Goal: Task Accomplishment & Management: Manage account settings

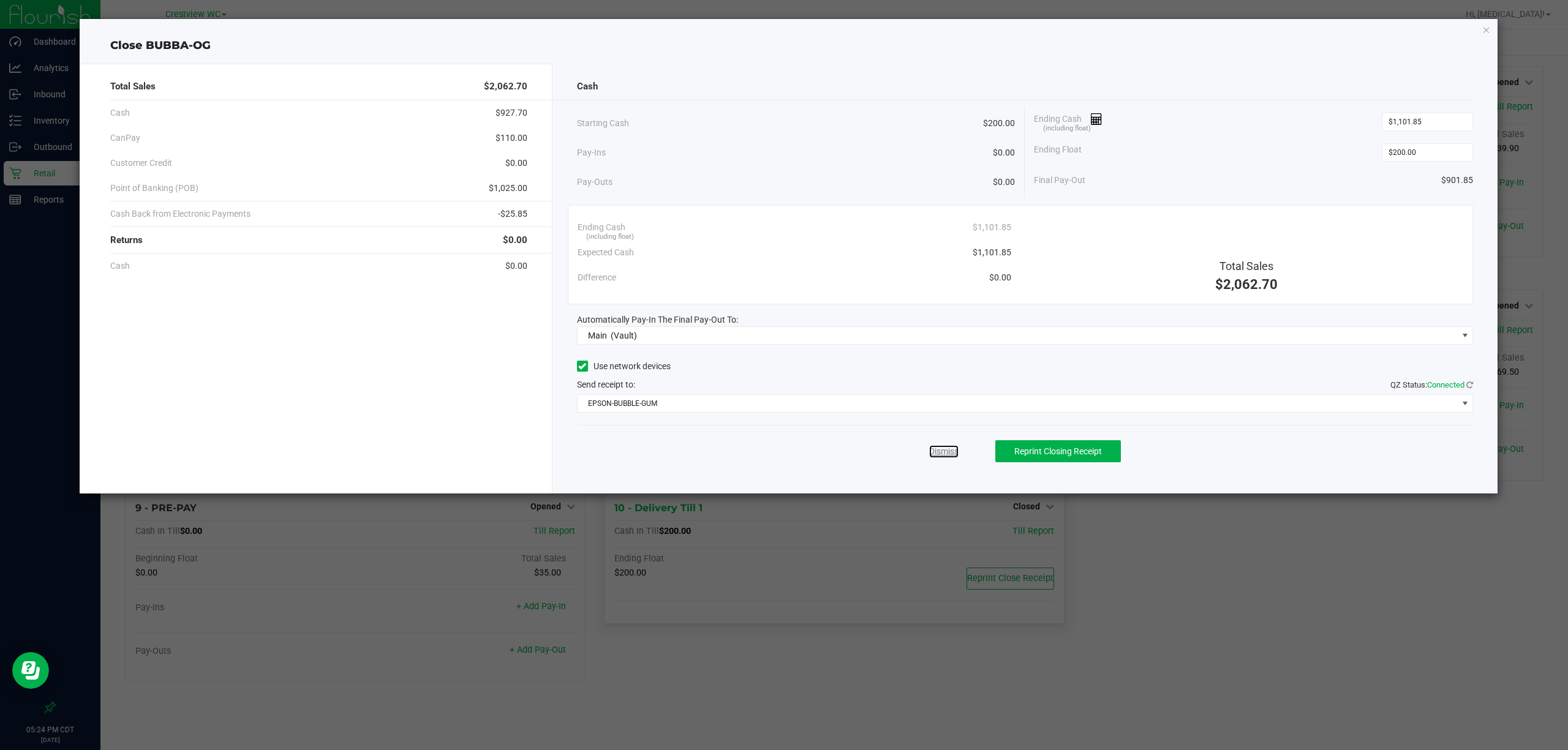
drag, startPoint x: 935, startPoint y: 450, endPoint x: 1058, endPoint y: 567, distance: 169.8
click at [935, 450] on link "Dismiss" at bounding box center [944, 451] width 29 height 13
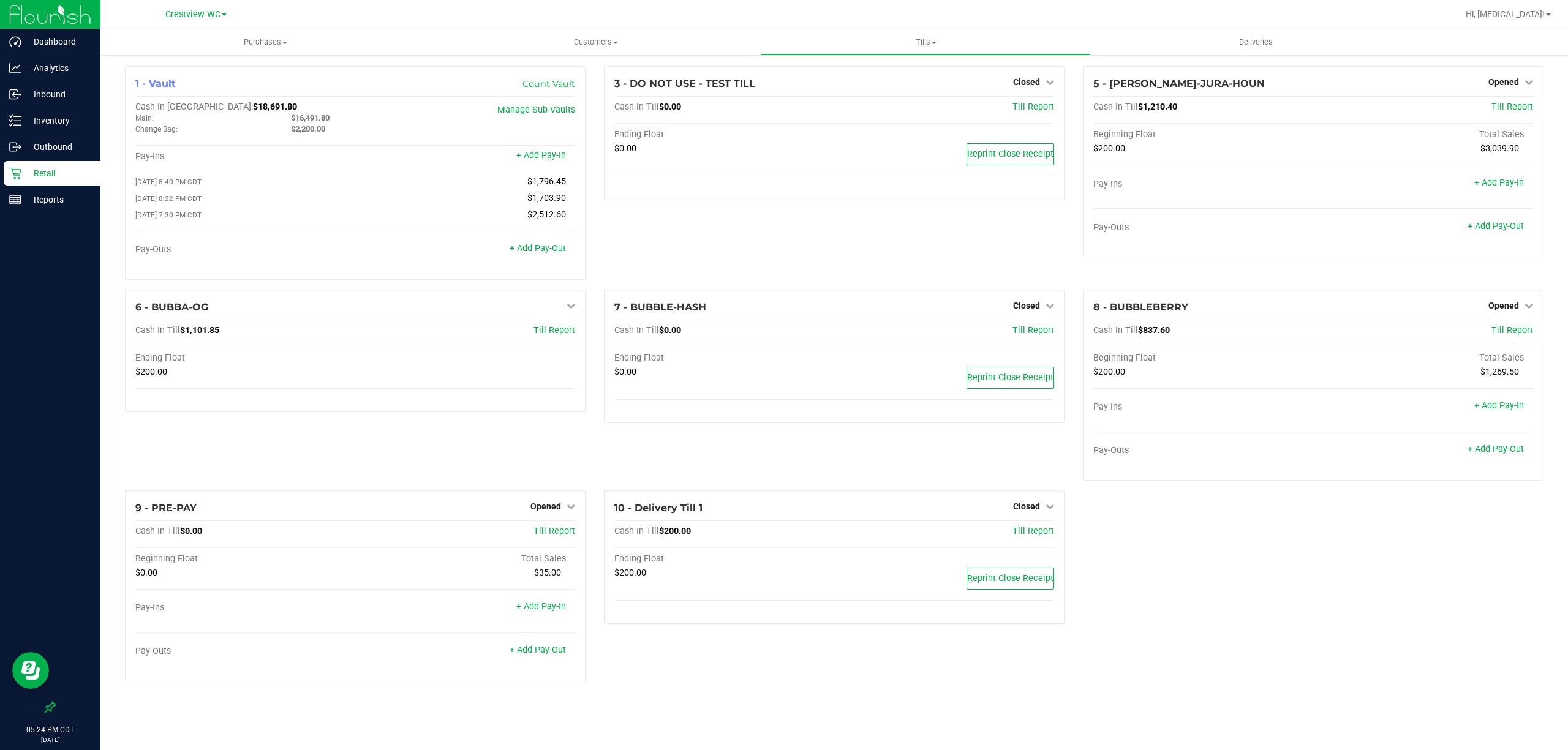
drag, startPoint x: 1147, startPoint y: 603, endPoint x: 1112, endPoint y: 586, distance: 38.9
click at [1145, 599] on div "1 - Vault Count Vault Cash In Vault: $18,691.80 Main: $16,491.80 Change Bag: $2…" at bounding box center [834, 379] width 1437 height 625
click at [26, 120] on p "Inventory" at bounding box center [58, 121] width 74 height 15
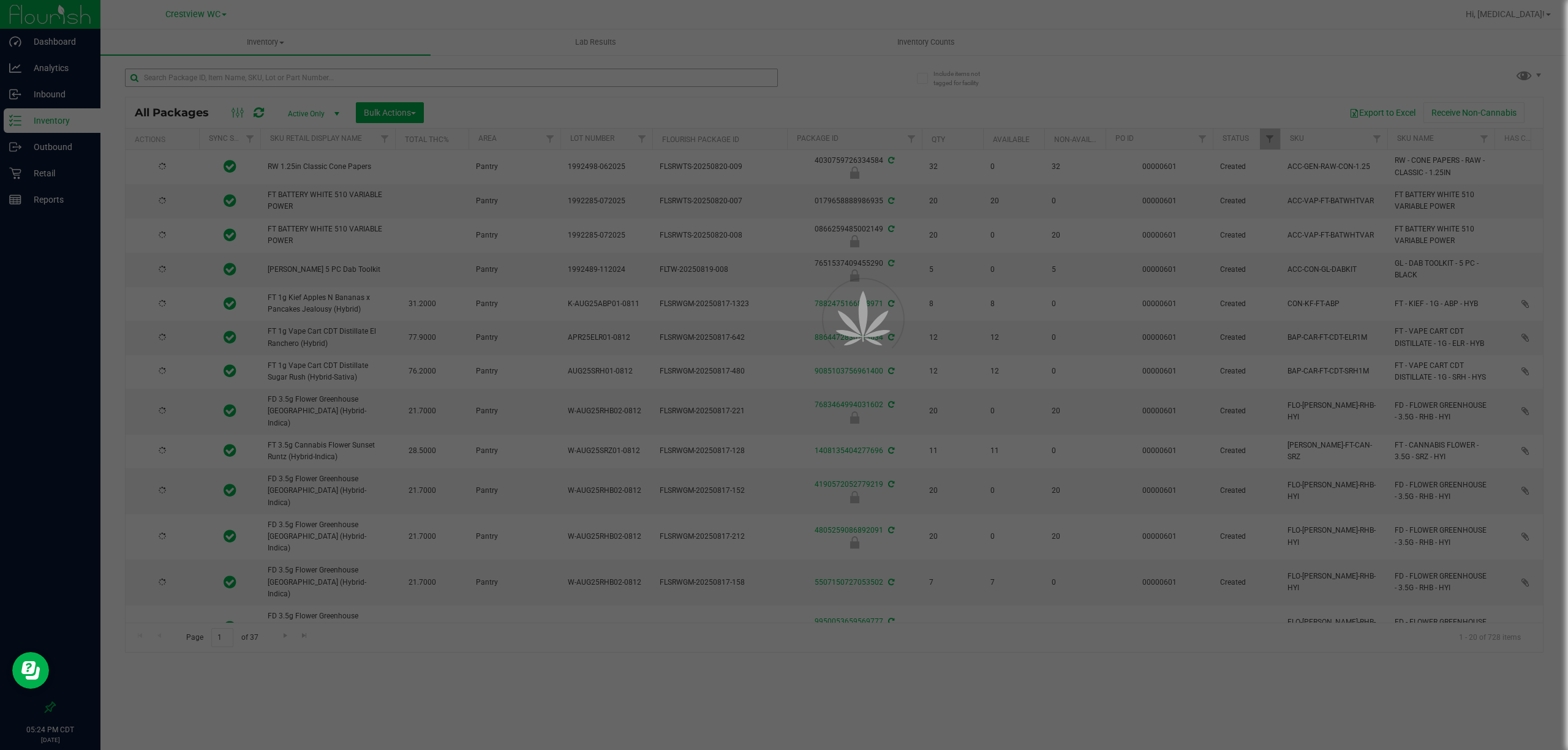
click at [195, 80] on div at bounding box center [784, 375] width 1568 height 750
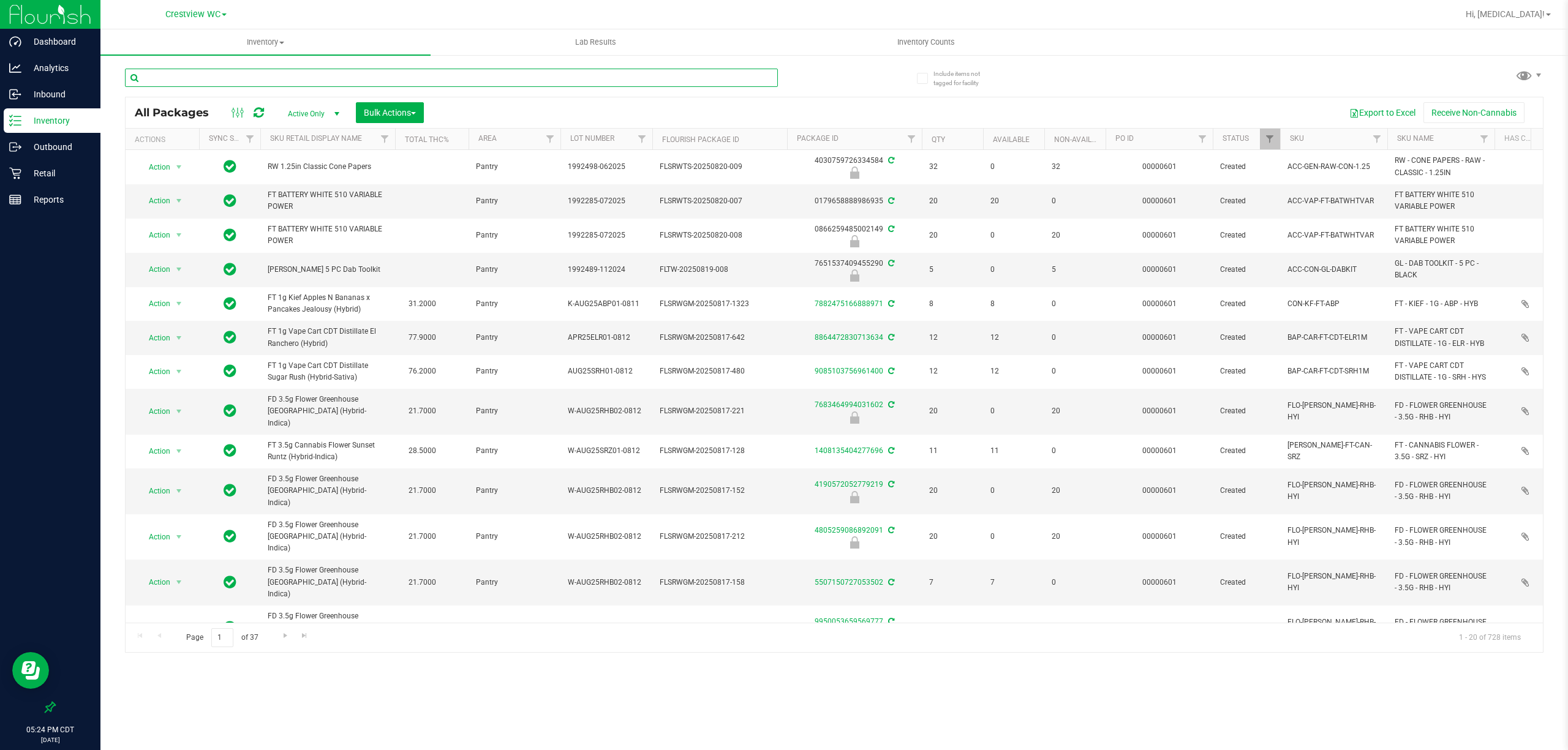
click at [195, 80] on input "text" at bounding box center [451, 78] width 653 height 19
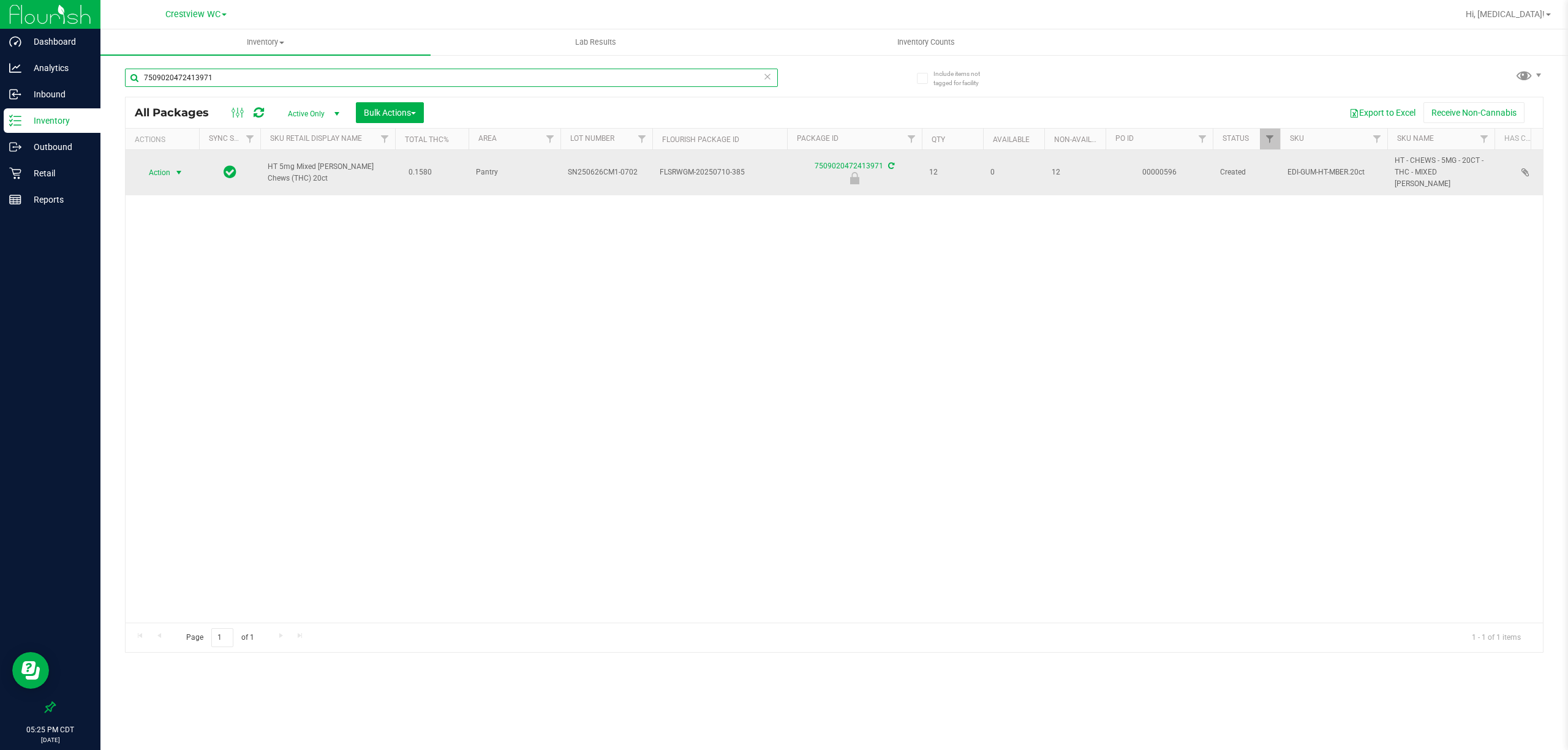
type input "7509020472413971"
click at [161, 169] on span "Action" at bounding box center [154, 173] width 33 height 17
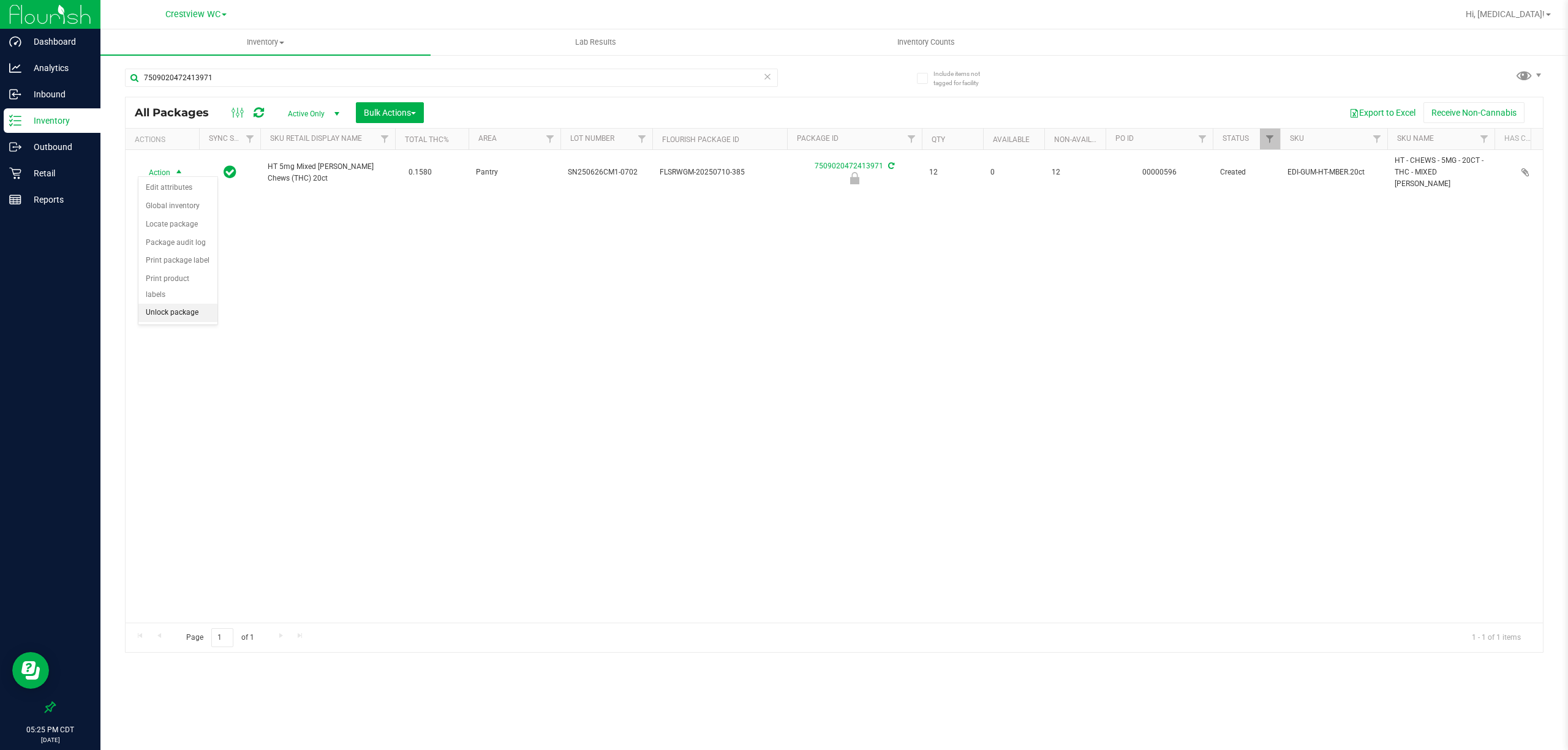
click at [174, 320] on li "Unlock package" at bounding box center [177, 313] width 79 height 19
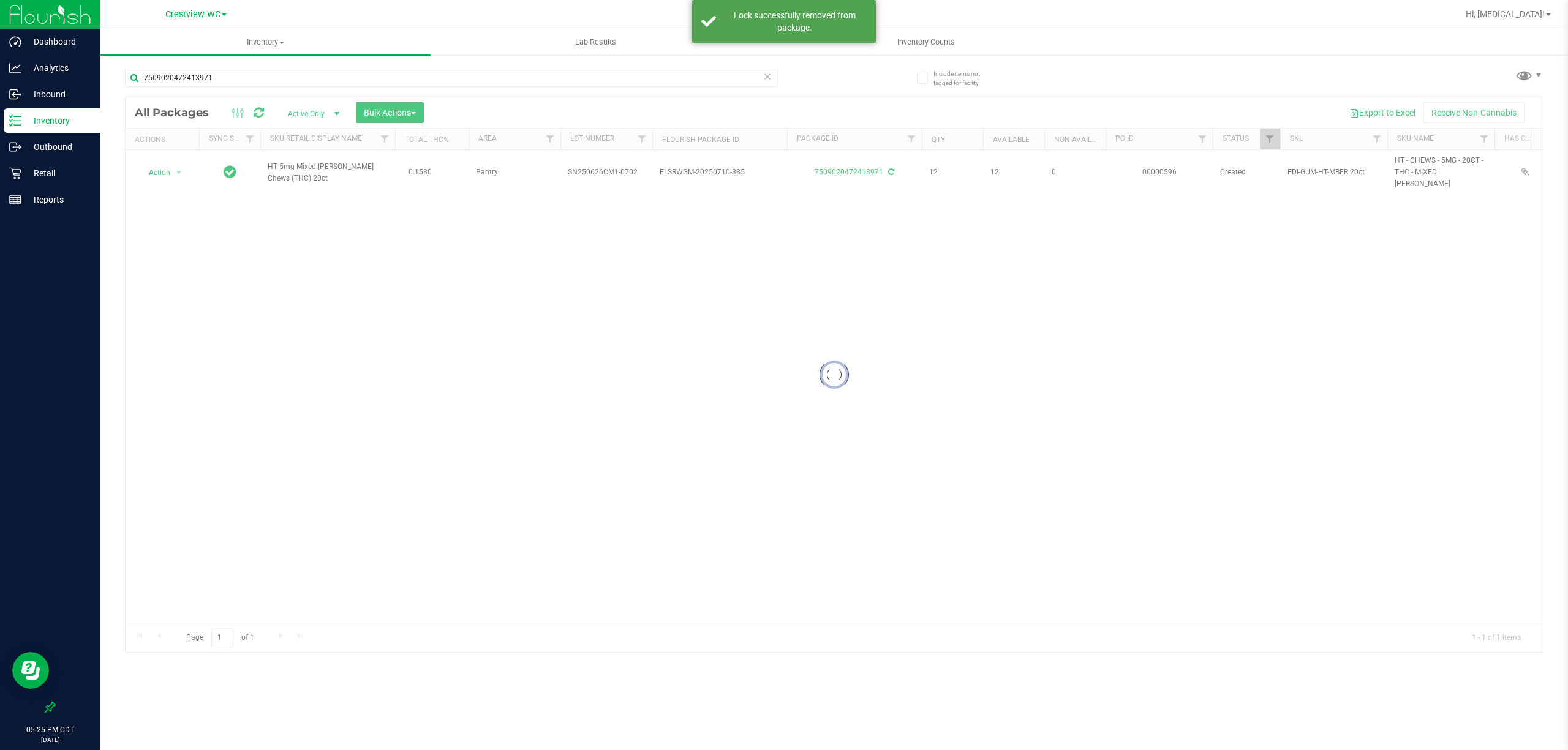
click at [168, 169] on div at bounding box center [834, 375] width 1417 height 555
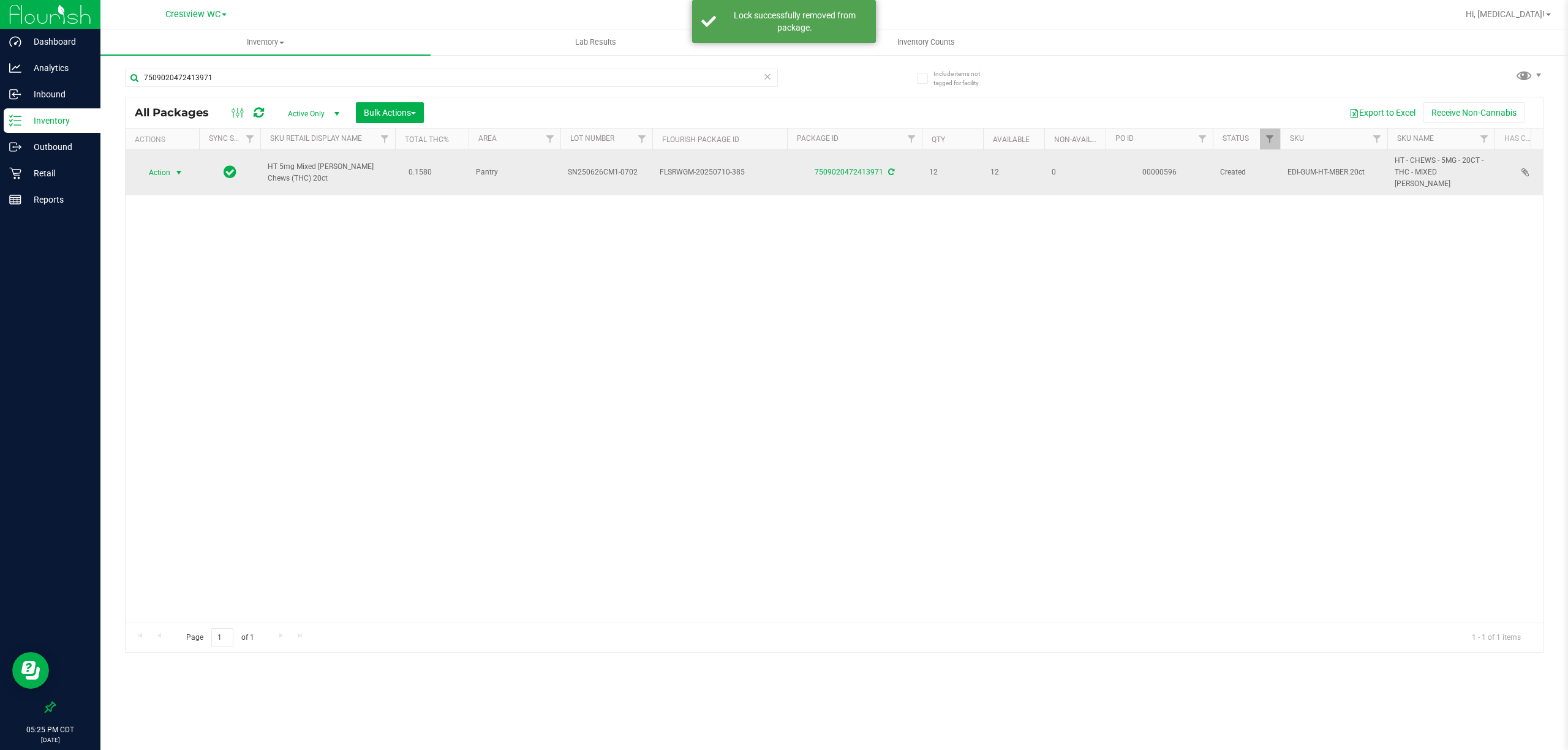
click at [163, 164] on span "Action" at bounding box center [154, 173] width 33 height 17
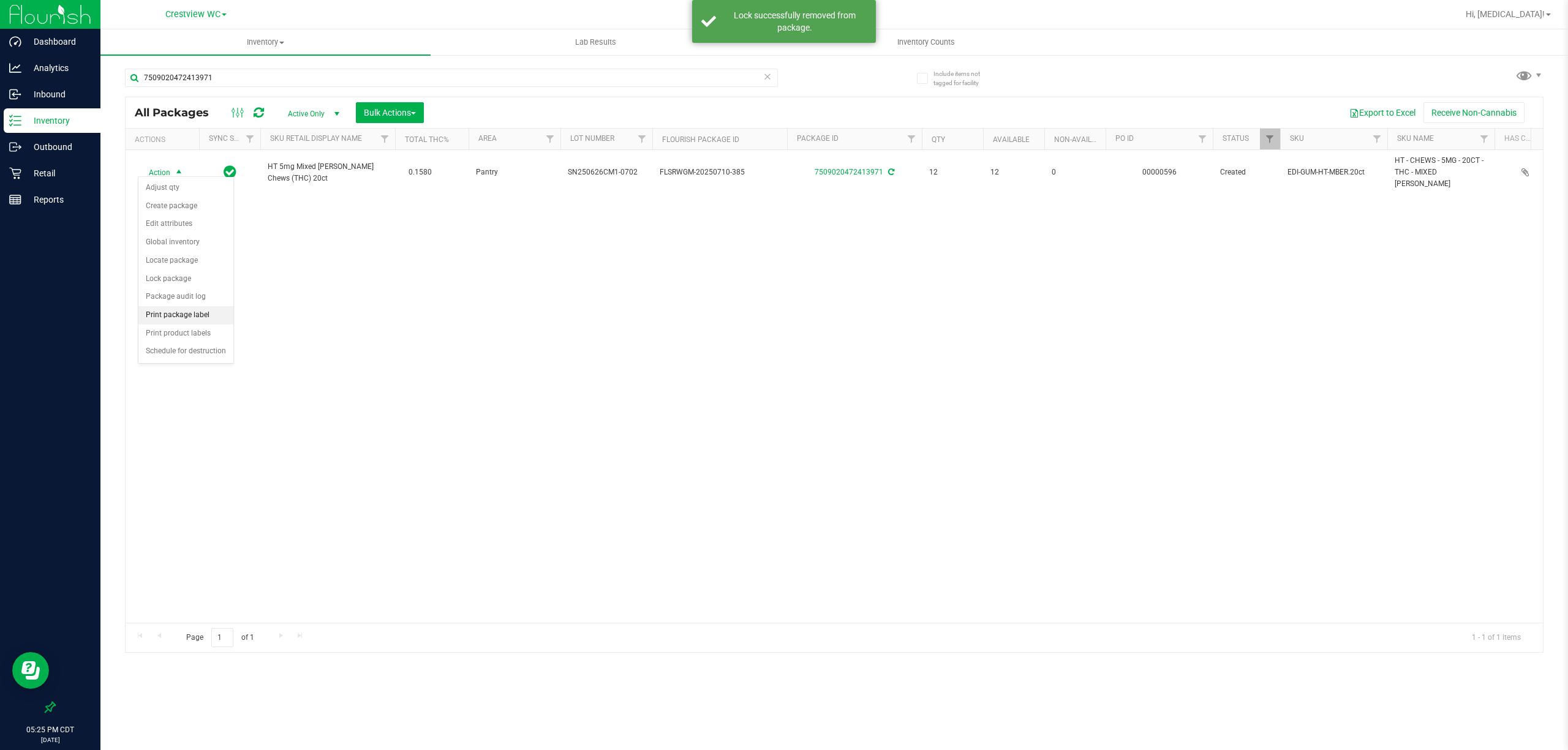
click at [191, 319] on li "Print package label" at bounding box center [185, 316] width 95 height 19
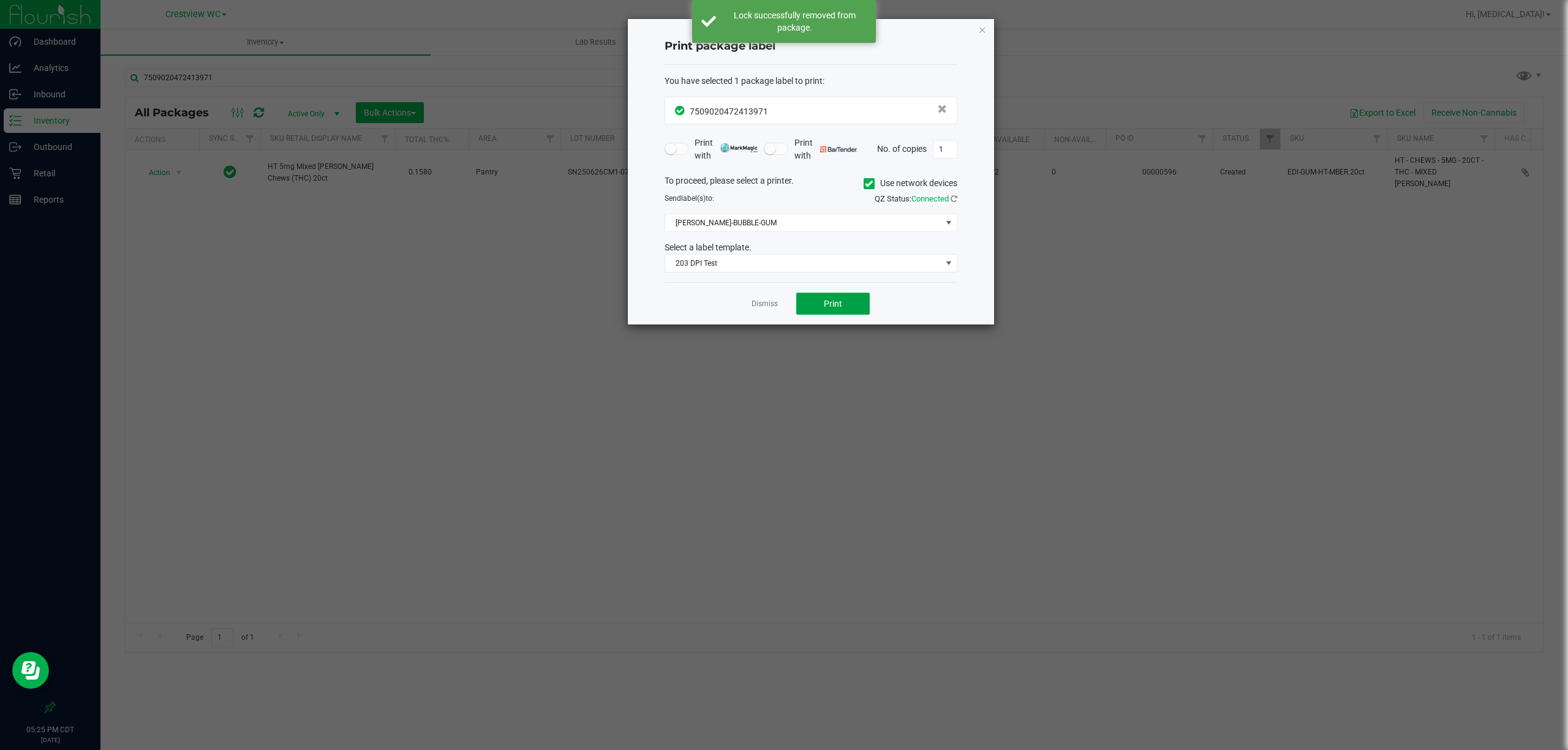
click at [826, 292] on div "Dismiss Print" at bounding box center [811, 304] width 293 height 43
click at [827, 304] on span "Print" at bounding box center [833, 304] width 19 height 10
click at [755, 294] on div "Dismiss Print" at bounding box center [811, 304] width 293 height 43
click at [765, 307] on link "Dismiss" at bounding box center [765, 304] width 27 height 11
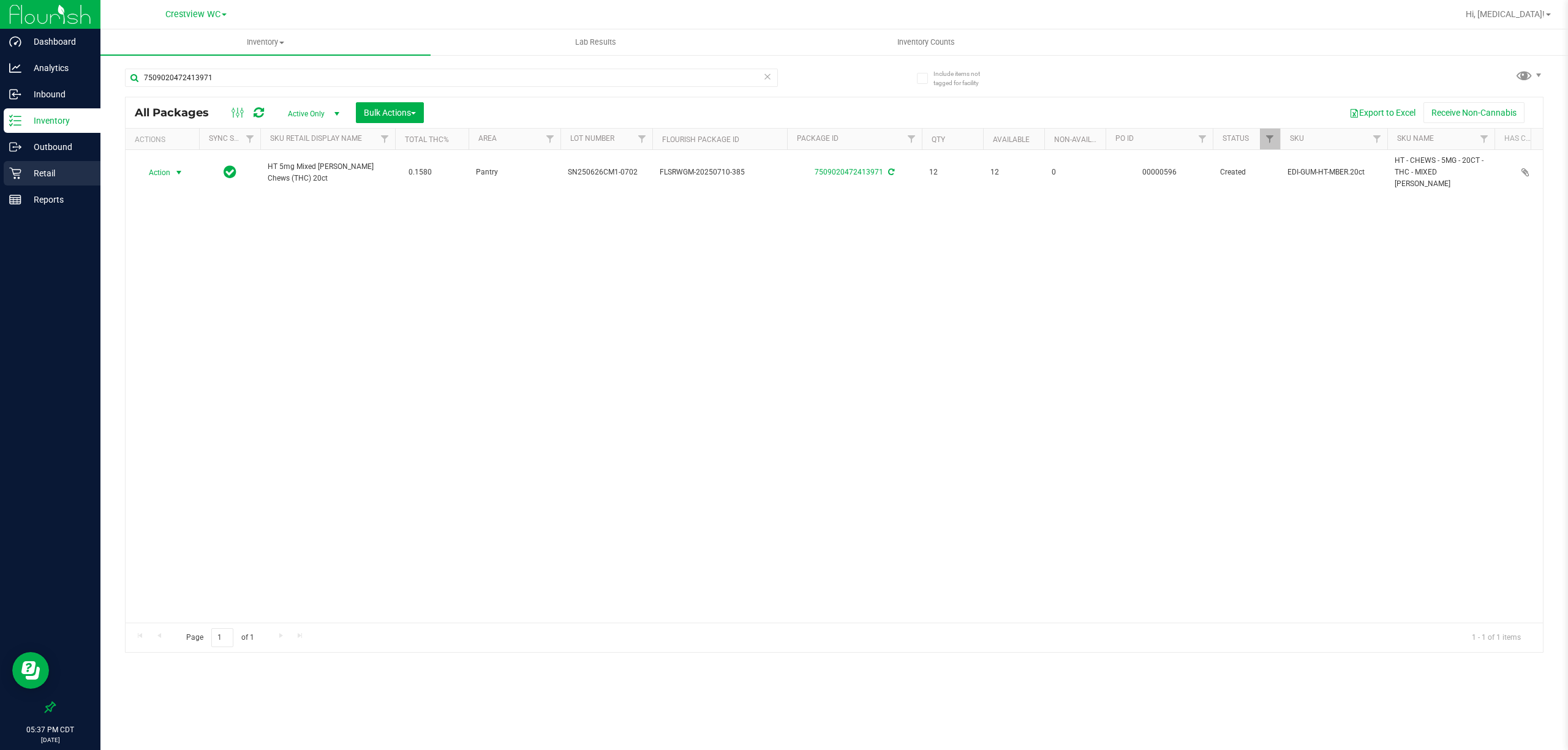
click at [30, 173] on p "Retail" at bounding box center [58, 173] width 74 height 15
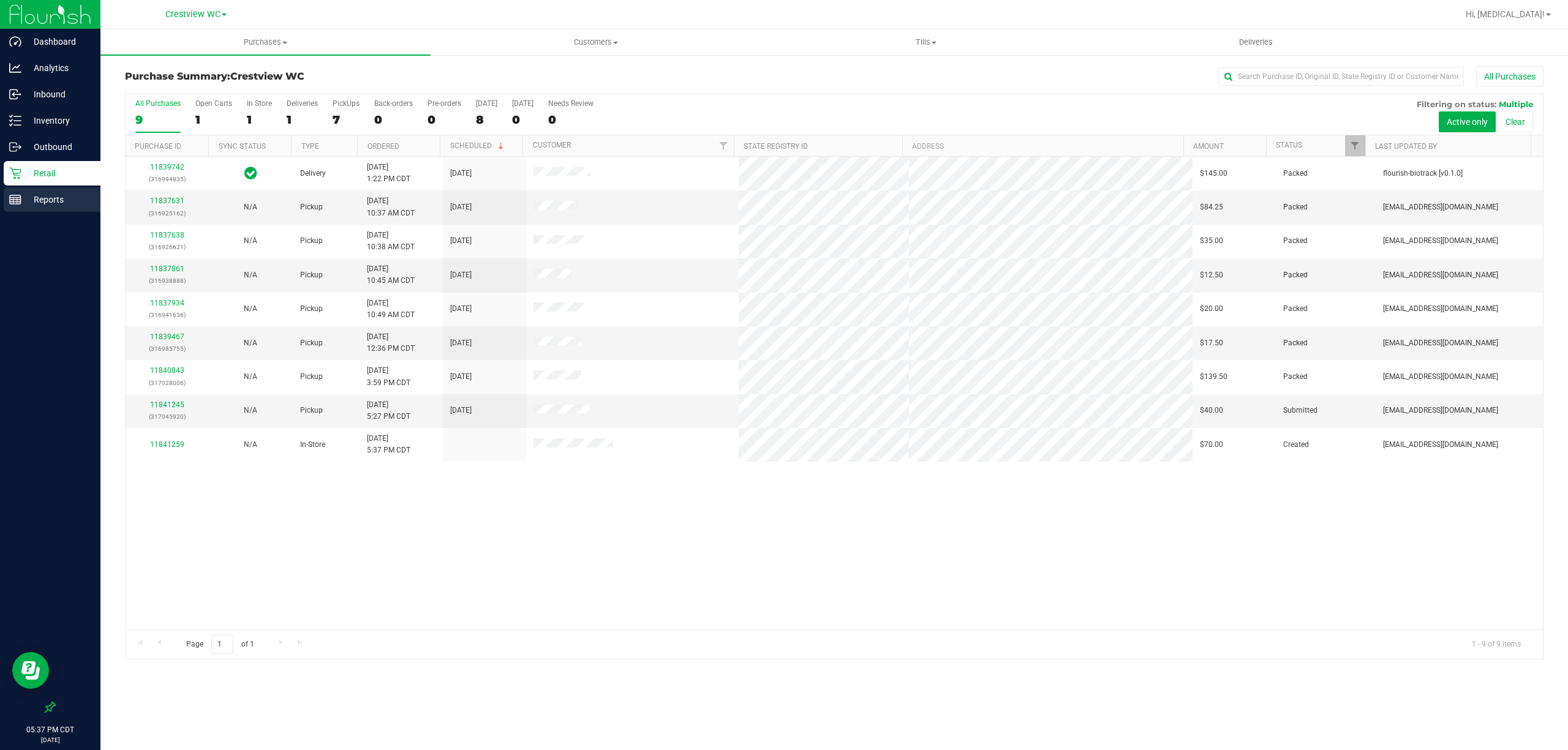
click at [27, 199] on p "Reports" at bounding box center [58, 199] width 74 height 15
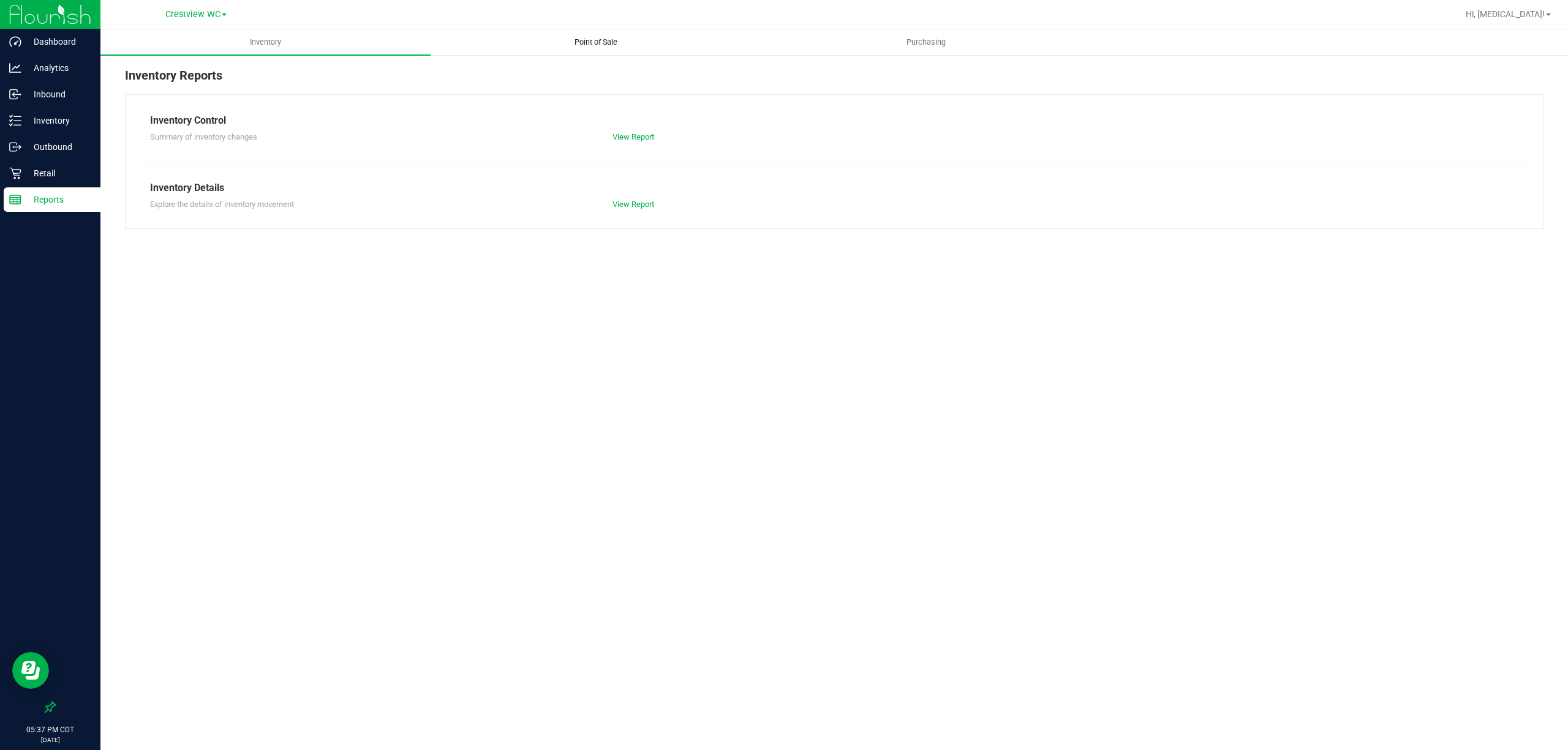
click at [581, 41] on span "Point of Sale" at bounding box center [596, 42] width 76 height 11
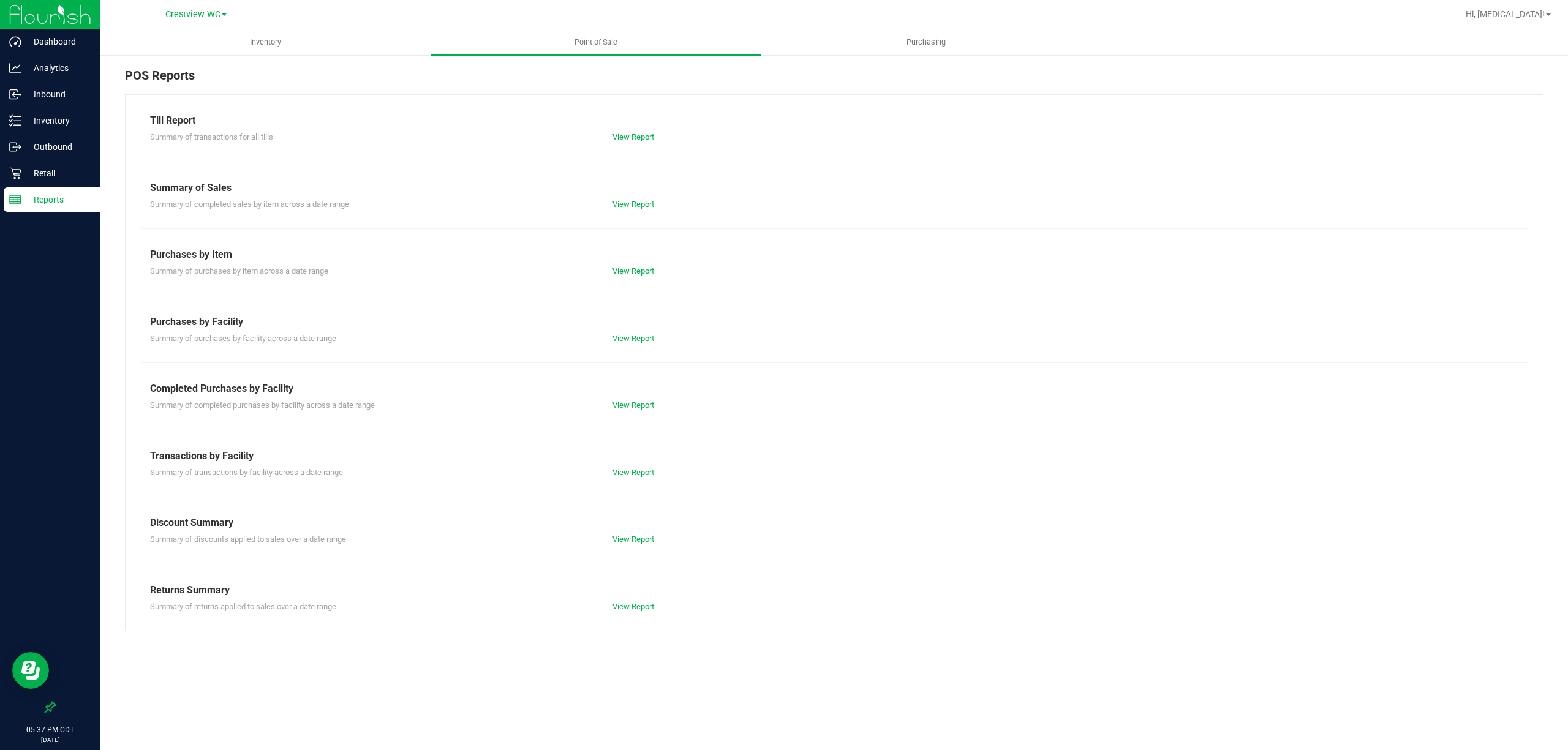
click at [631, 399] on div "Summary of completed purchases by facility across a date range View Report" at bounding box center [834, 403] width 1387 height 15
click at [633, 404] on link "View Report" at bounding box center [633, 405] width 42 height 9
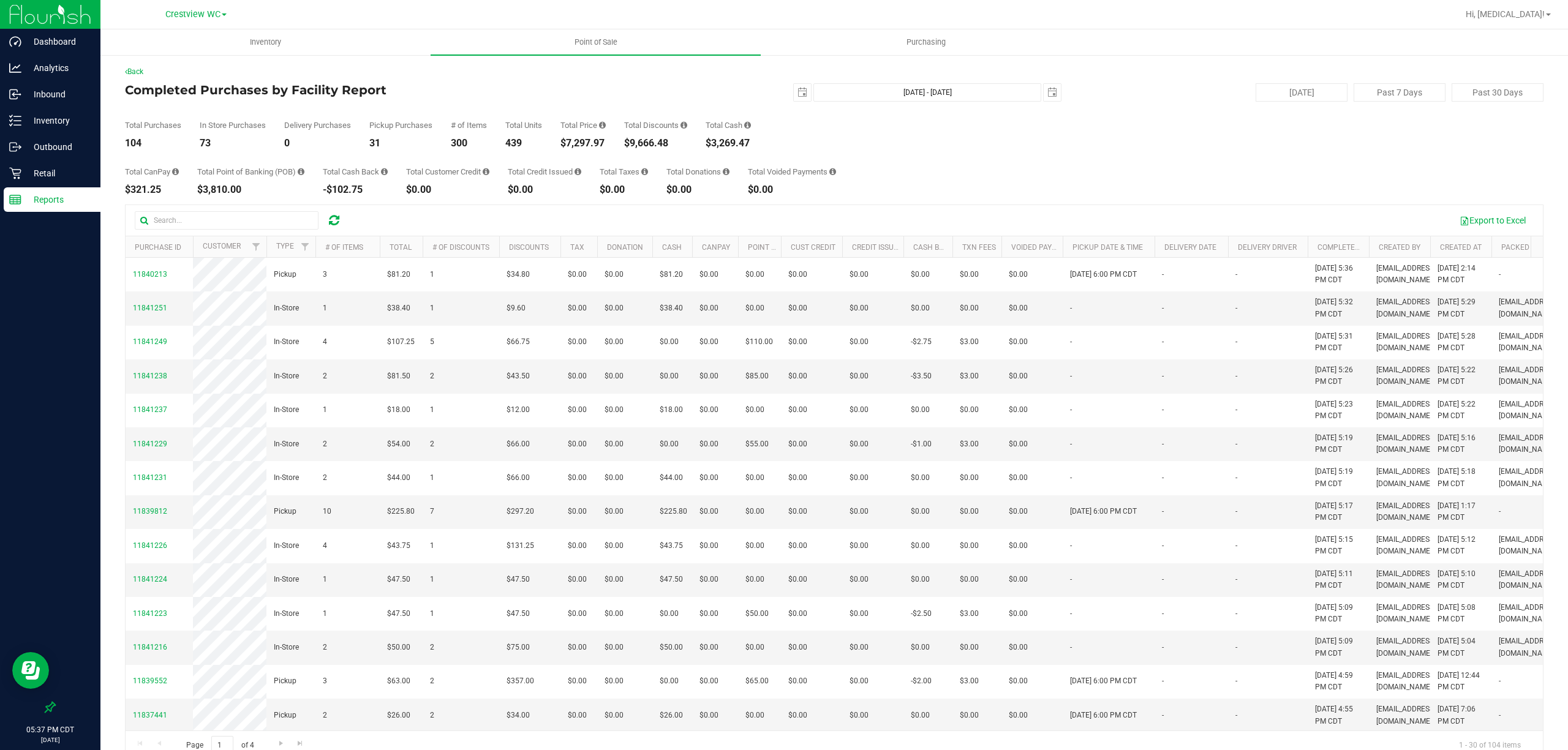
click at [906, 159] on div "Total CanPay $321.25 Total Point of Banking (POB) $3,810.00 Total Cash Back -$1…" at bounding box center [834, 171] width 1419 height 47
drag, startPoint x: 795, startPoint y: 192, endPoint x: 868, endPoint y: 168, distance: 76.8
click at [868, 168] on div "Total CanPay $321.25 Total Point of Banking (POB) $3,810.00 Total Cash Back -$1…" at bounding box center [834, 171] width 1419 height 47
click at [893, 185] on div "Total CanPay $321.25 Total Point of Banking (POB) $3,810.00 Total Cash Back -$1…" at bounding box center [834, 171] width 1419 height 47
click at [807, 197] on div "Back Completed Purchases by Facility Report [DATE] [DATE] - [DATE] [DATE] [DATE…" at bounding box center [834, 413] width 1419 height 694
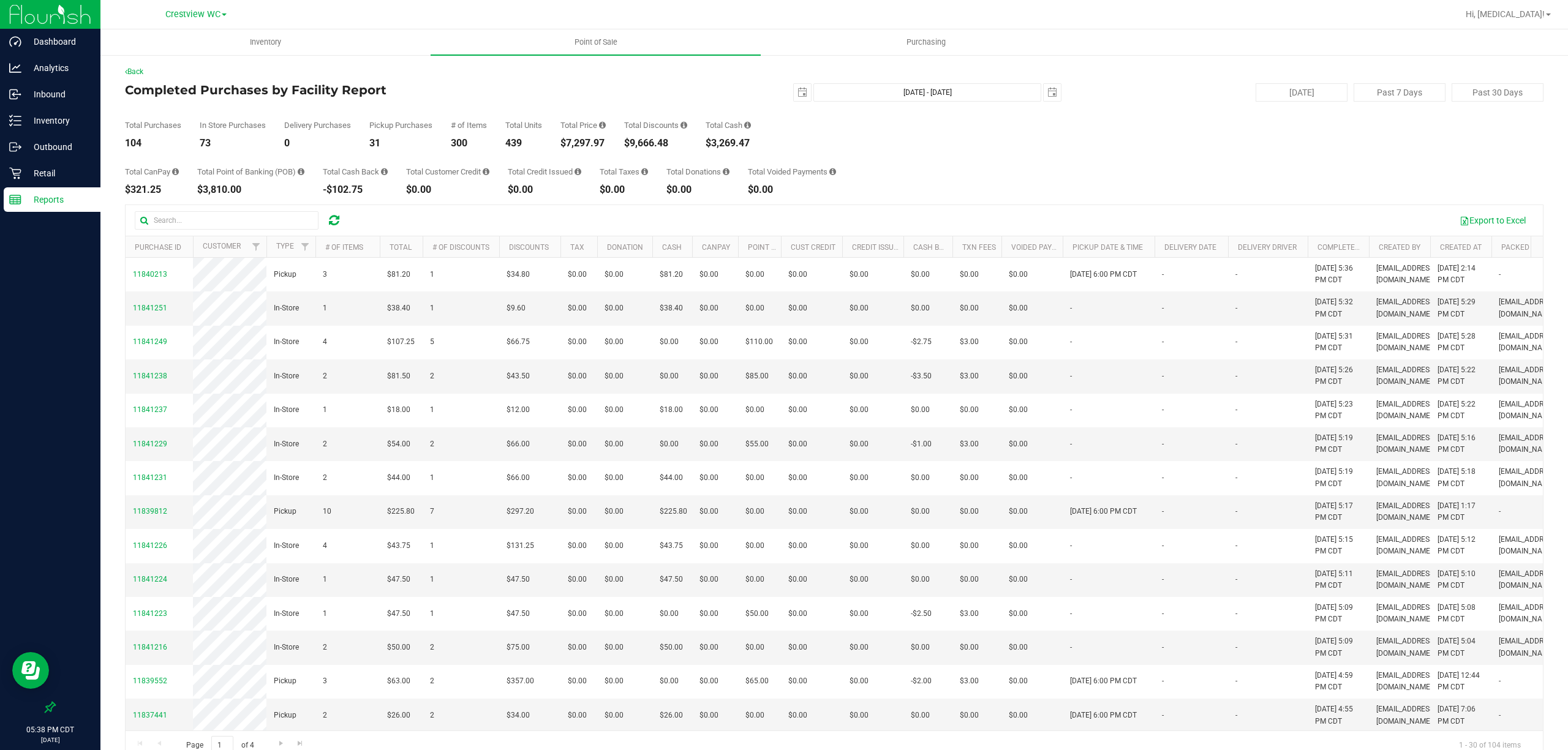
click at [803, 135] on div "Total Purchases 104 In Store Purchases 73 Delivery Purchases 0 Pickup Purchases…" at bounding box center [834, 125] width 1419 height 47
click at [52, 204] on p "Reports" at bounding box center [58, 199] width 74 height 15
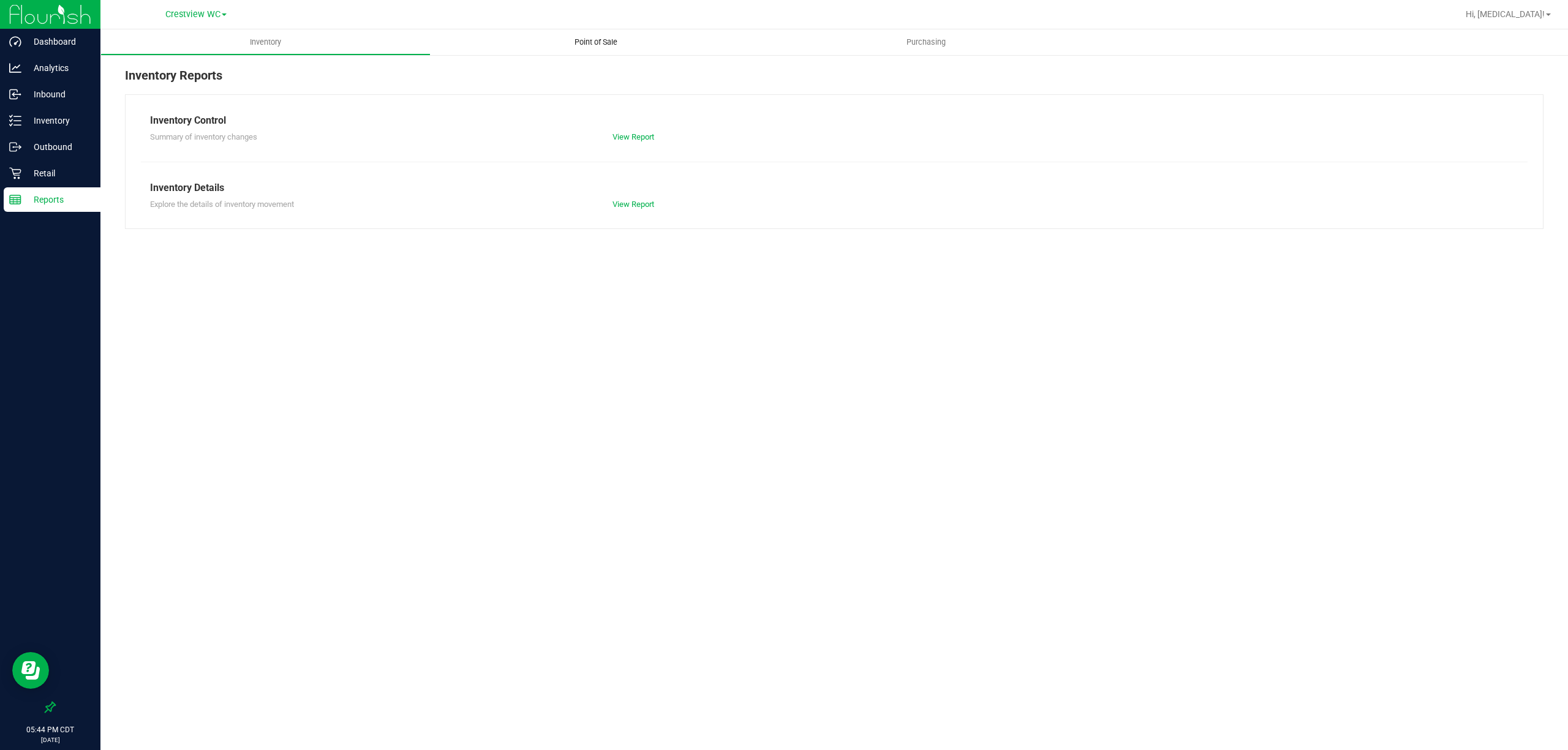
click at [599, 39] on span "Point of Sale" at bounding box center [596, 42] width 76 height 11
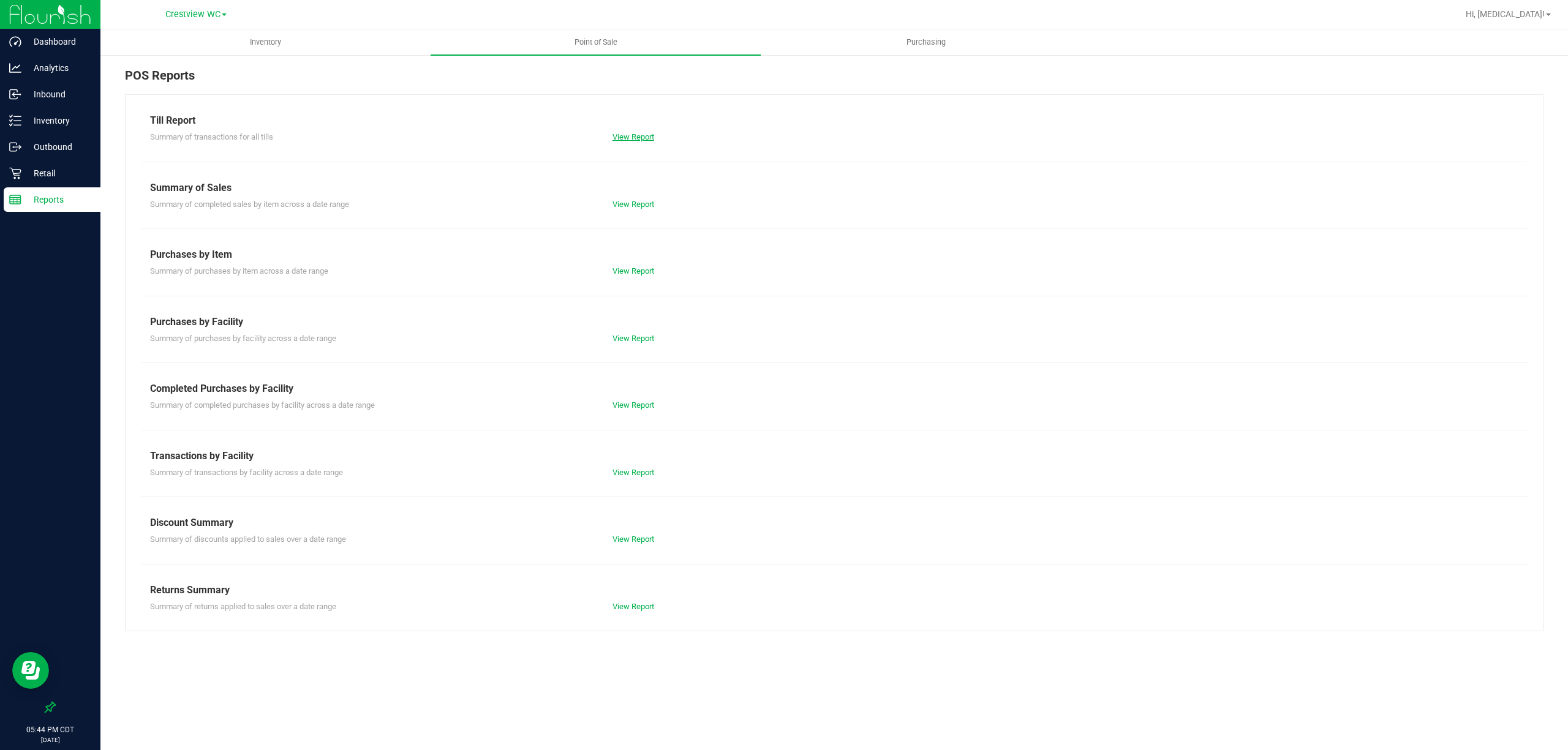
click at [640, 136] on link "View Report" at bounding box center [633, 137] width 42 height 9
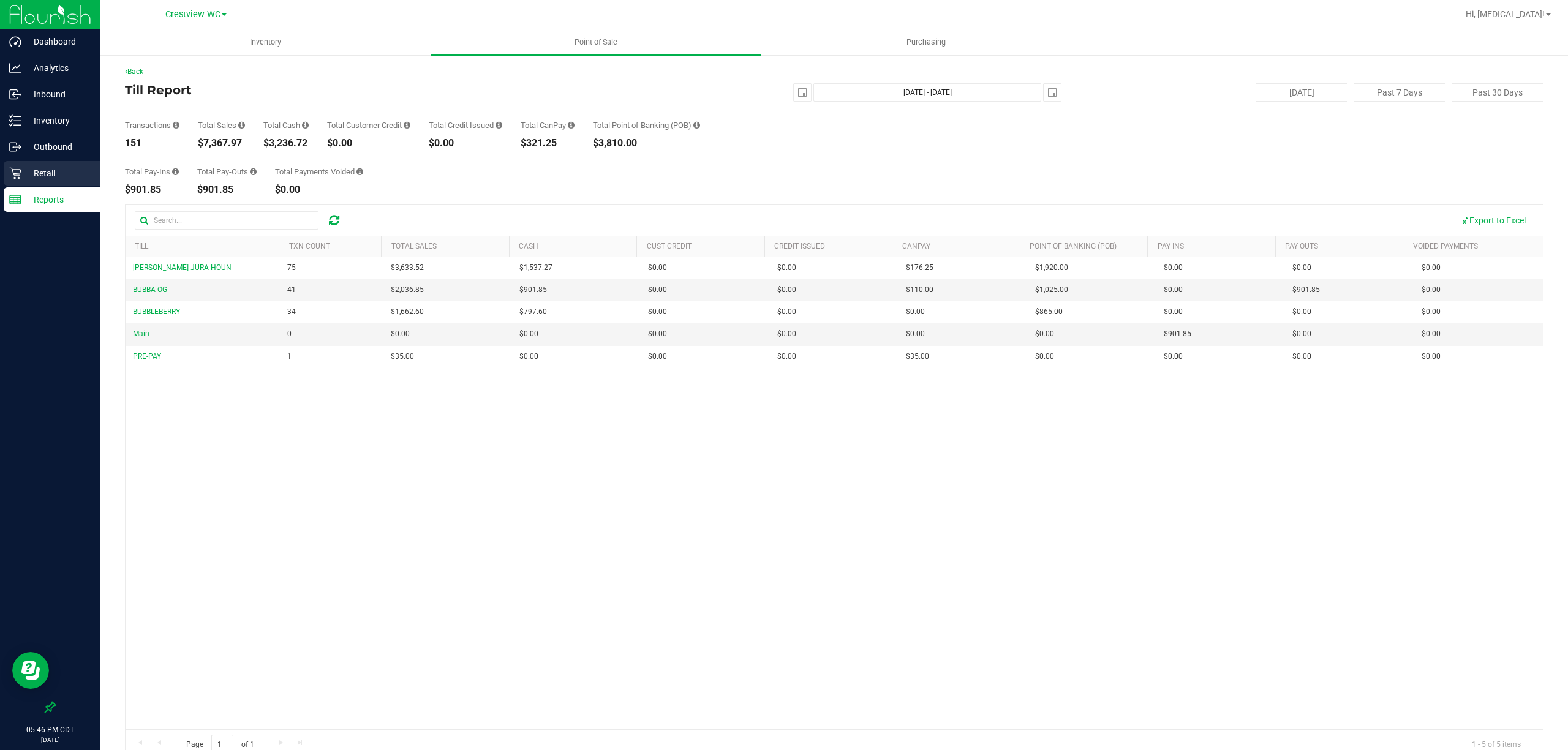
click at [72, 171] on p "Retail" at bounding box center [58, 173] width 74 height 15
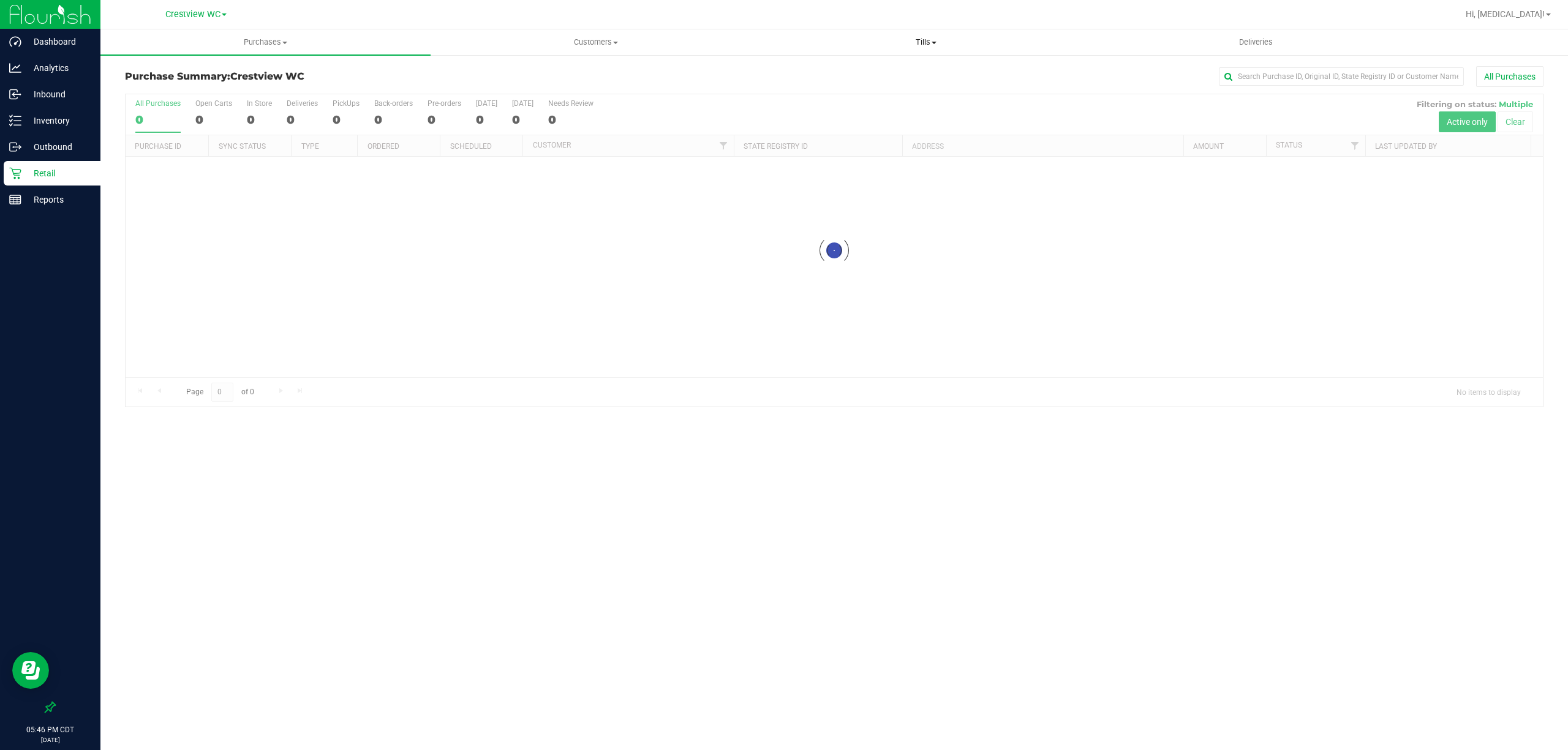
click at [919, 44] on span "Tills" at bounding box center [926, 42] width 329 height 11
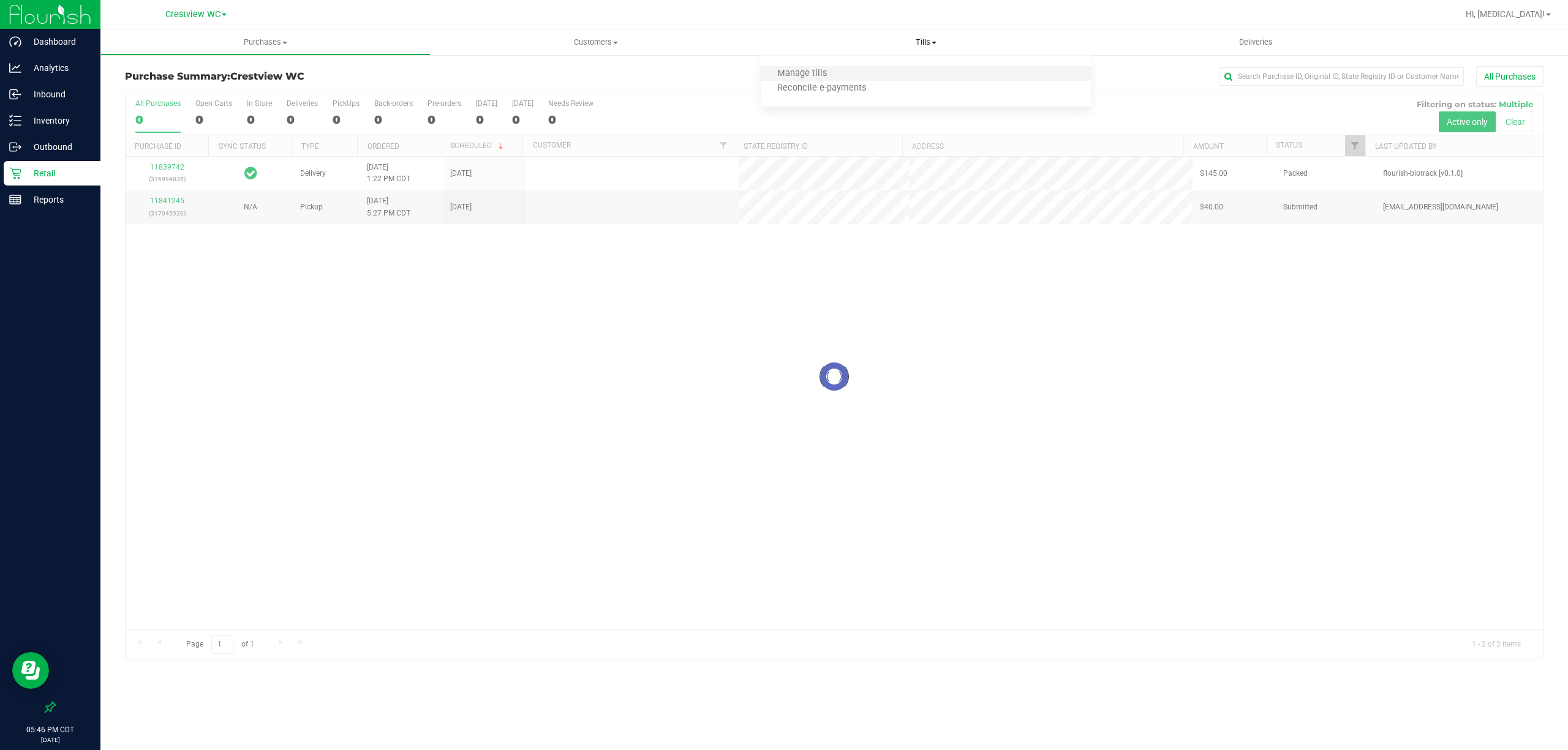
click at [852, 67] on li "Manage tills" at bounding box center [926, 74] width 330 height 15
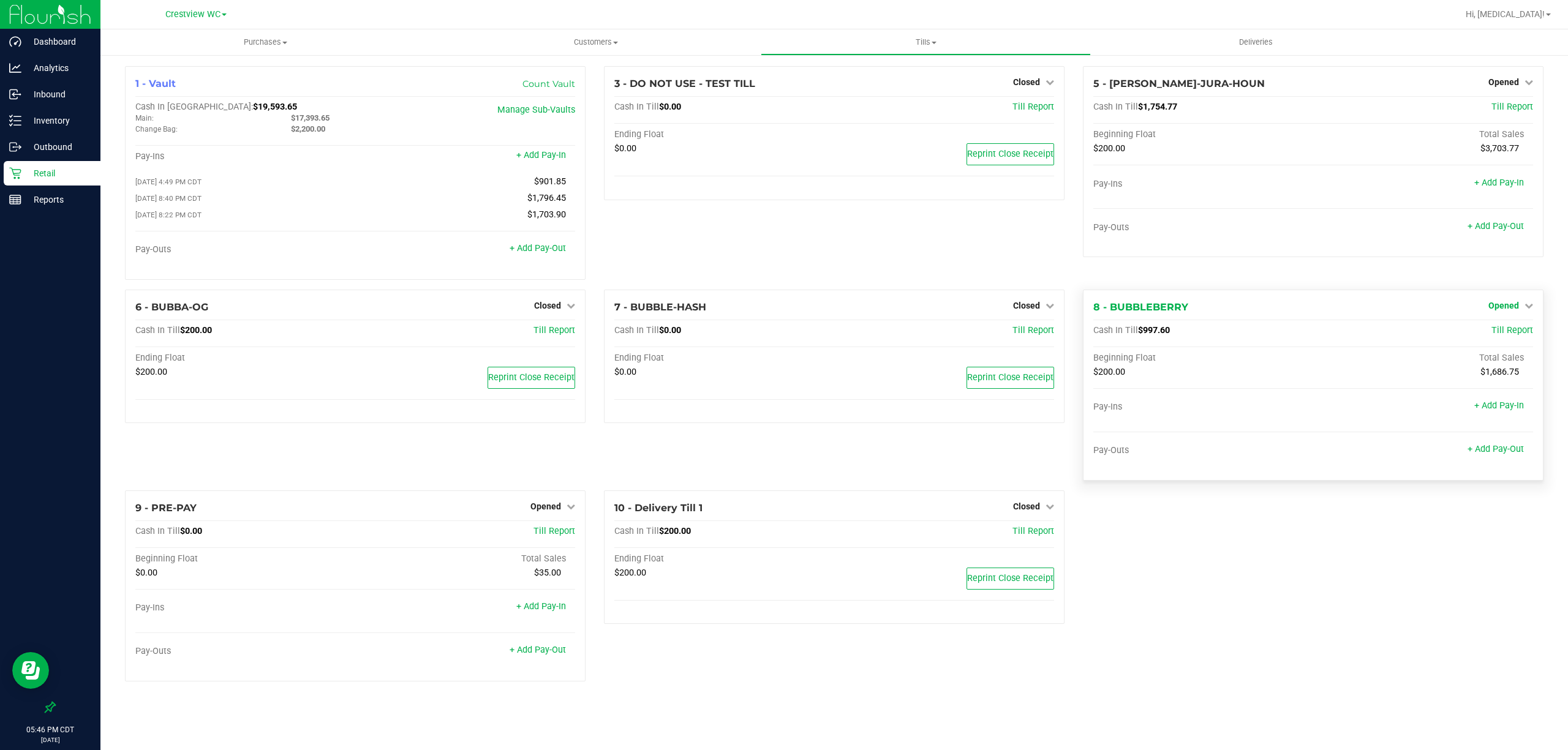
click at [1519, 308] on link "Opened" at bounding box center [1510, 306] width 45 height 10
click at [1503, 335] on link "Close Till" at bounding box center [1506, 330] width 33 height 10
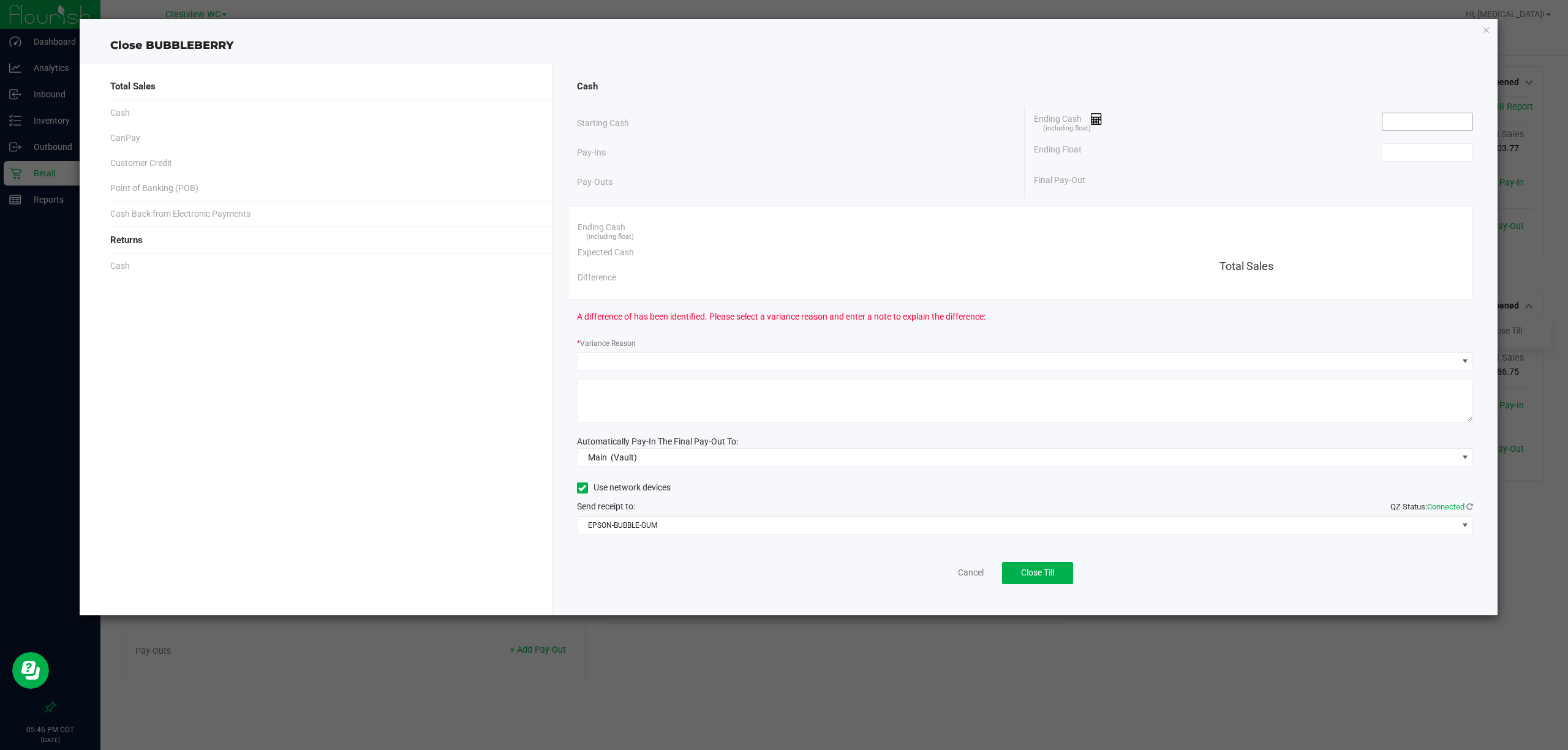
click at [1429, 122] on input at bounding box center [1428, 122] width 90 height 17
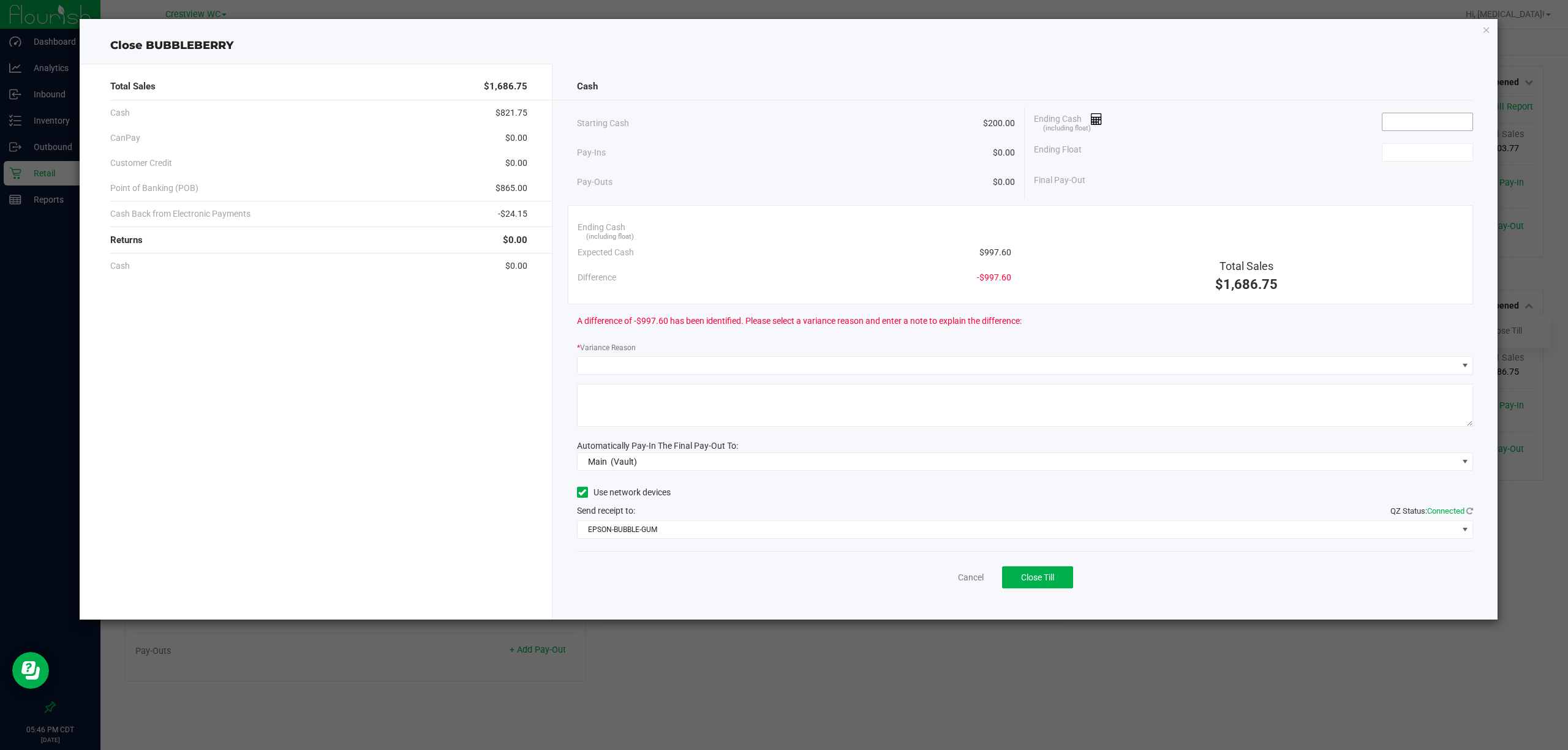
click at [1408, 121] on input at bounding box center [1428, 122] width 90 height 17
type input "$1,017.60"
type input "$200.00"
click at [708, 361] on span at bounding box center [1017, 365] width 880 height 17
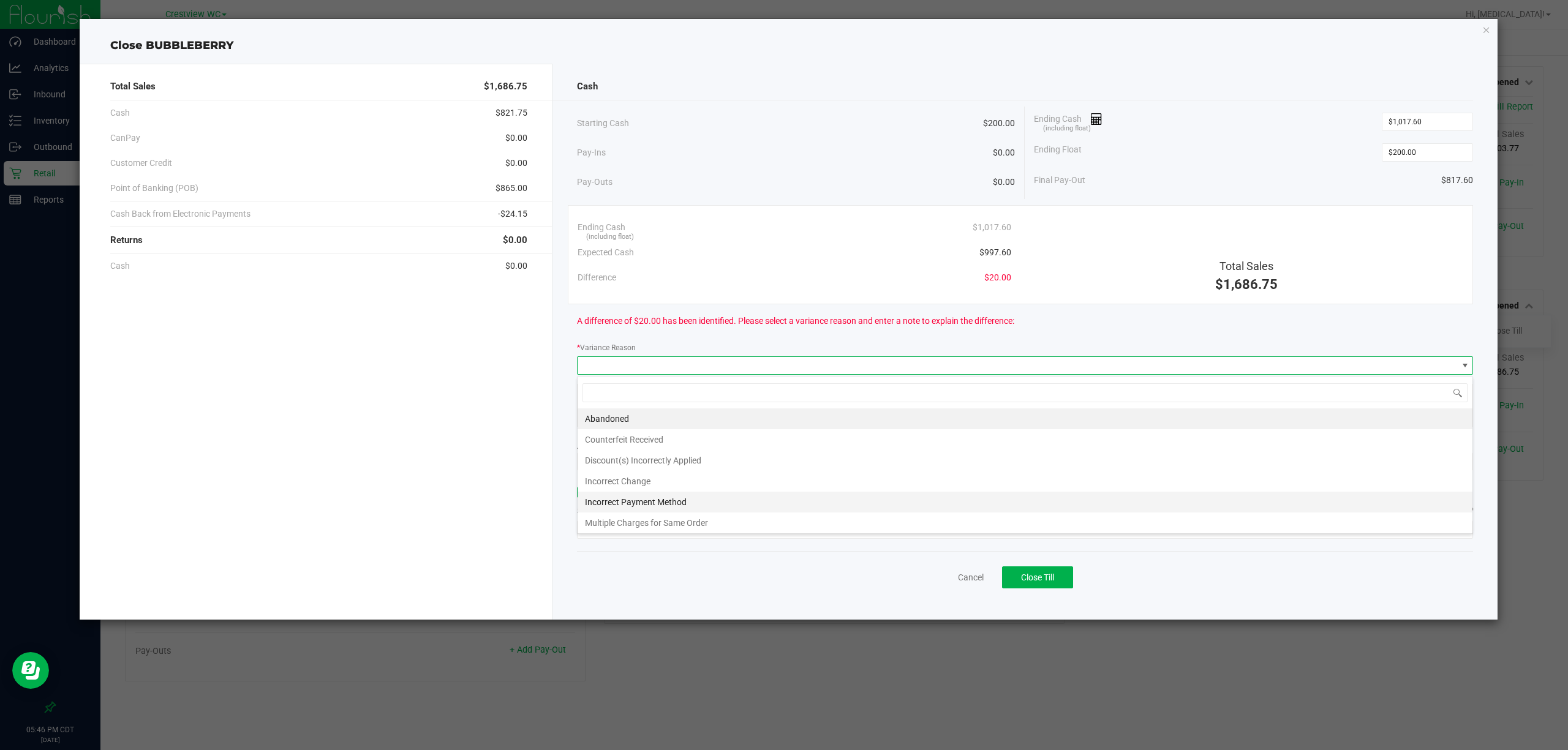
click at [659, 502] on li "Incorrect Payment Method" at bounding box center [1025, 502] width 895 height 21
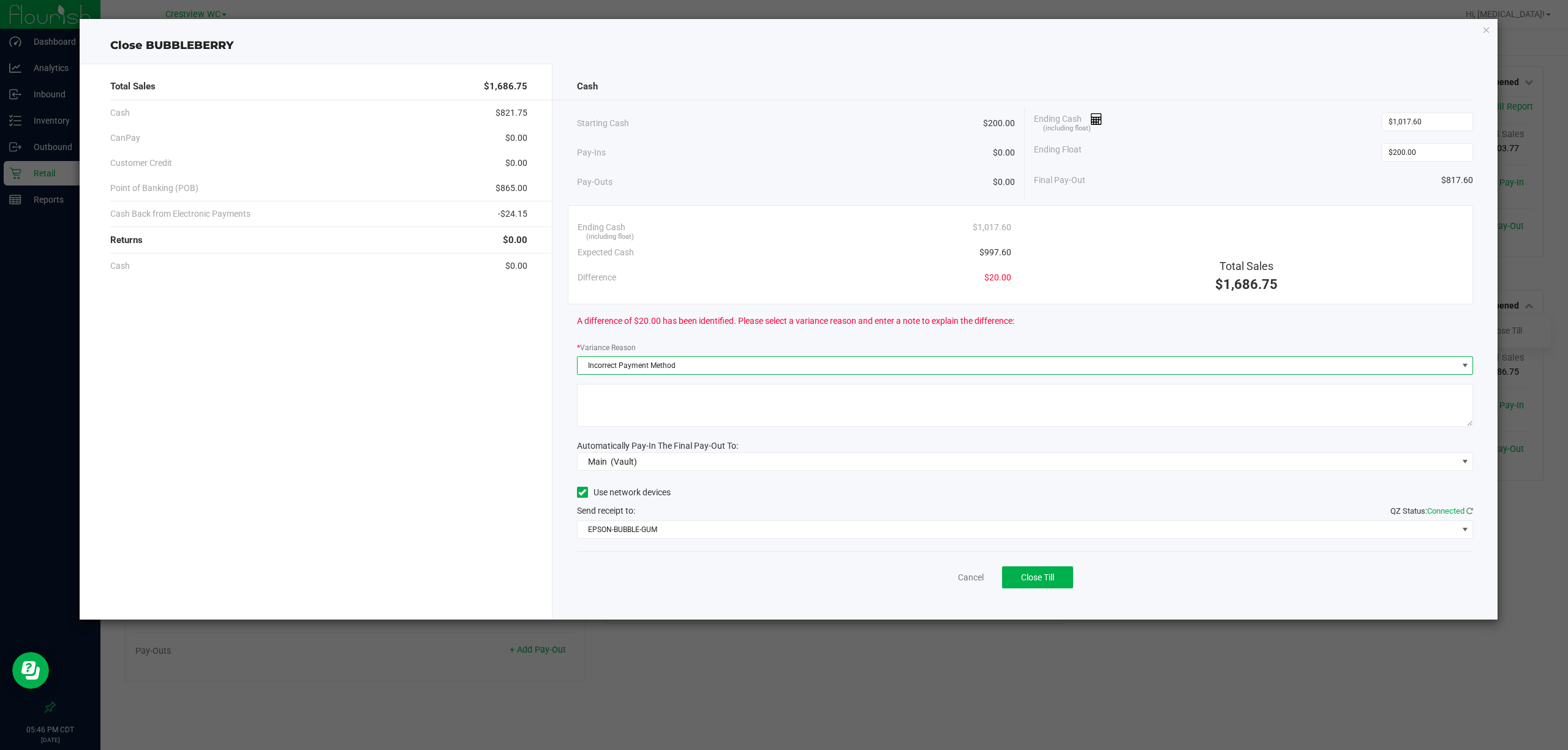
click at [709, 410] on textarea at bounding box center [1025, 405] width 897 height 43
type textarea "shortage identified from 8/22 deposited 8.24 -sm adr"
click at [1042, 577] on span "Close Till" at bounding box center [1038, 577] width 33 height 10
click at [952, 581] on link "Dismiss" at bounding box center [944, 577] width 29 height 13
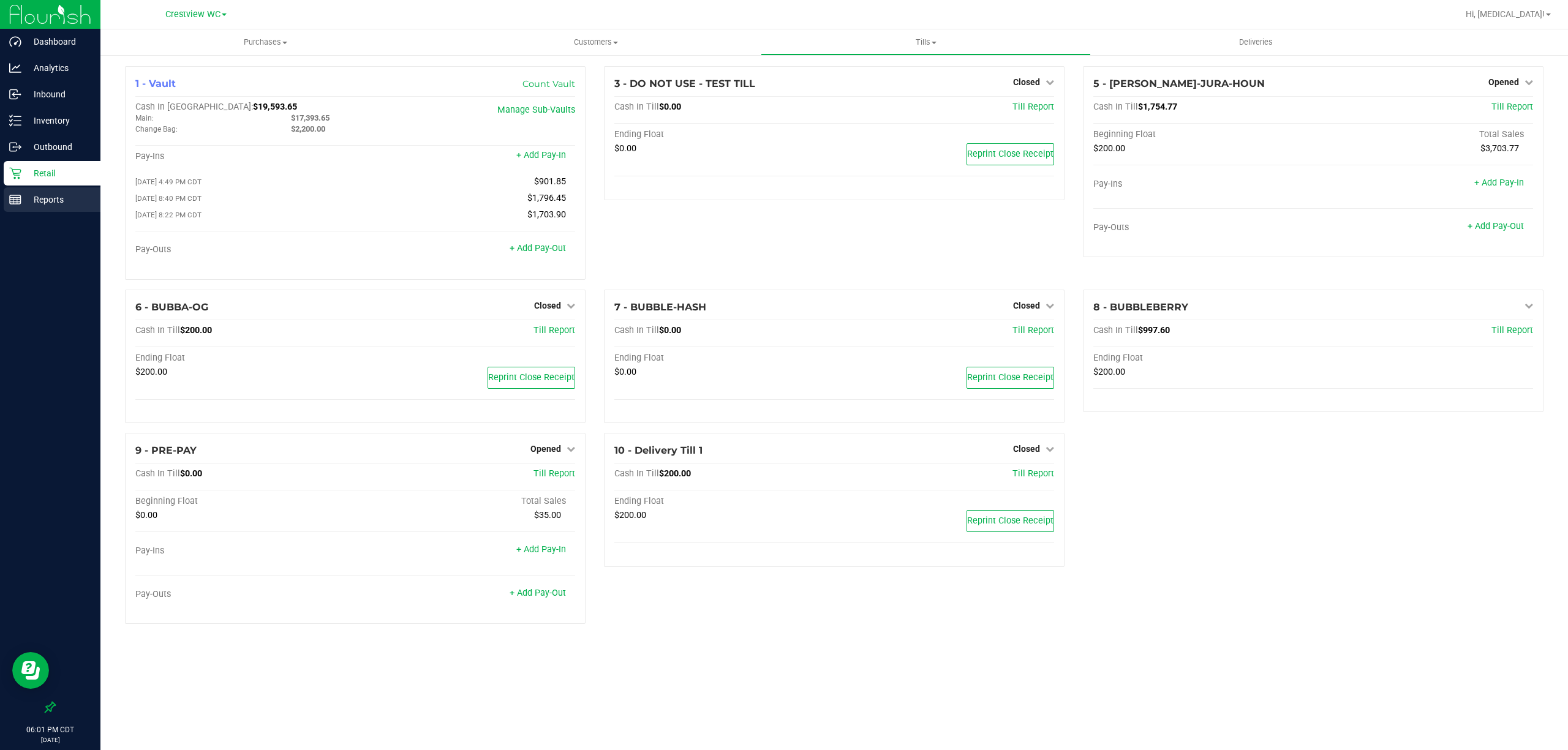
click at [54, 203] on p "Reports" at bounding box center [58, 199] width 74 height 15
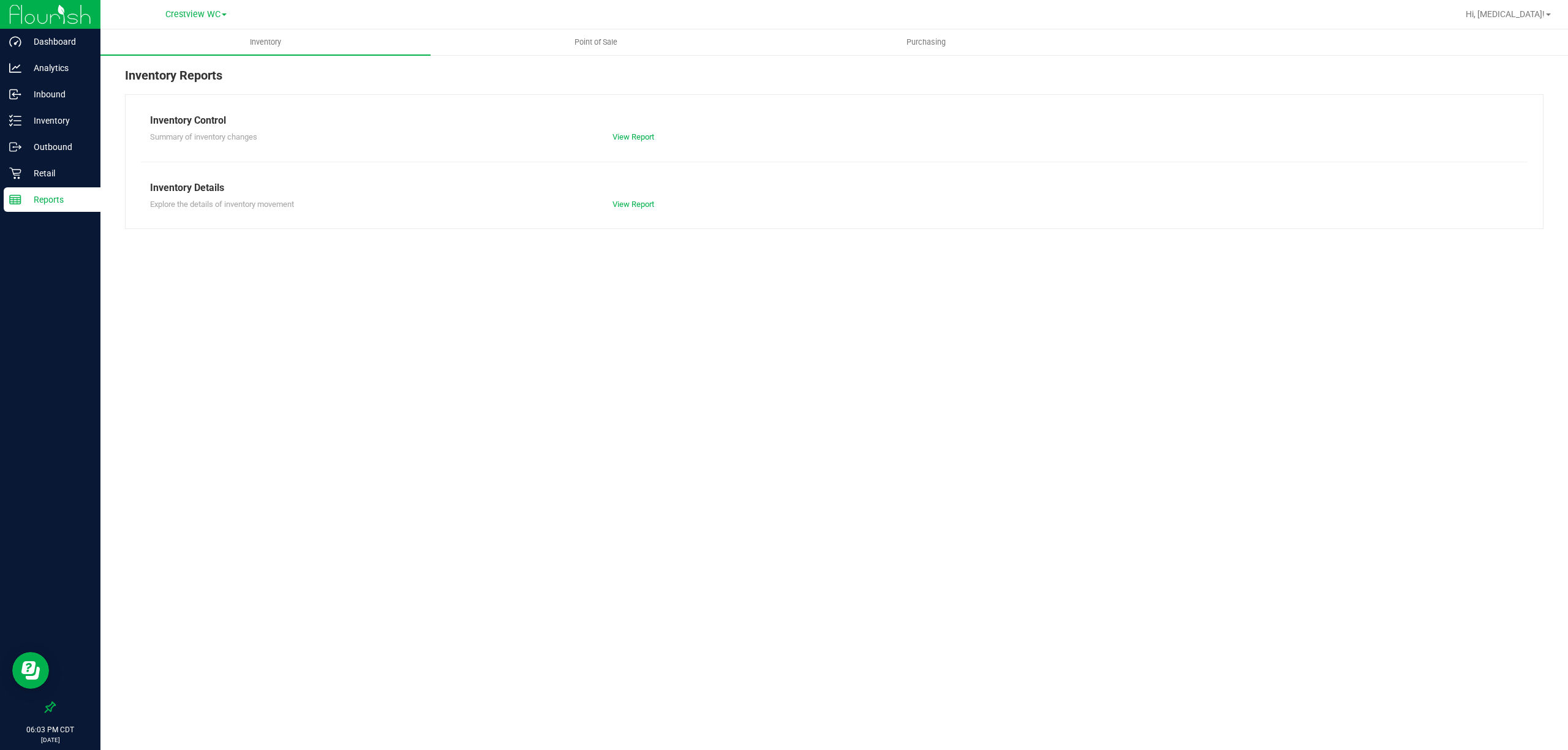
click at [48, 203] on p "Reports" at bounding box center [58, 199] width 74 height 15
click at [589, 35] on uib-tab-heading "Point of Sale" at bounding box center [595, 42] width 329 height 25
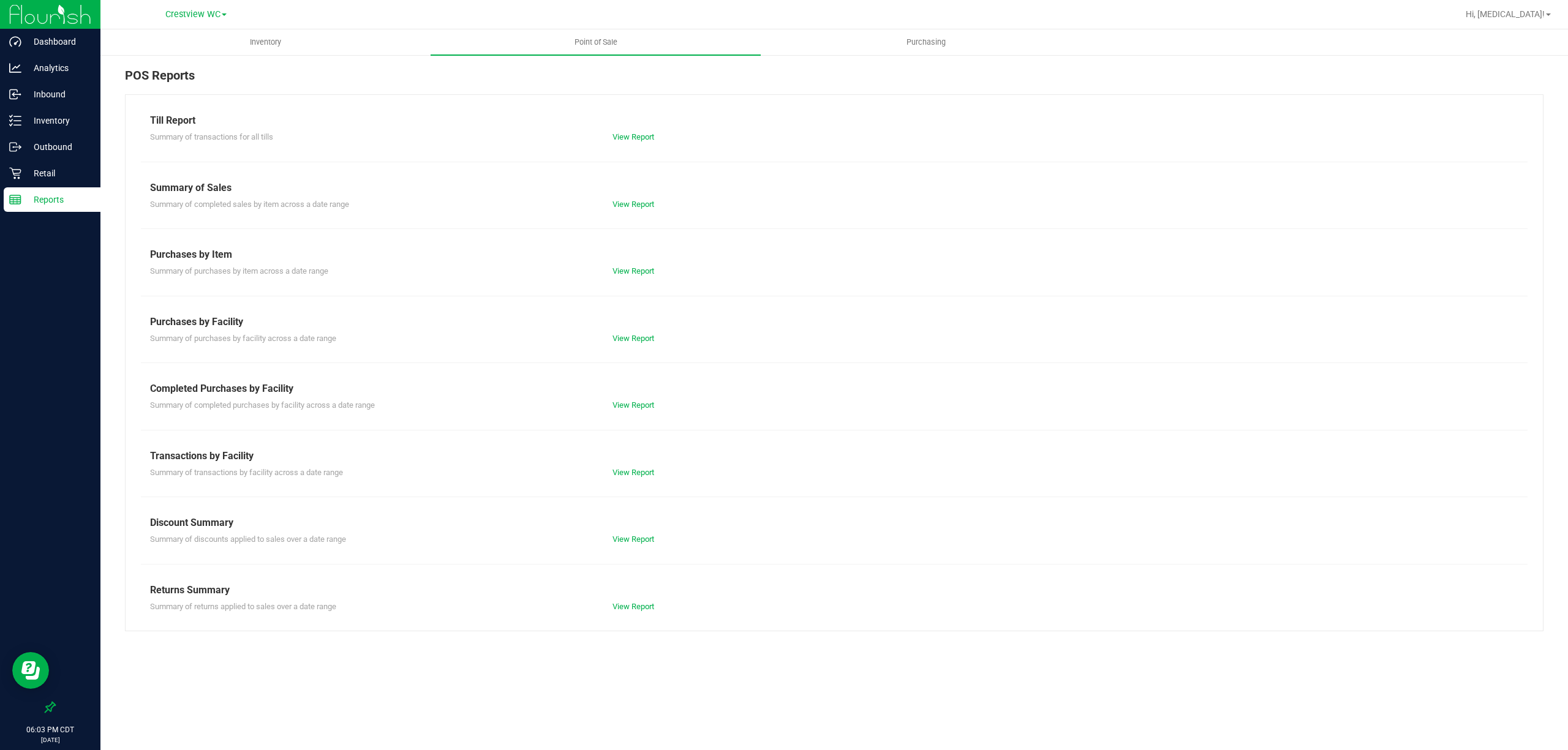
click at [633, 143] on div "View Report" at bounding box center [834, 137] width 462 height 12
click at [633, 138] on link "View Report" at bounding box center [633, 137] width 42 height 9
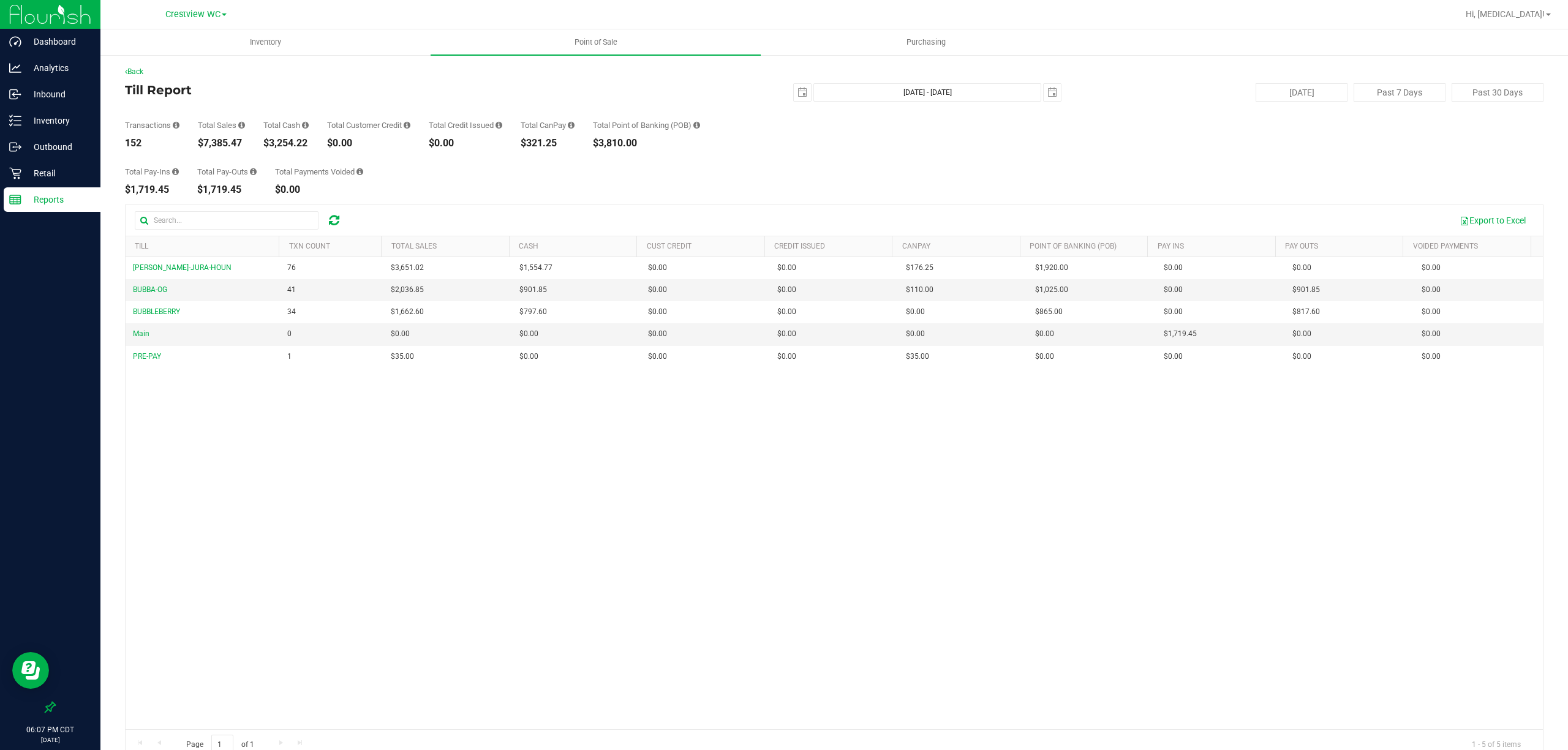
click at [50, 202] on p "Reports" at bounding box center [58, 199] width 74 height 15
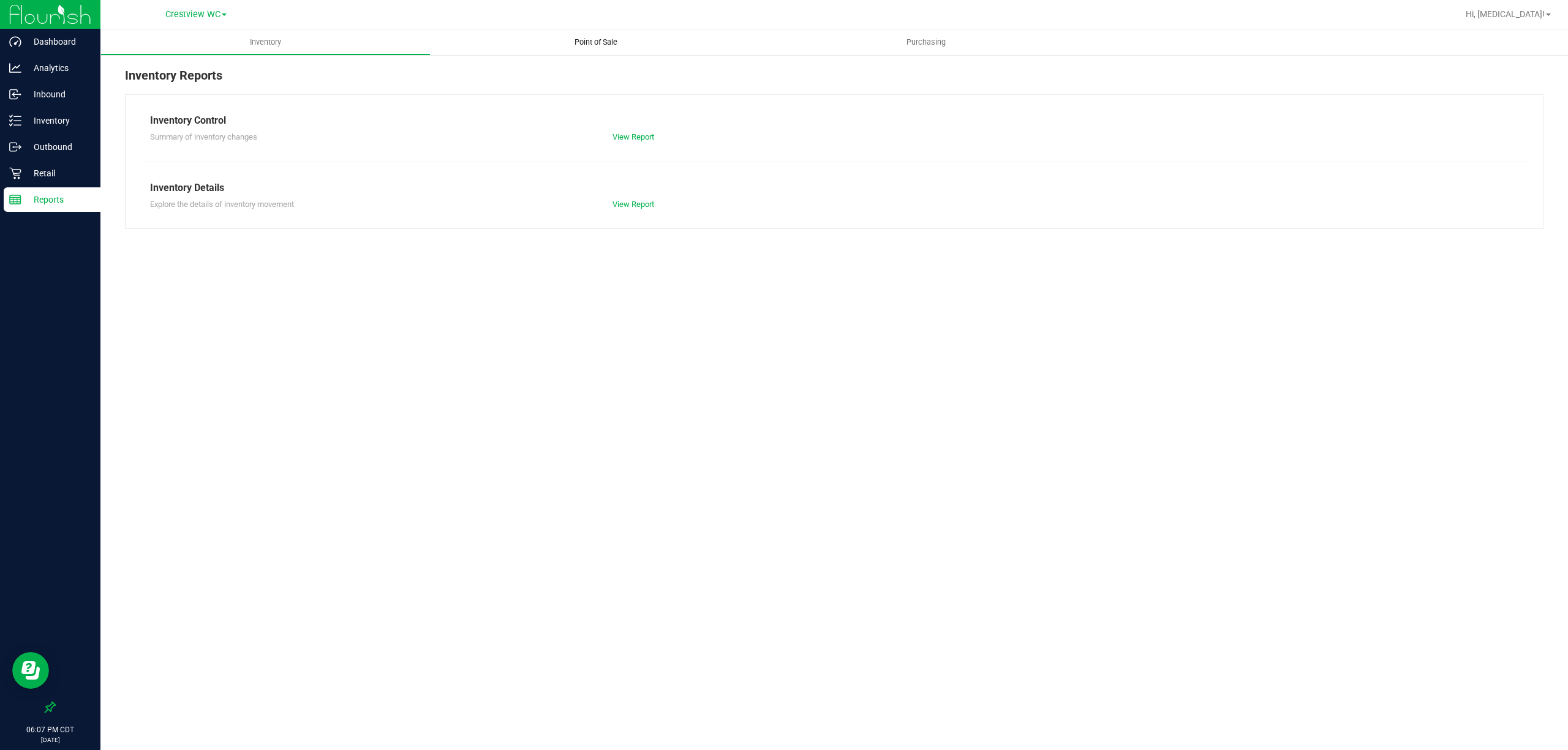
click at [613, 35] on uib-tab-heading "Point of Sale" at bounding box center [595, 42] width 330 height 26
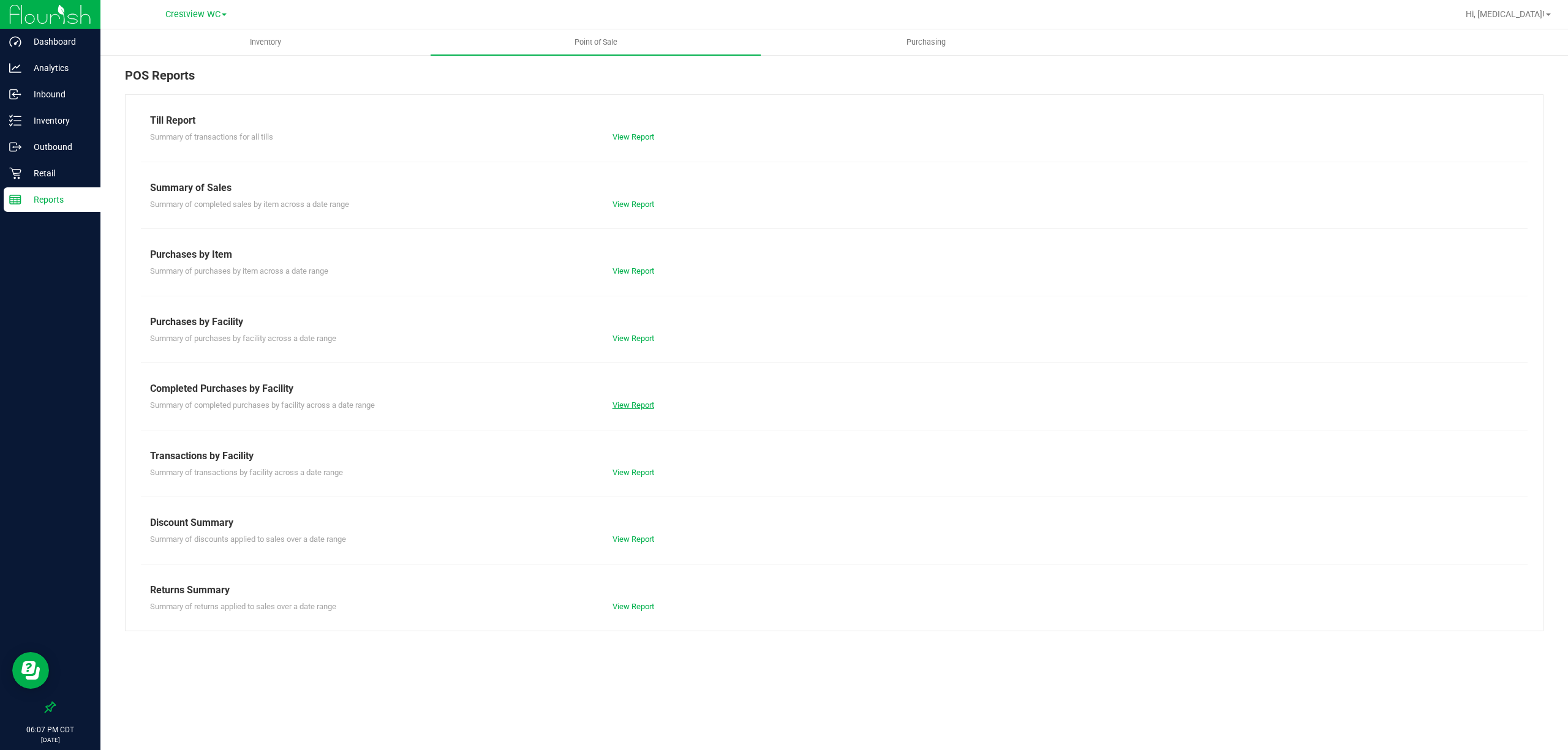
click at [643, 404] on link "View Report" at bounding box center [633, 405] width 42 height 9
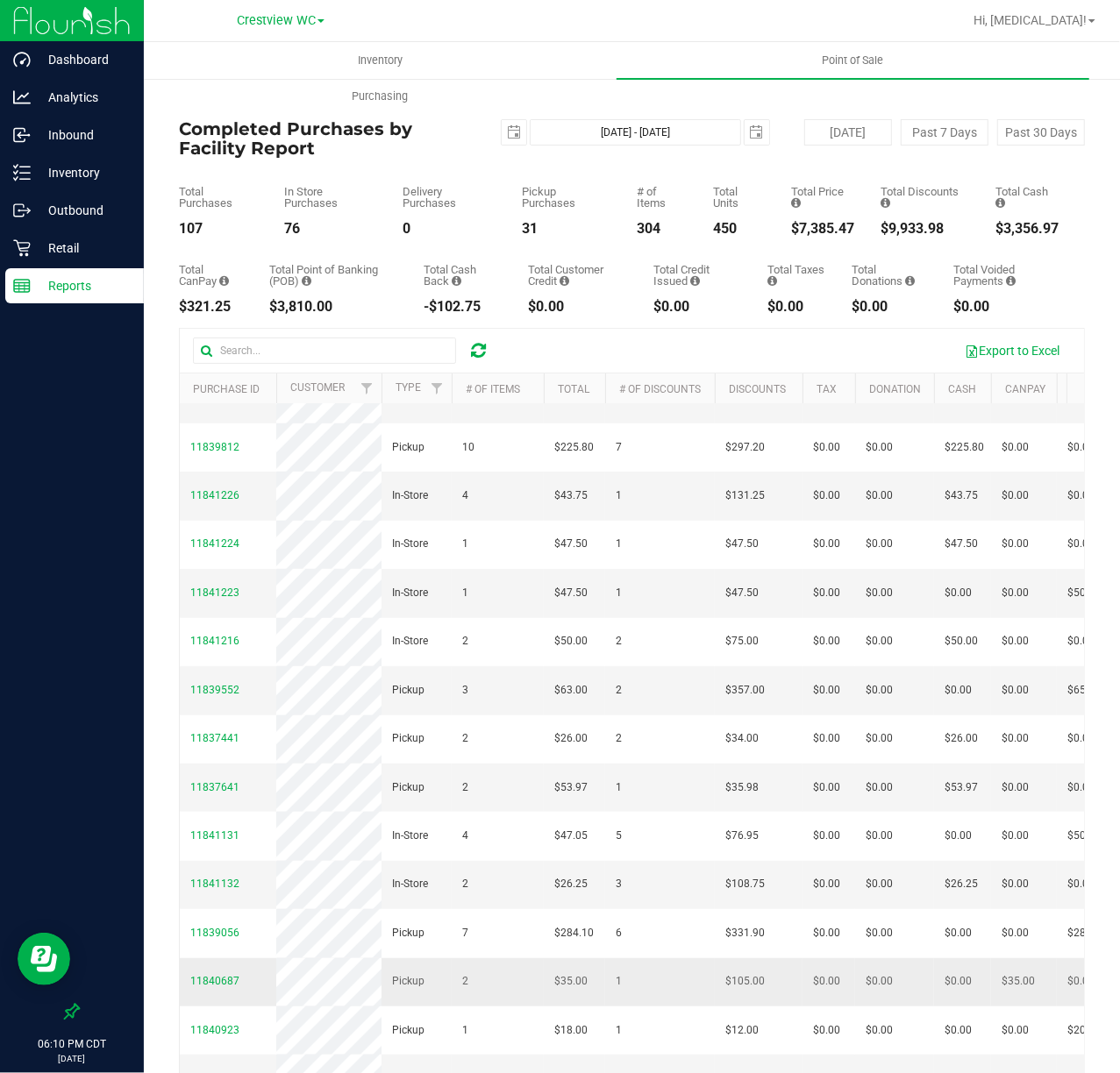
scroll to position [702, 0]
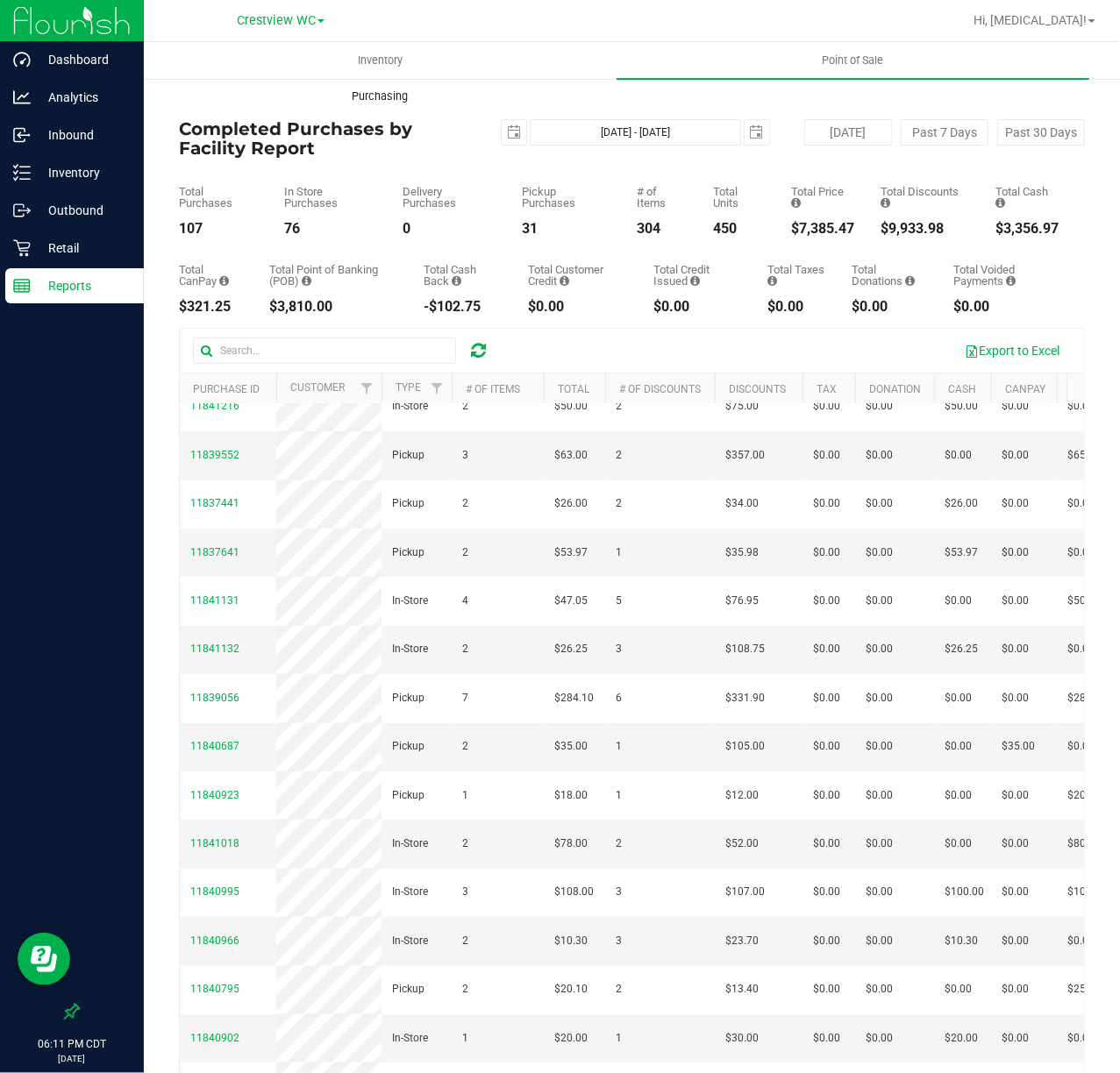
click at [501, 110] on uib-tab-heading "Purchasing" at bounding box center [380, 96] width 471 height 35
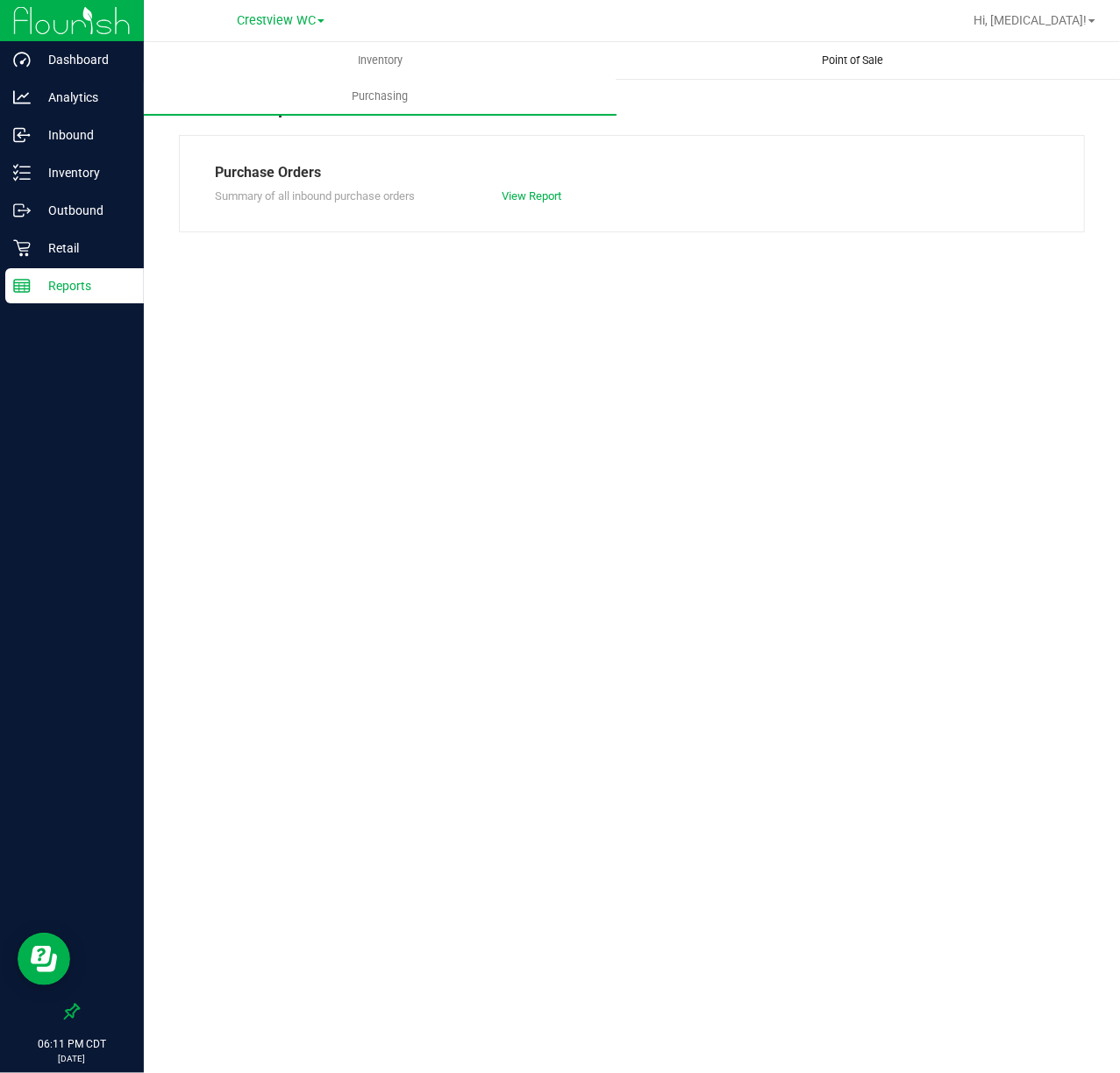
click at [830, 68] on span "Point of Sale" at bounding box center [854, 60] width 108 height 16
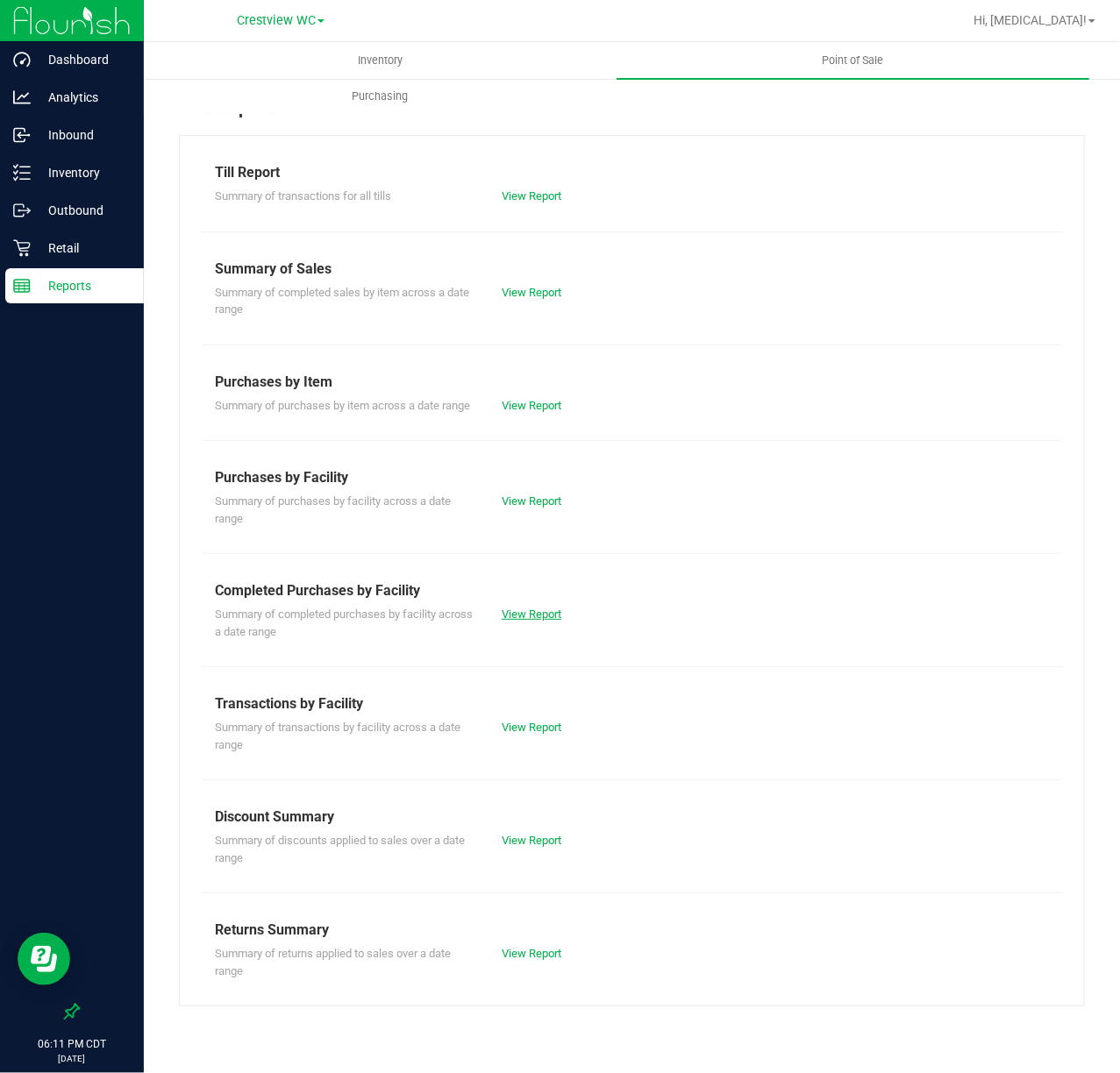
click at [541, 618] on link "View Report" at bounding box center [531, 615] width 60 height 13
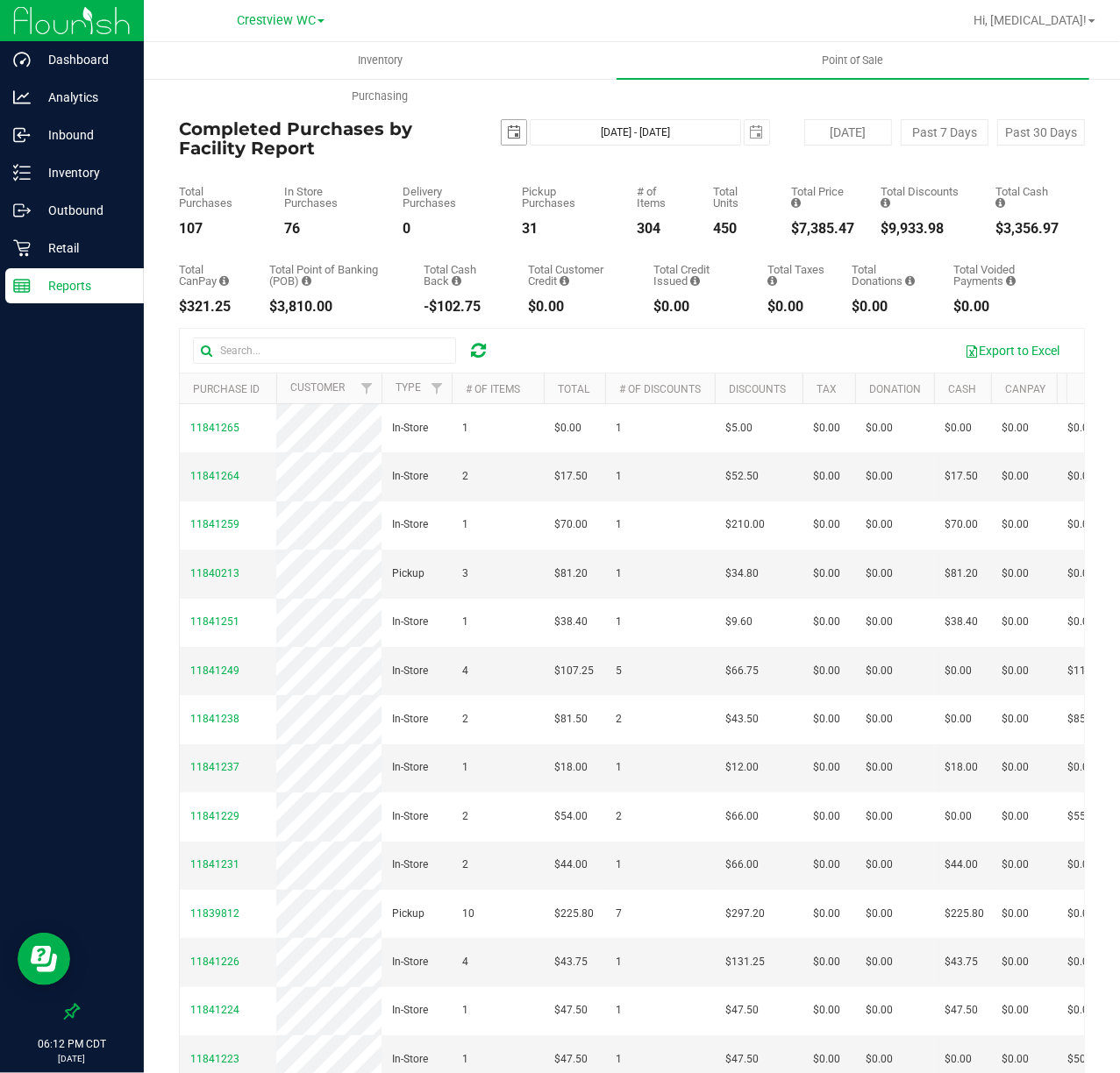
click at [509, 134] on span "select" at bounding box center [514, 132] width 14 height 14
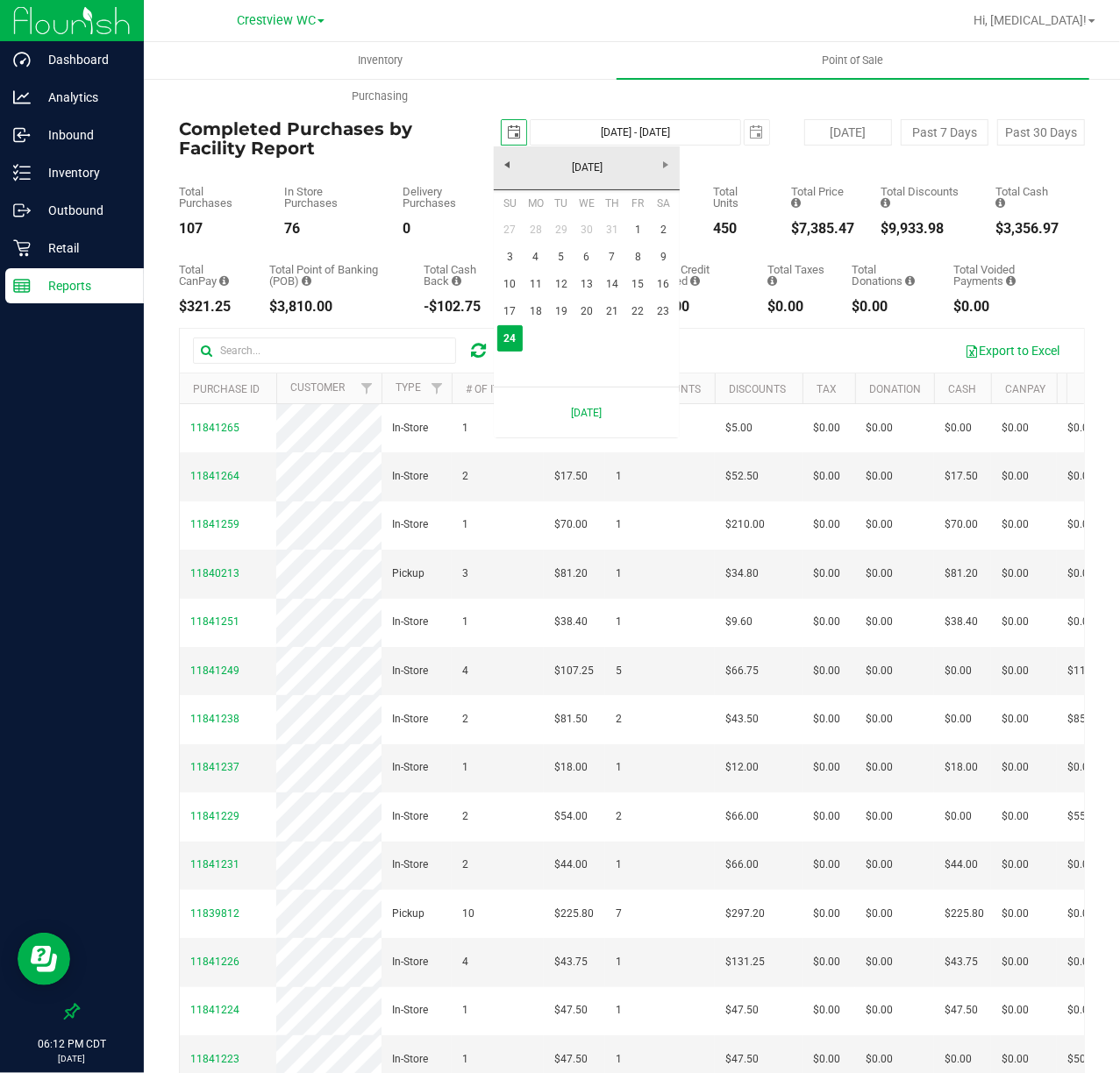
scroll to position [0, 44]
click at [532, 309] on link "18" at bounding box center [535, 311] width 26 height 28
type input "[DATE]"
type input "[DATE] - [DATE]"
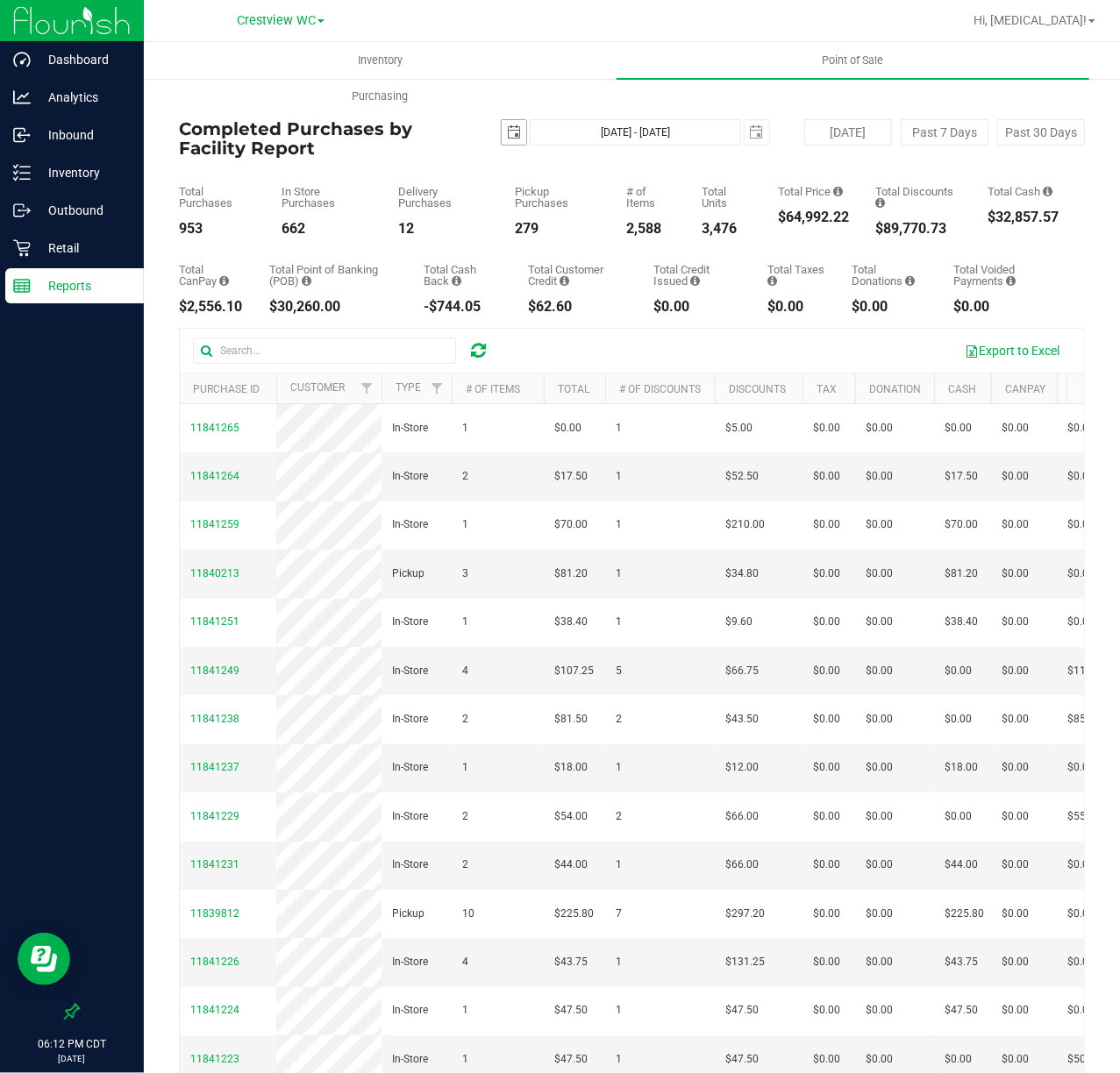
click at [511, 134] on span "select" at bounding box center [514, 132] width 14 height 14
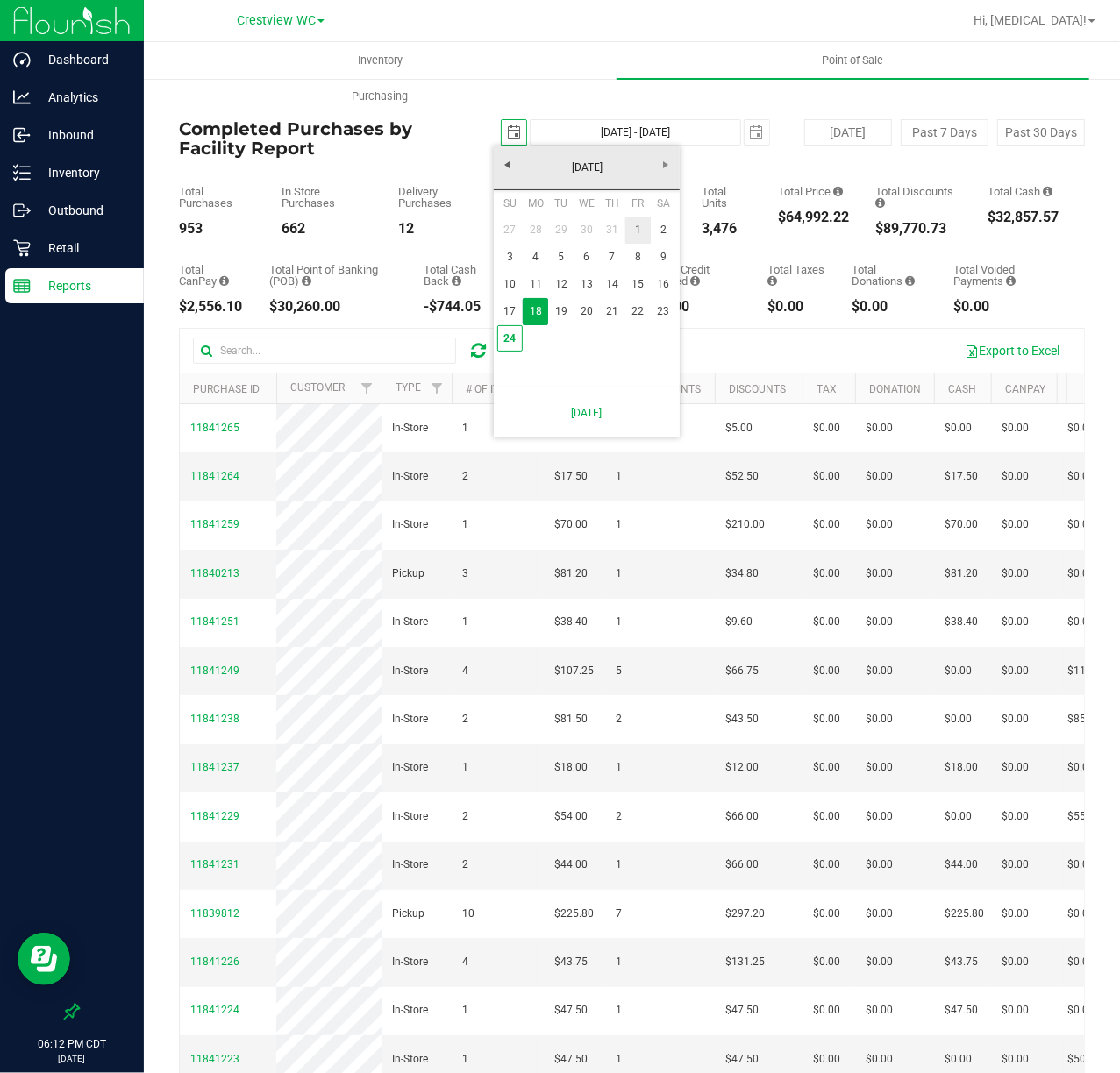
click at [647, 233] on link "1" at bounding box center [638, 230] width 26 height 28
type input "[DATE]"
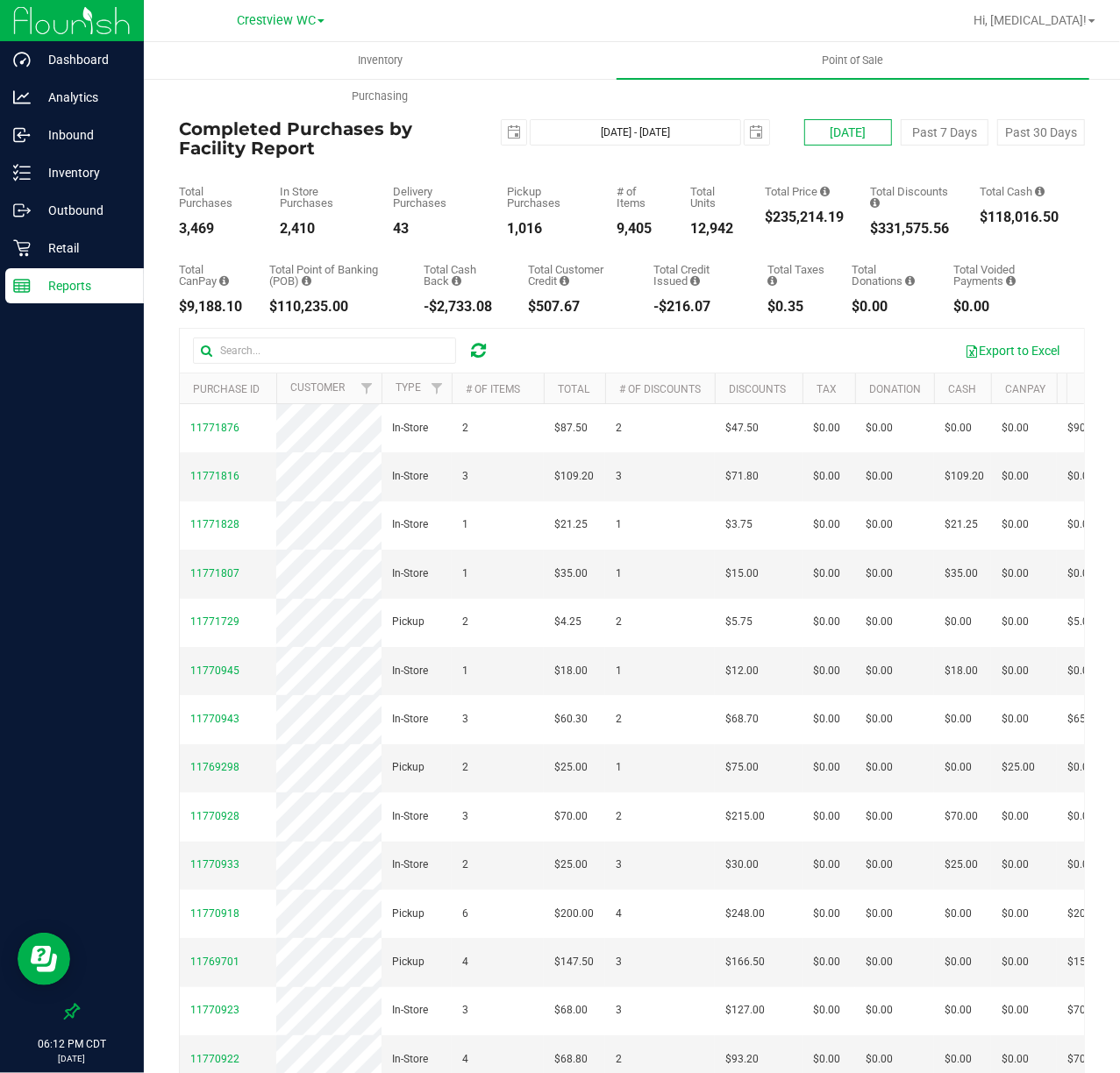
click at [813, 121] on button "[DATE]" at bounding box center [848, 132] width 88 height 27
type input "[DATE] - [DATE]"
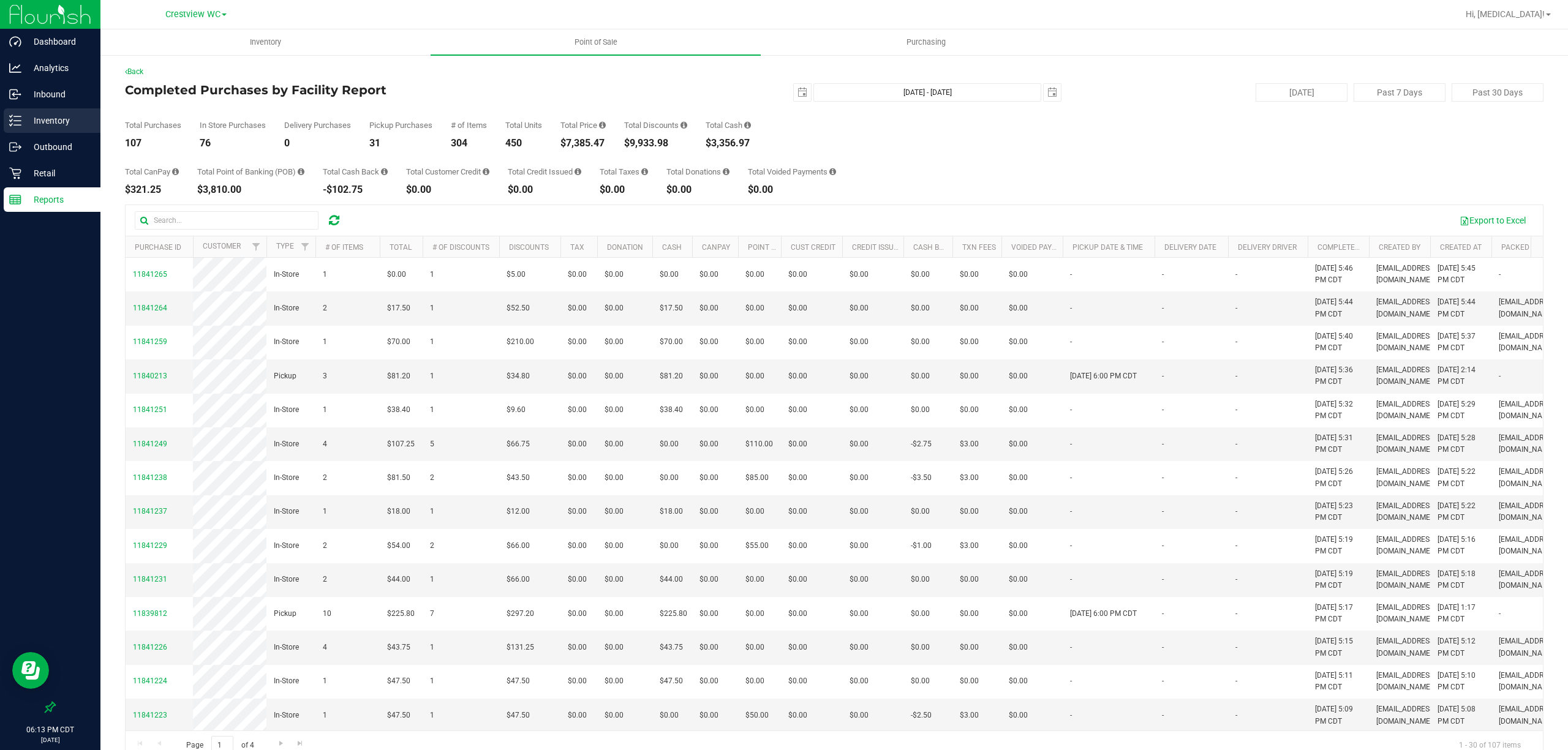
click at [64, 120] on p "Inventory" at bounding box center [58, 121] width 74 height 15
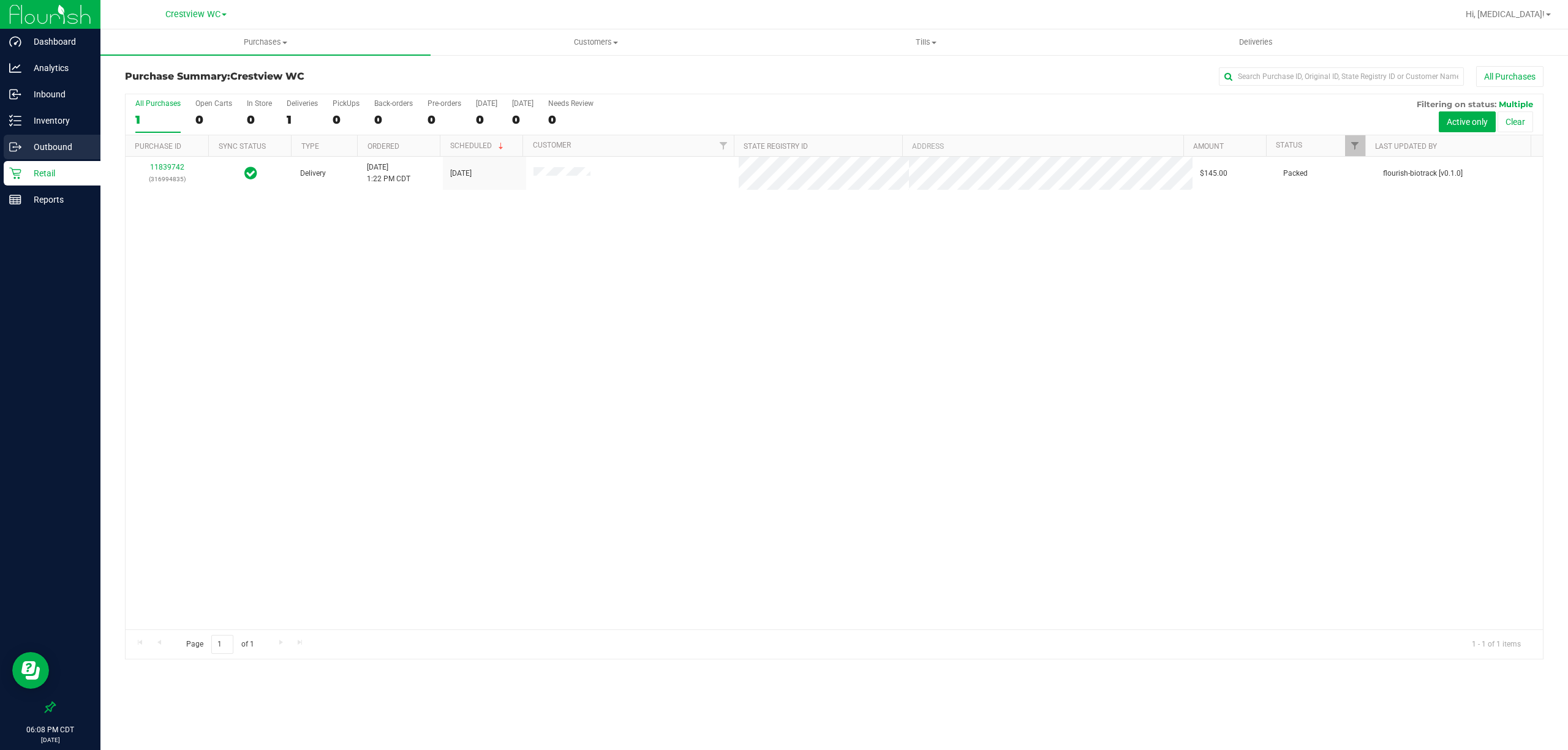
click at [74, 153] on p "Outbound" at bounding box center [58, 147] width 74 height 15
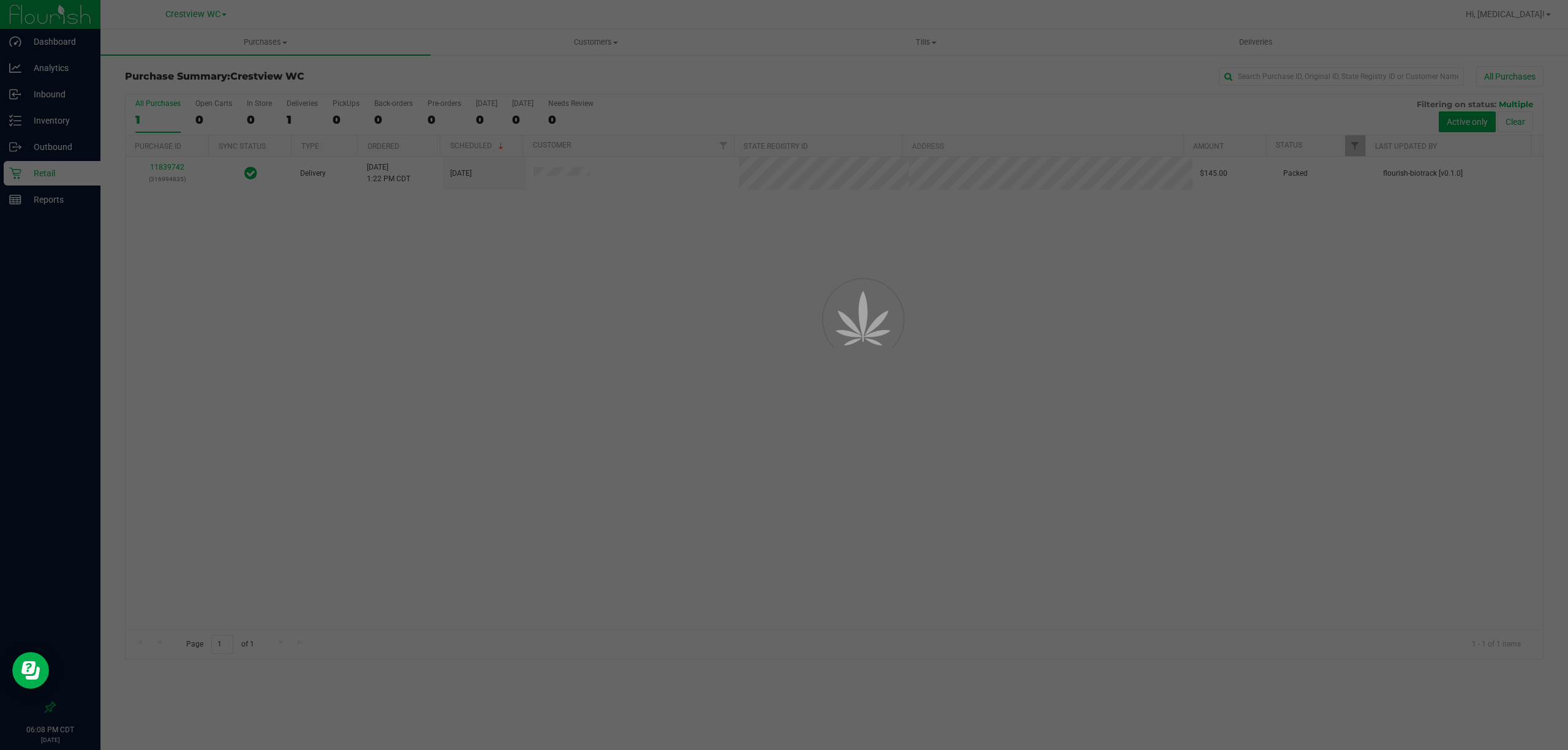
click at [62, 175] on div at bounding box center [784, 375] width 1568 height 750
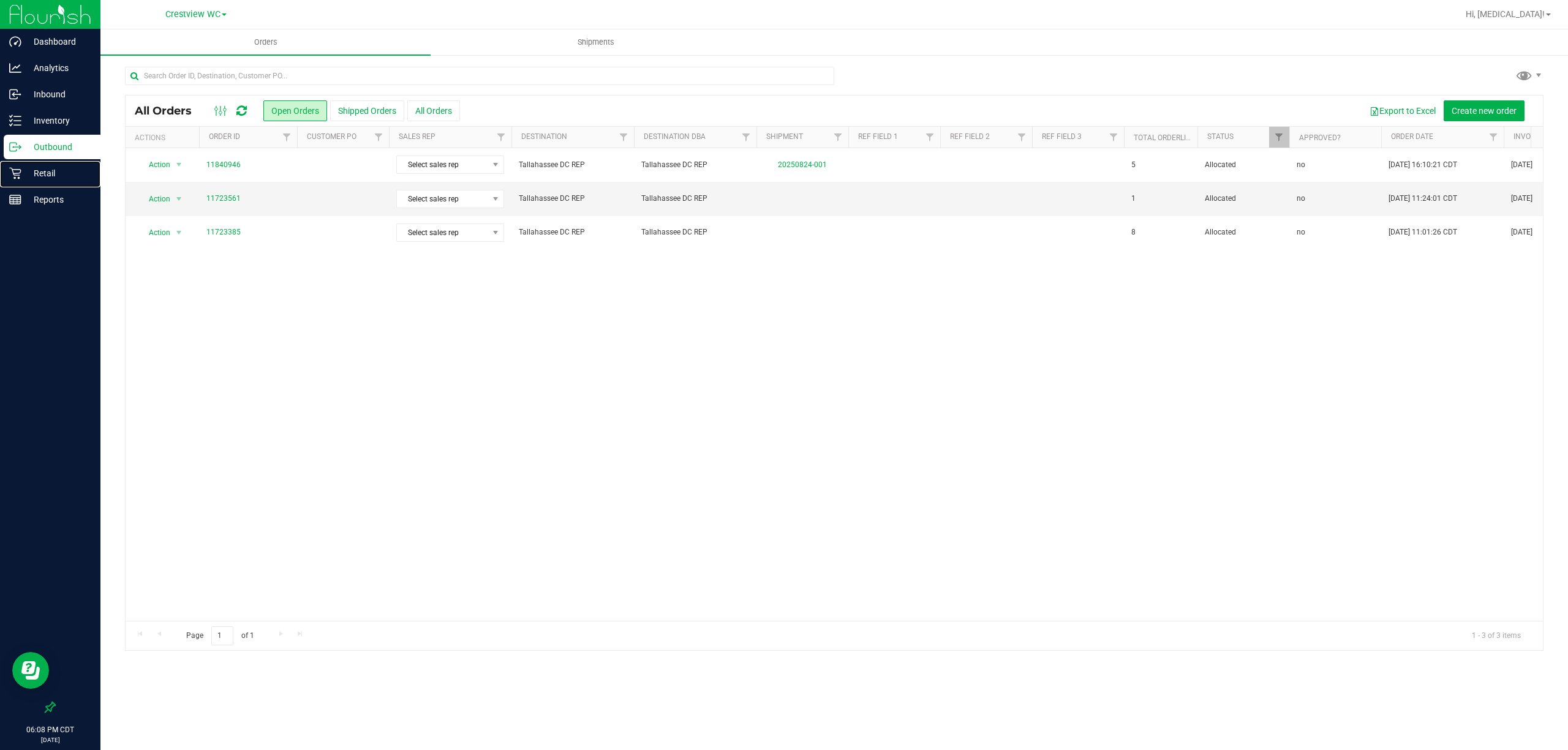
click at [60, 175] on p "Retail" at bounding box center [58, 173] width 74 height 15
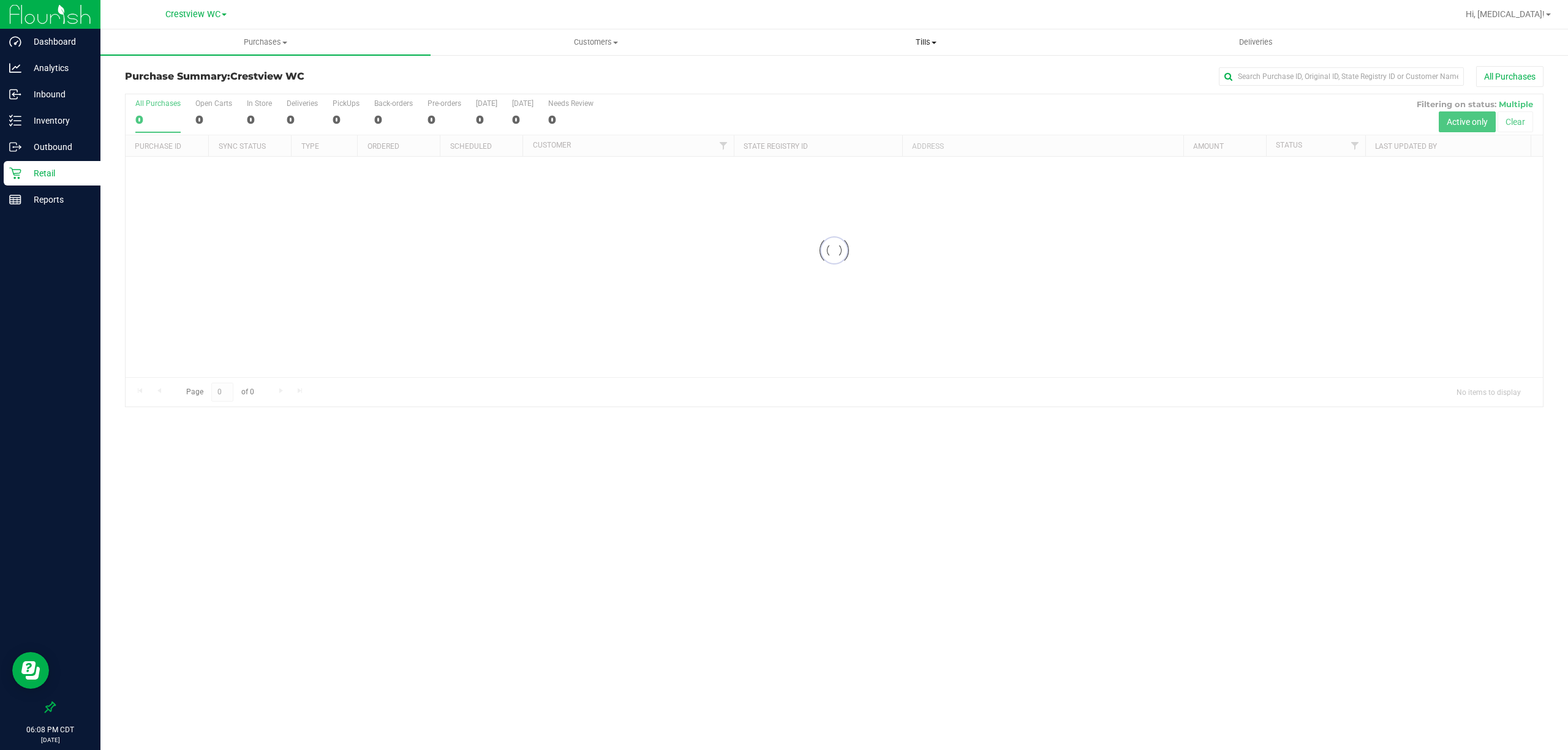
click at [930, 39] on span "Tills" at bounding box center [926, 42] width 329 height 11
click at [845, 76] on li "Manage tills" at bounding box center [926, 74] width 330 height 15
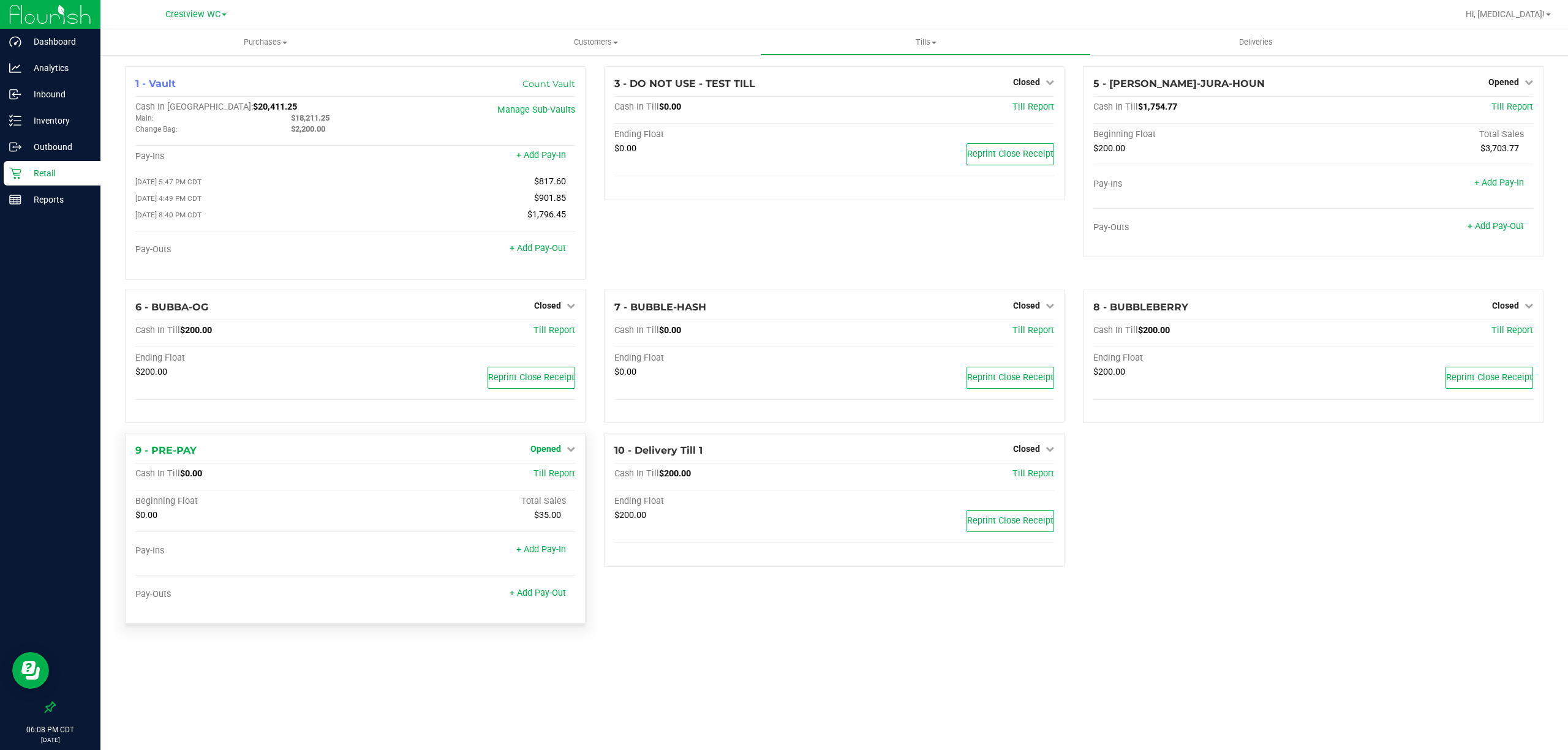
click at [552, 454] on span "Opened" at bounding box center [545, 448] width 31 height 10
click at [557, 480] on link "Close Till" at bounding box center [547, 474] width 33 height 10
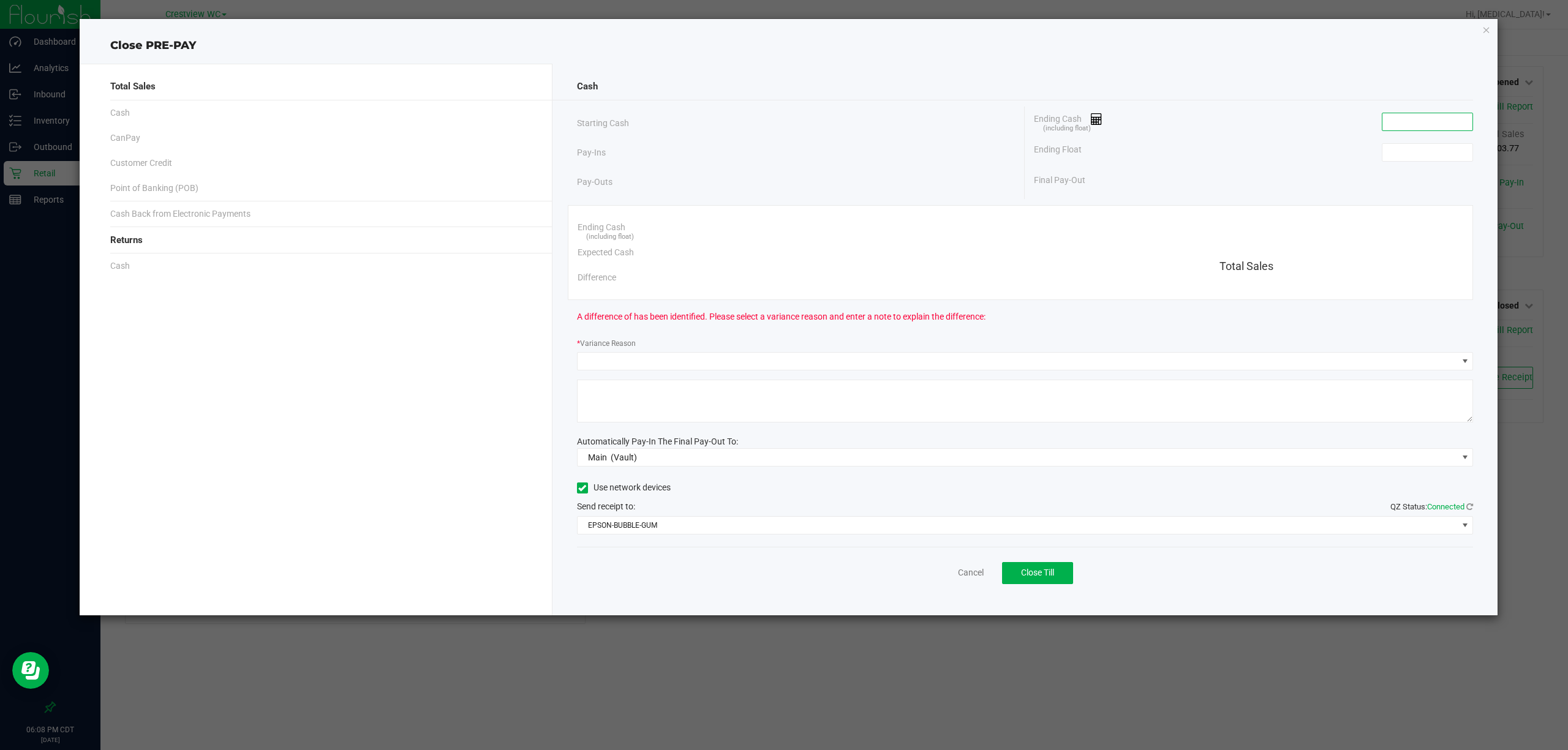
click at [1389, 125] on input at bounding box center [1428, 122] width 90 height 17
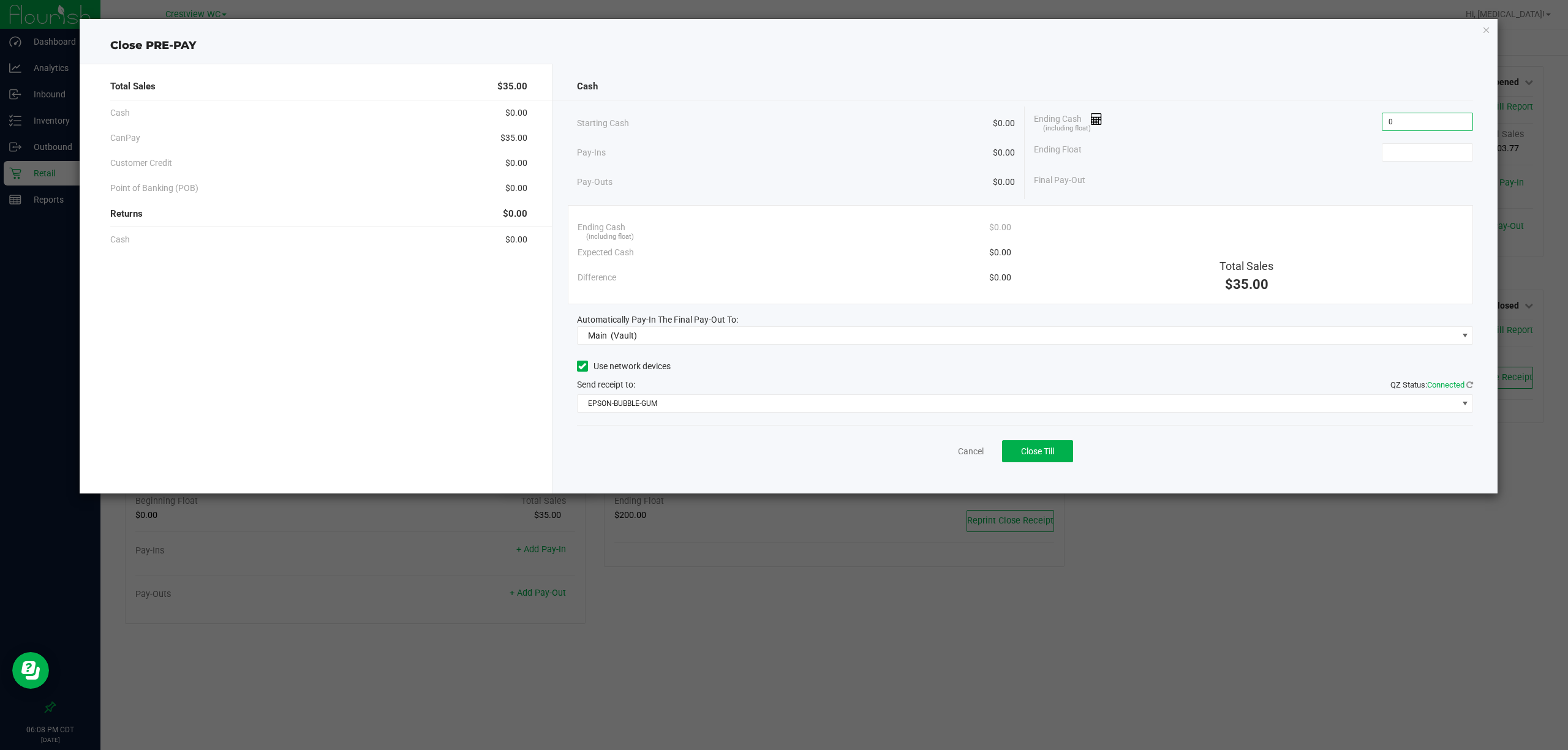
type input "$0.00"
click at [1035, 454] on span "Close Till" at bounding box center [1038, 451] width 33 height 10
click at [945, 457] on link "Dismiss" at bounding box center [944, 451] width 29 height 13
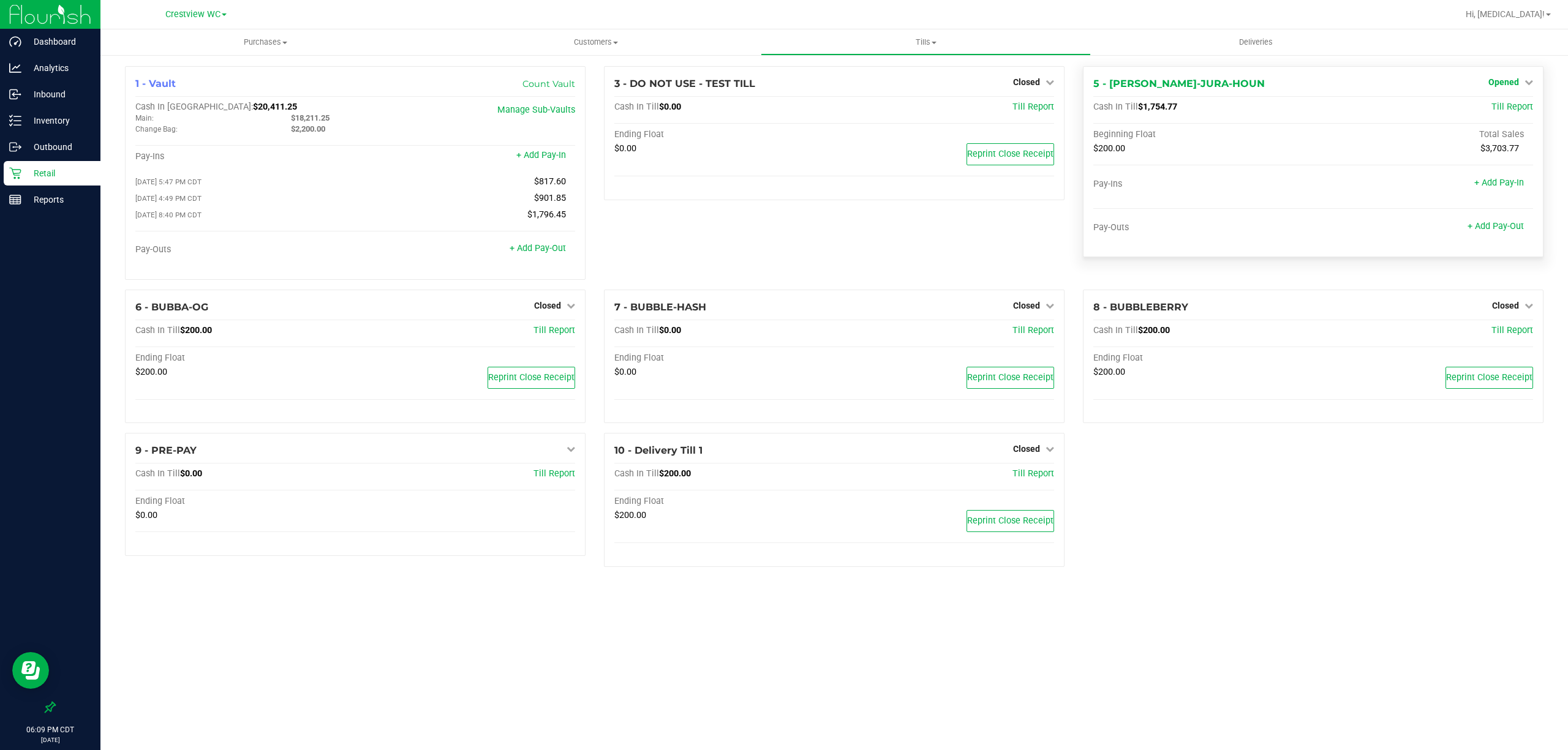
click at [1518, 82] on span "Opened" at bounding box center [1504, 82] width 31 height 10
click at [1510, 114] on div "Close Till" at bounding box center [1506, 108] width 90 height 15
click at [1508, 114] on div "Close Till" at bounding box center [1506, 108] width 90 height 15
click at [1508, 110] on link "Close Till" at bounding box center [1506, 108] width 33 height 10
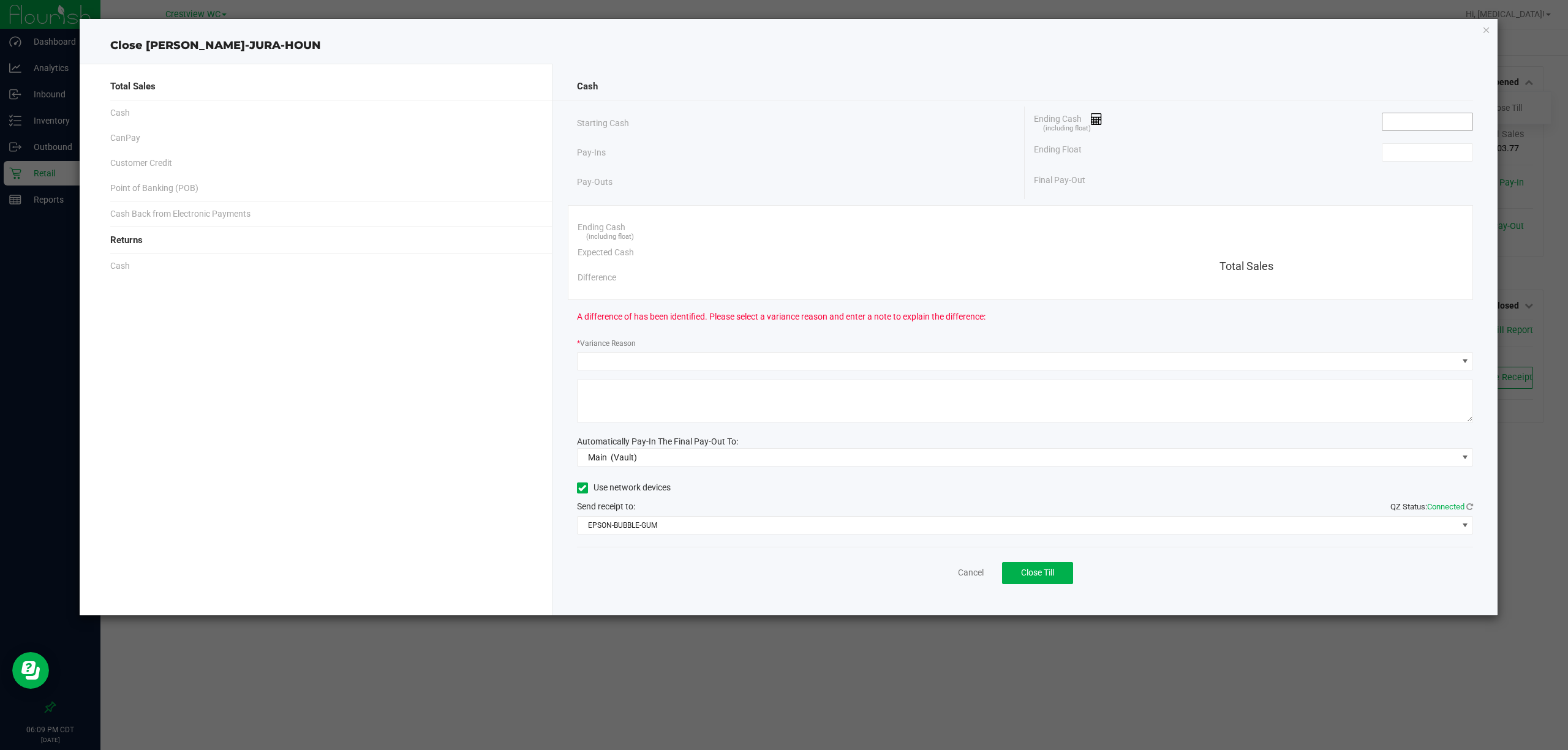
click at [1390, 125] on input at bounding box center [1428, 122] width 90 height 17
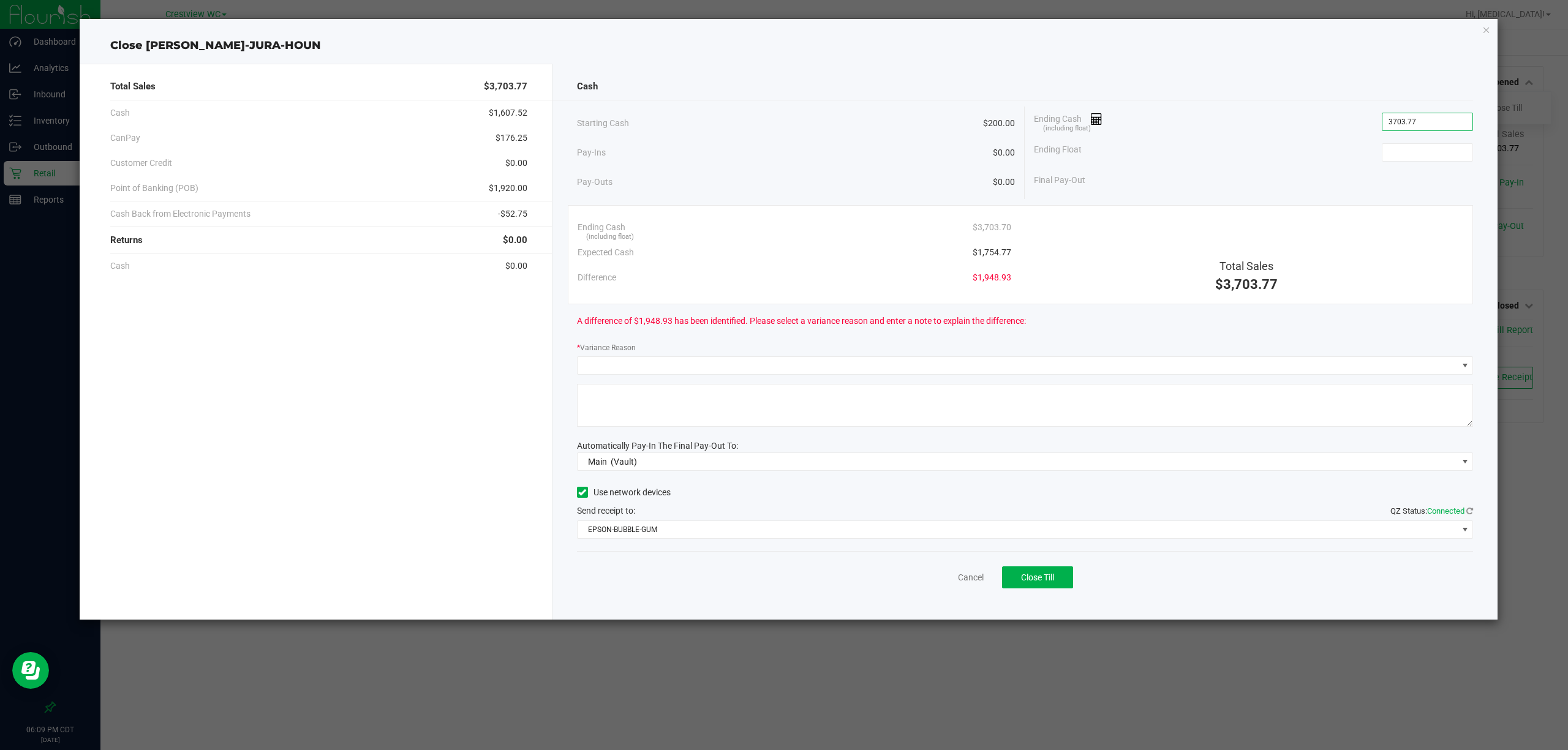
type input "$3,703.77"
type input "$200.00"
click at [958, 579] on link "Cancel" at bounding box center [971, 577] width 26 height 13
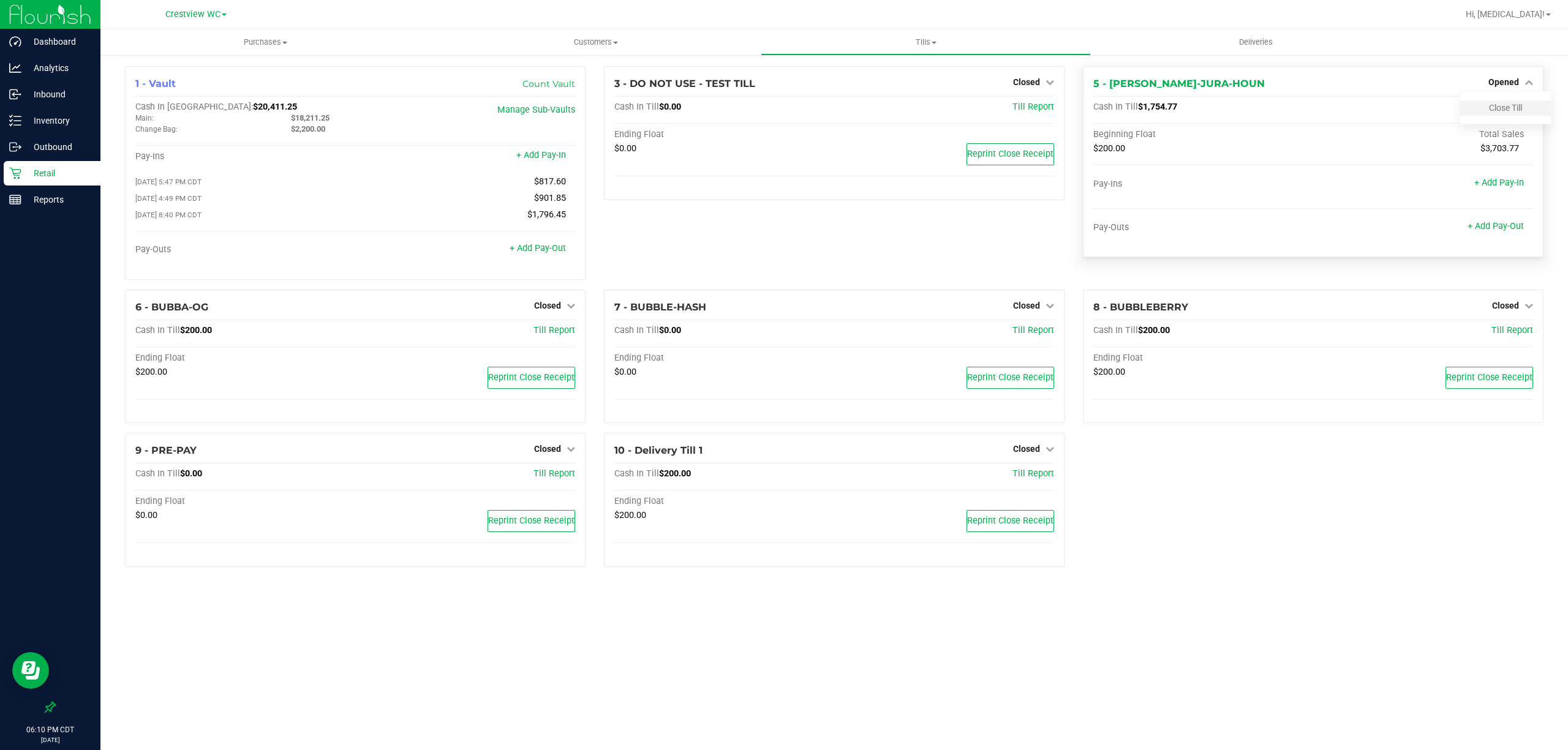
click at [1512, 101] on div "Close Till" at bounding box center [1506, 108] width 90 height 15
click at [1512, 104] on link "Close Till" at bounding box center [1506, 108] width 33 height 10
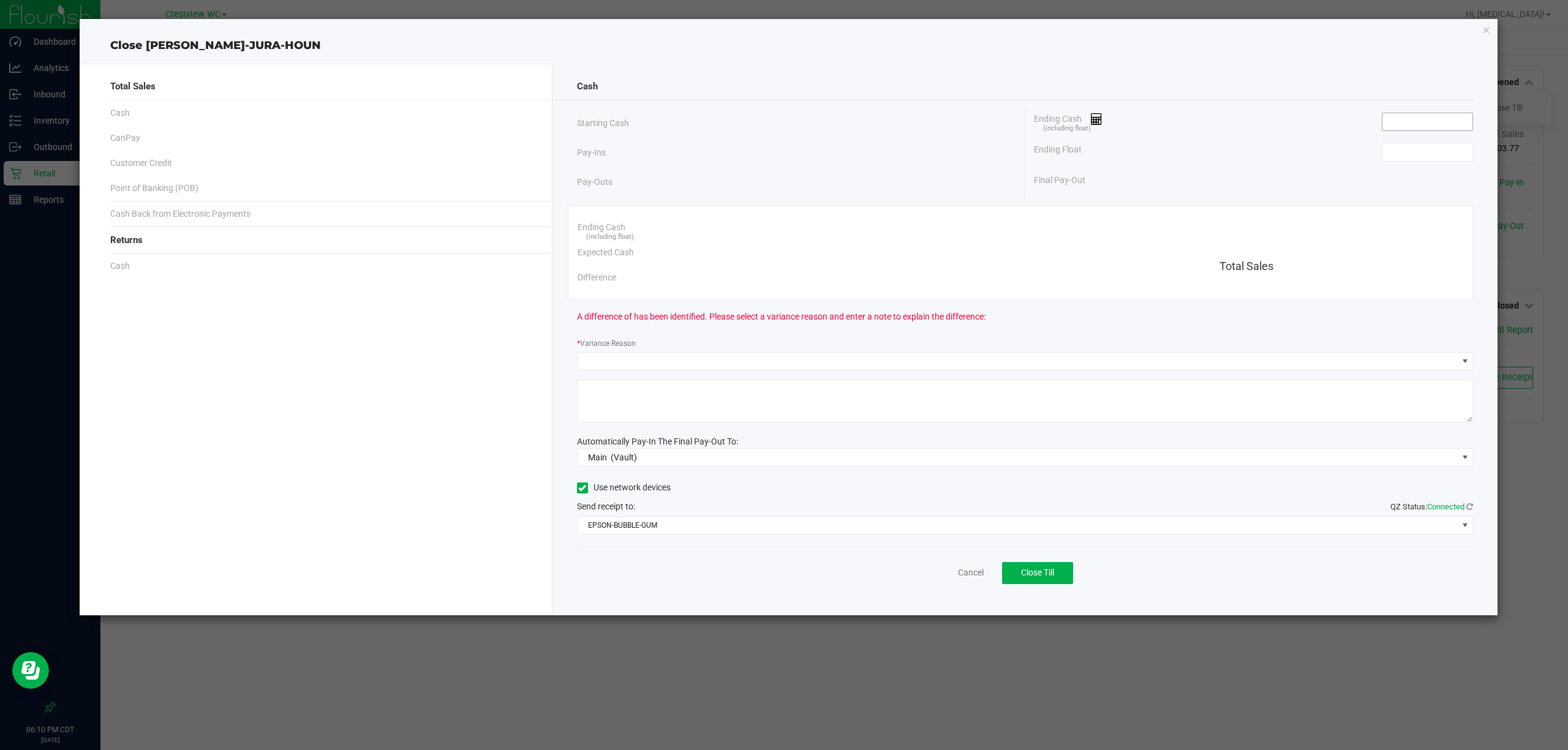
click at [1399, 123] on input at bounding box center [1428, 122] width 90 height 17
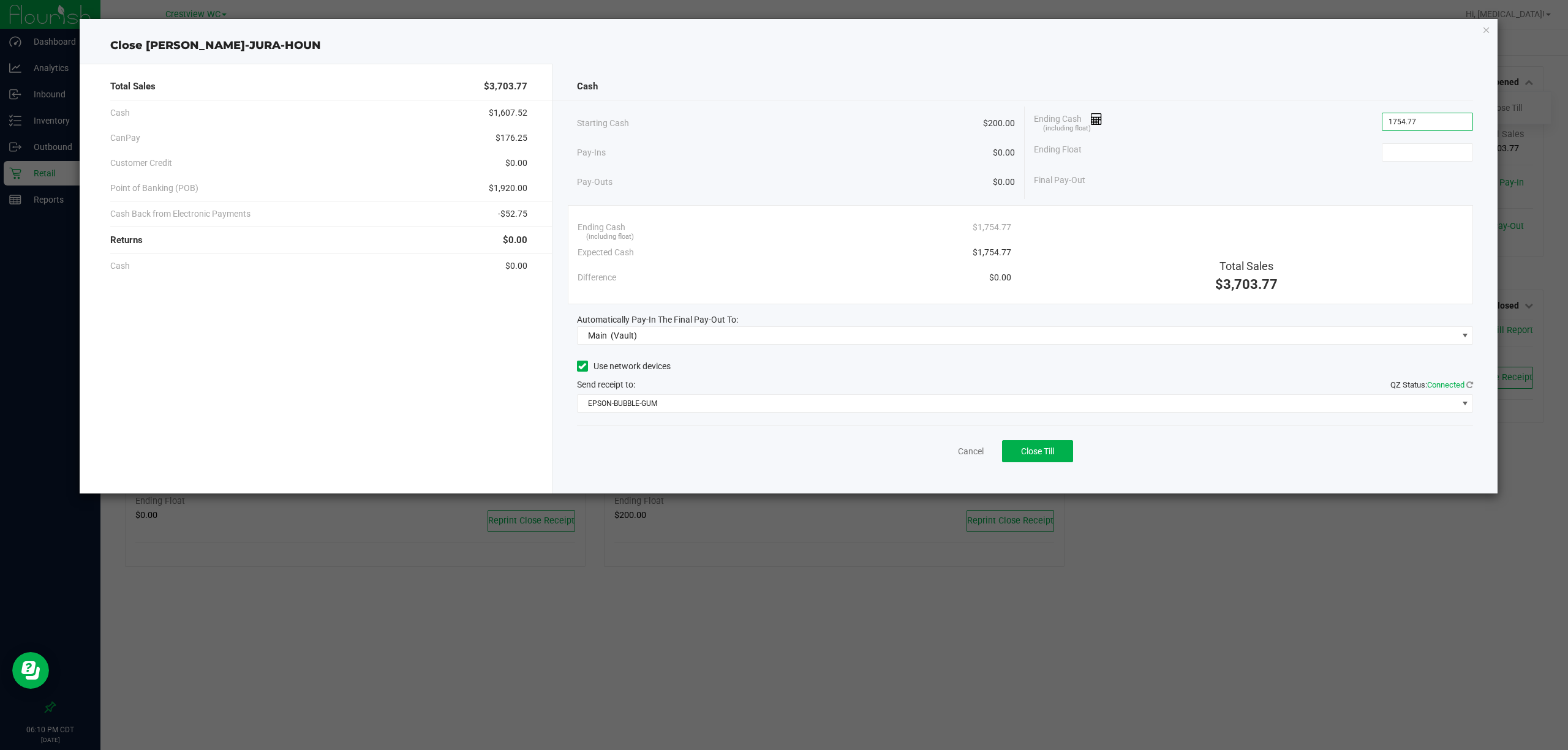
type input "$1,754.77"
click at [1036, 494] on div "Cash Starting Cash $200.00 Pay-Ins $0.00 Pay-Outs $0.00 Ending Cash (including …" at bounding box center [1025, 278] width 945 height 430
type input "$200.00"
click at [1058, 462] on button "Close Till" at bounding box center [1037, 451] width 71 height 22
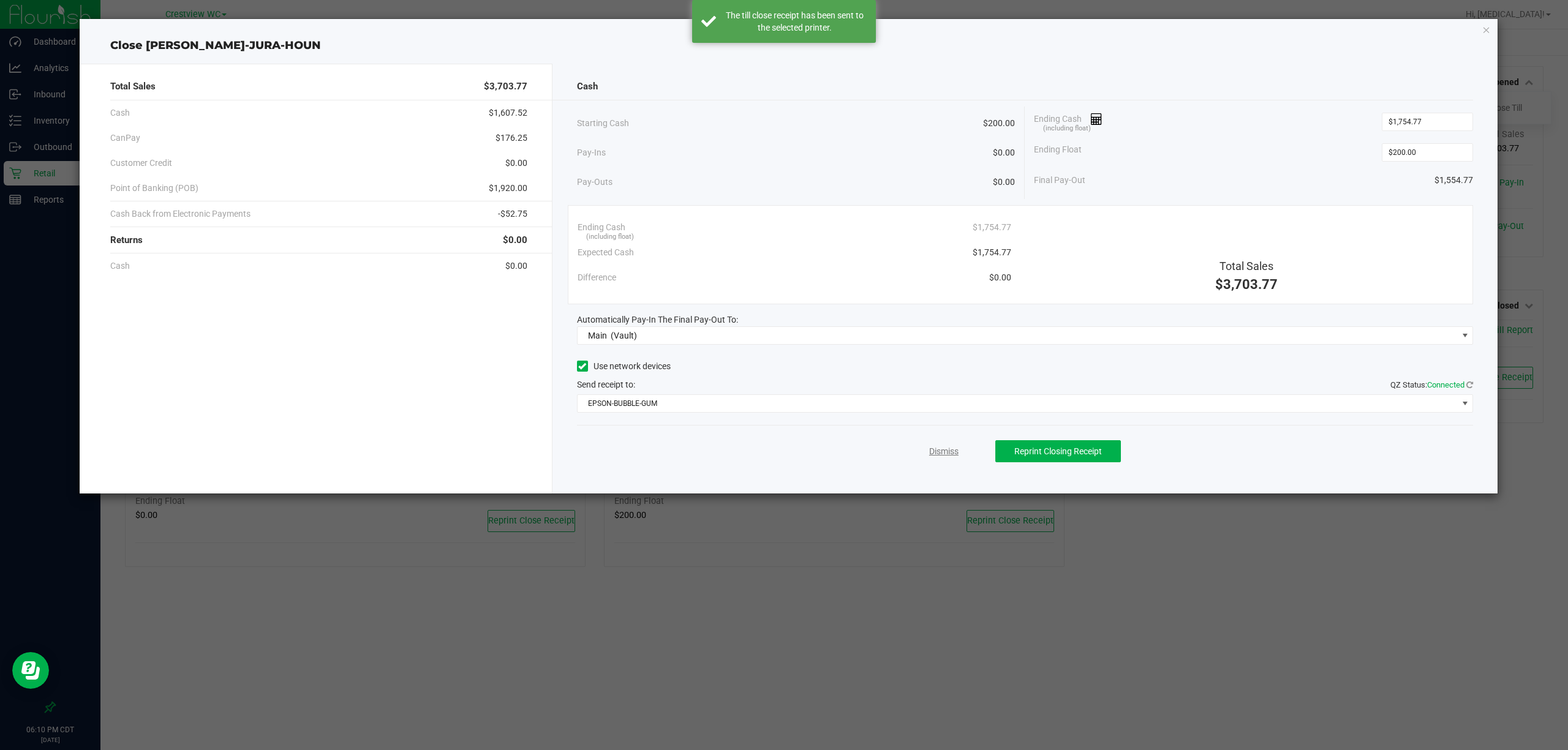
click at [948, 456] on link "Dismiss" at bounding box center [944, 451] width 29 height 13
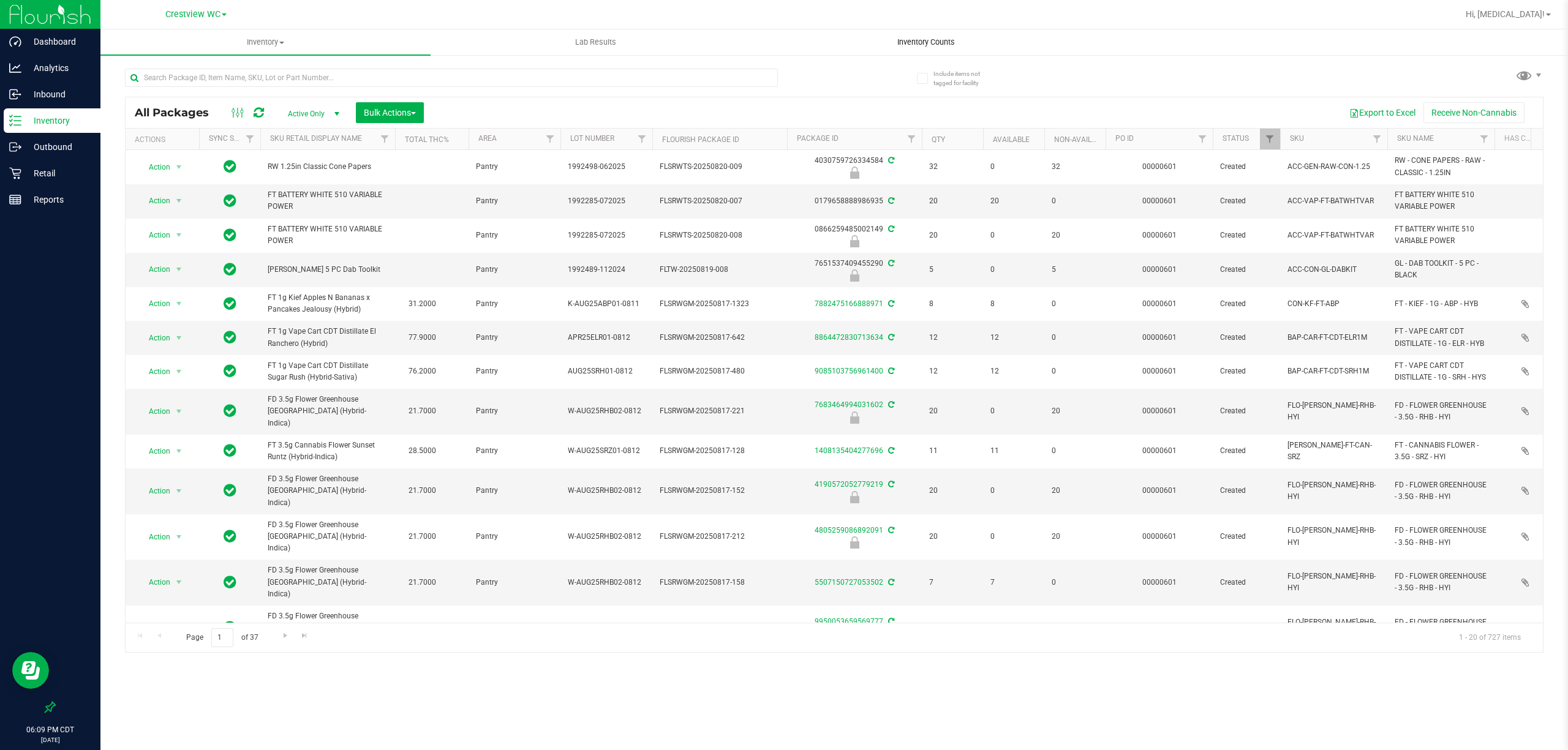
click at [939, 44] on span "Inventory Counts" at bounding box center [926, 42] width 90 height 11
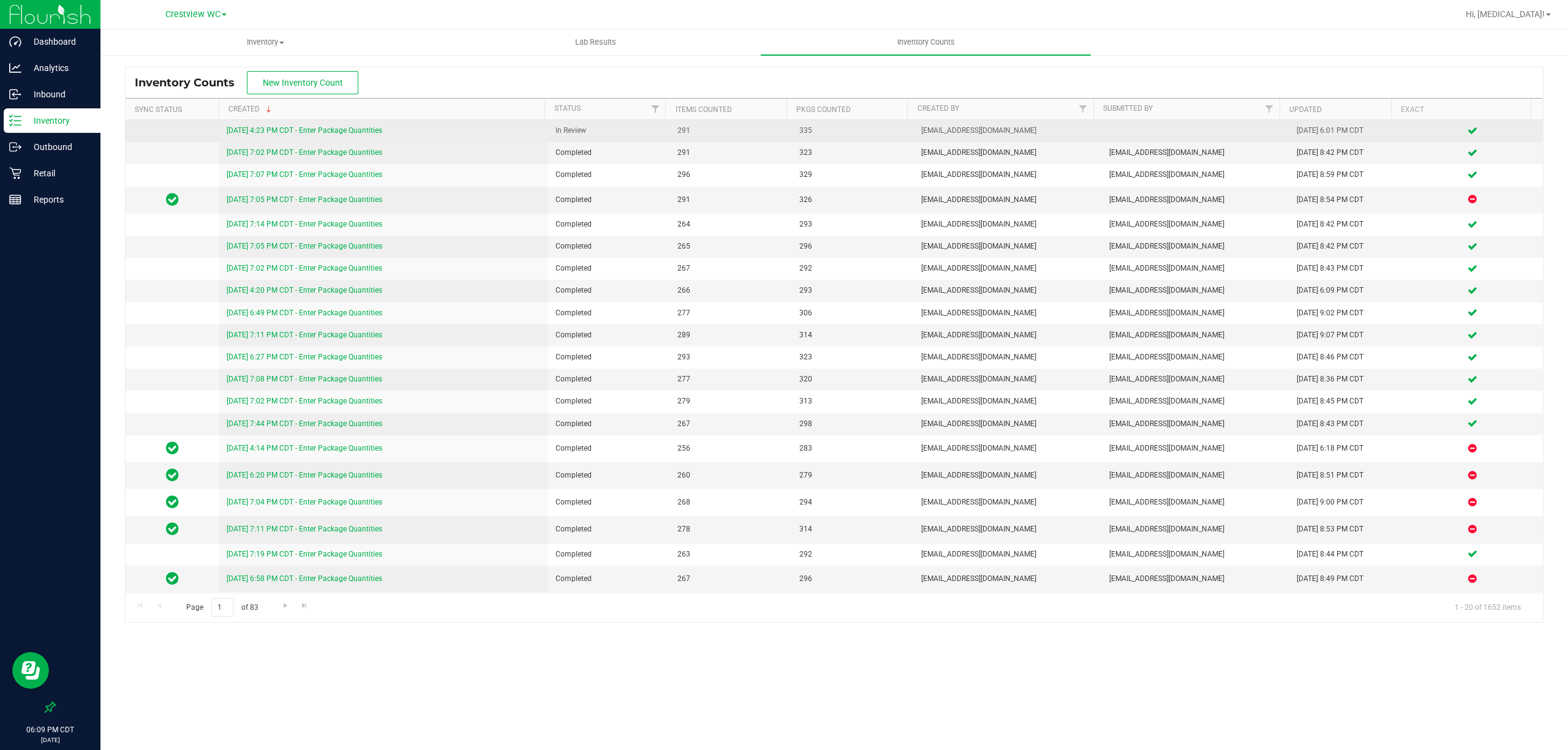
click at [278, 130] on link "8/24/25 4:23 PM CDT - Enter Package Quantities" at bounding box center [304, 130] width 155 height 9
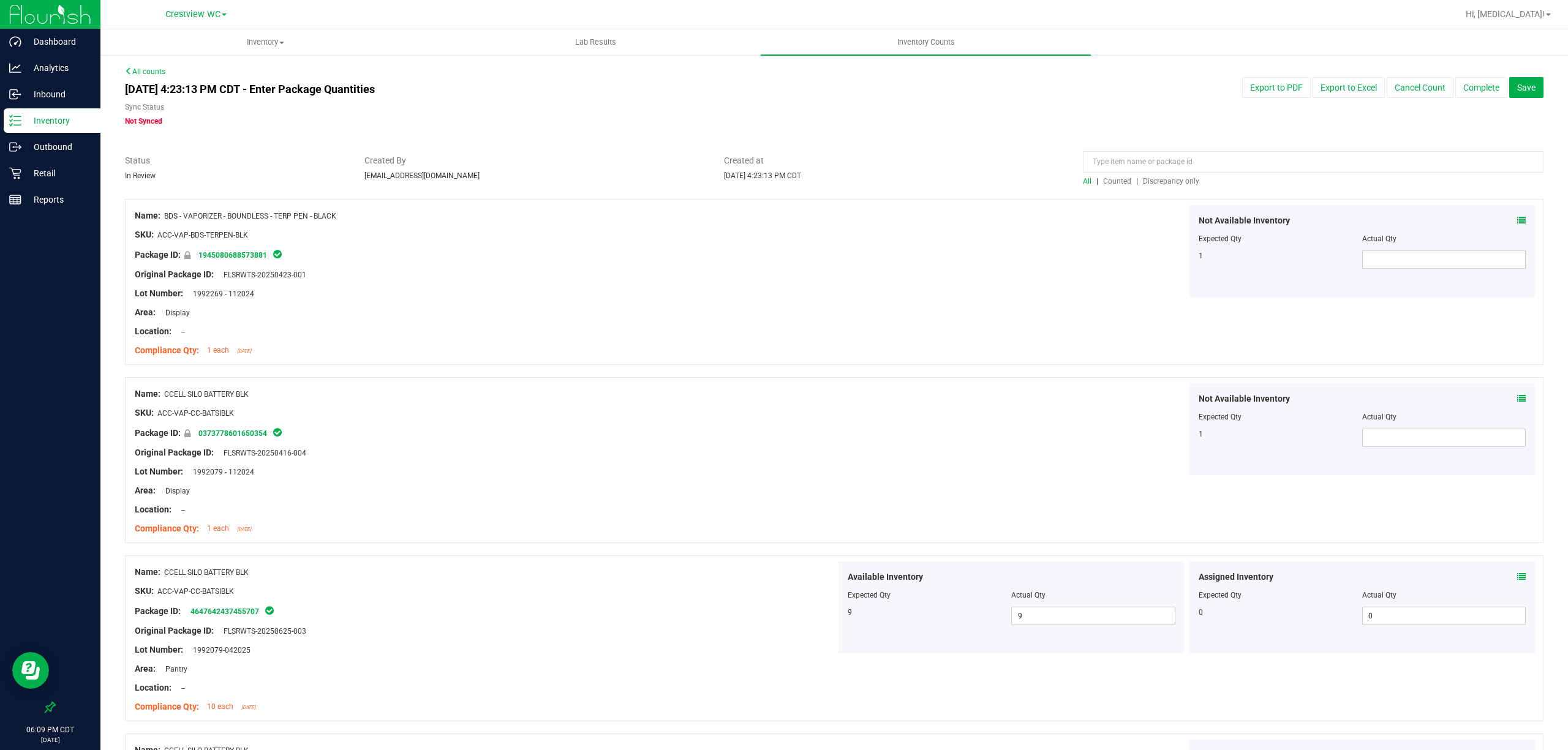
click at [1465, 90] on button "Complete" at bounding box center [1482, 87] width 52 height 21
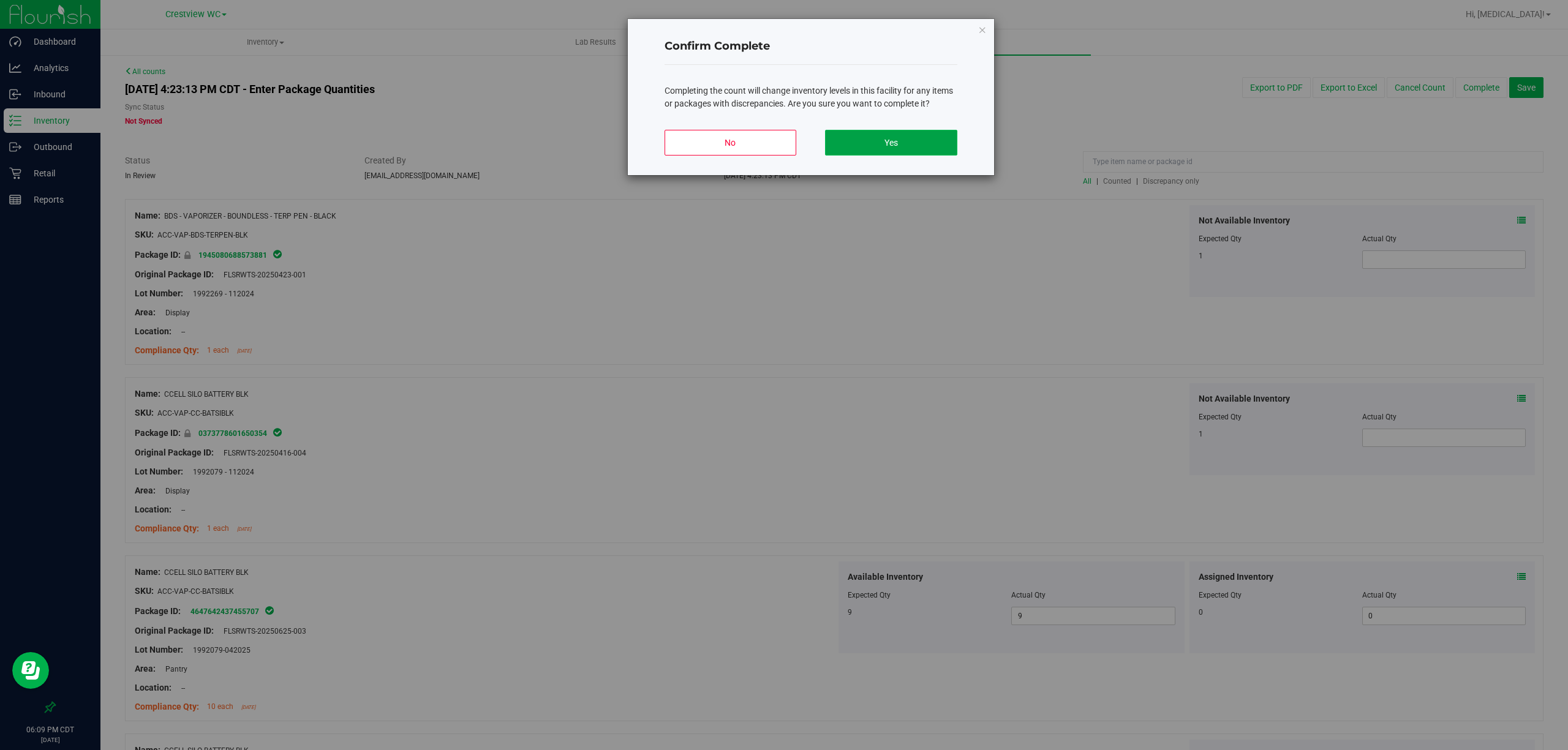
click at [909, 142] on button "Yes" at bounding box center [891, 142] width 132 height 26
